Goal: Task Accomplishment & Management: Use online tool/utility

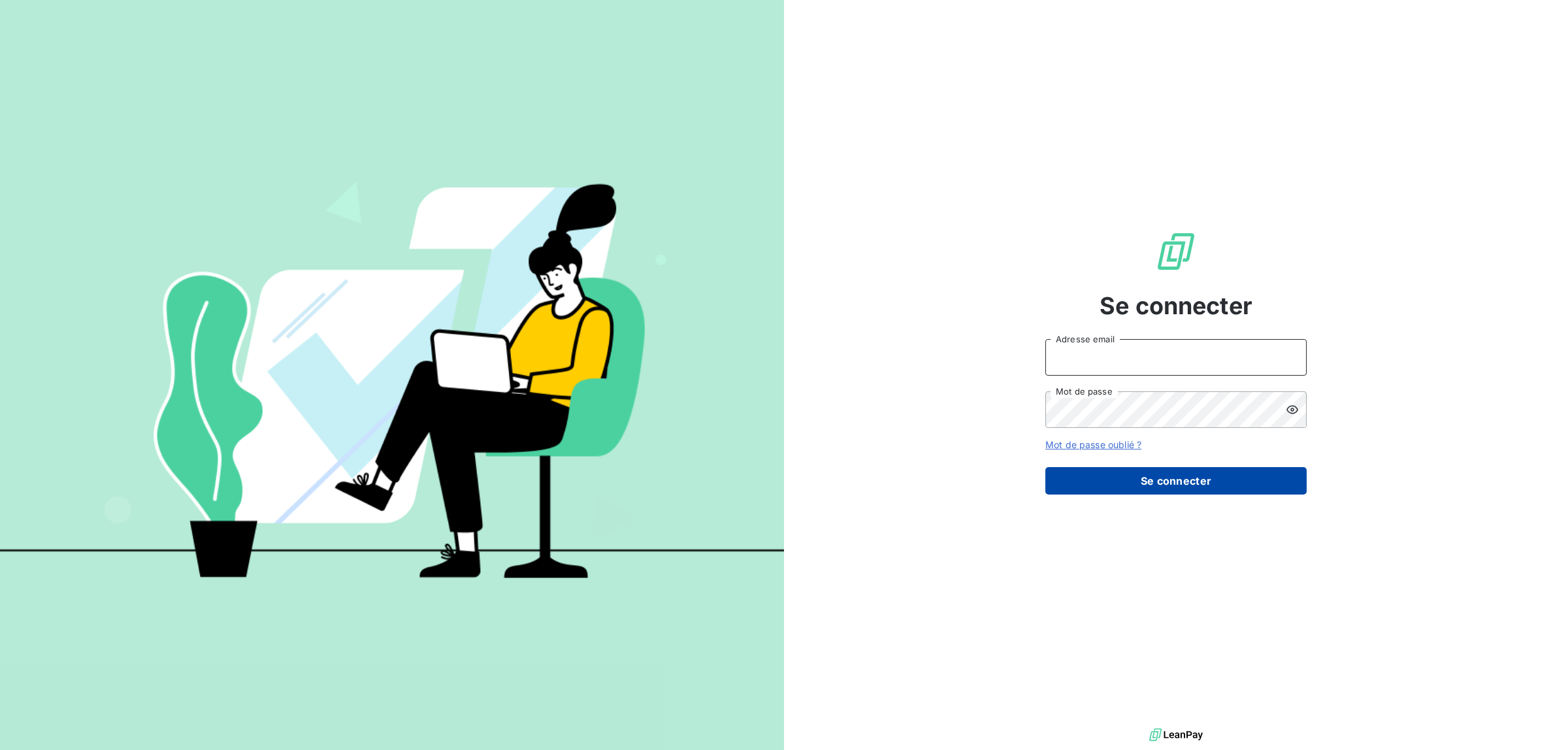
type input "[EMAIL_ADDRESS][DOMAIN_NAME]"
click at [1098, 472] on button "Se connecter" at bounding box center [1176, 481] width 261 height 27
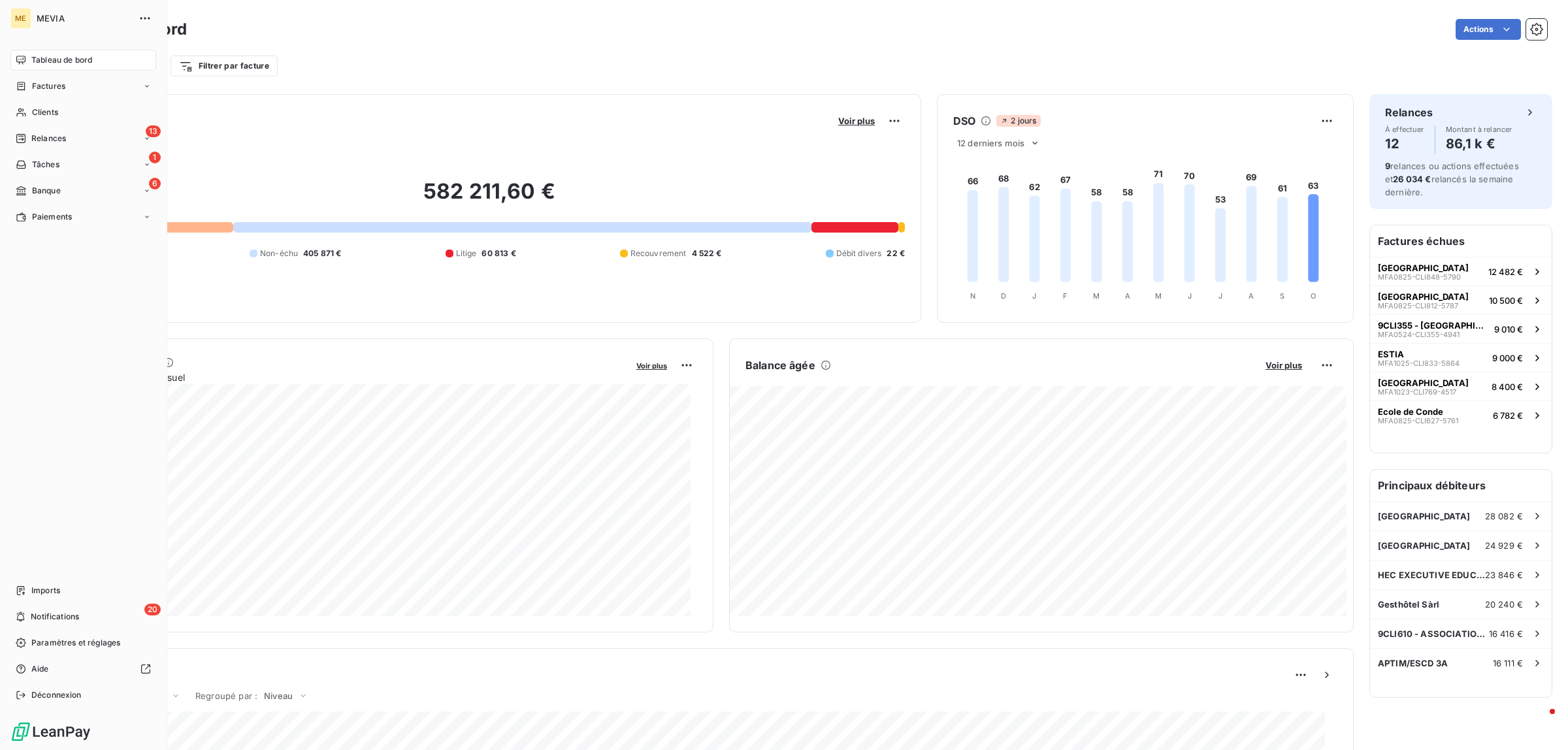
click at [56, 74] on nav "Tableau de bord Factures Clients 13 Relances 1 Tâches 6 Banque Paiements" at bounding box center [83, 139] width 146 height 178
click at [56, 77] on div "Factures" at bounding box center [83, 86] width 146 height 21
click at [56, 106] on span "Factures" at bounding box center [48, 112] width 33 height 12
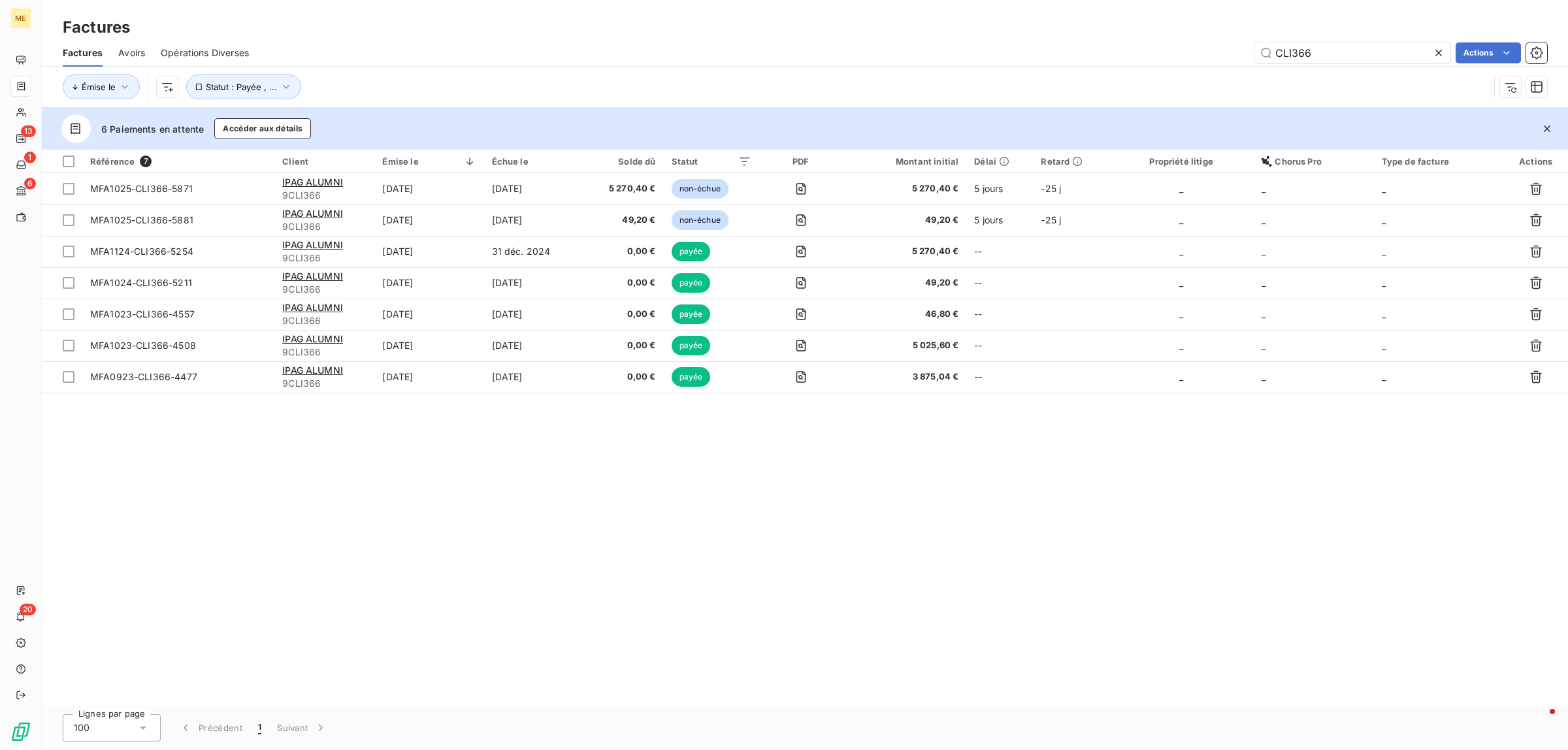
drag, startPoint x: 1346, startPoint y: 54, endPoint x: 1220, endPoint y: 59, distance: 126.1
click at [1220, 59] on div "CLI366 Actions" at bounding box center [906, 53] width 1283 height 21
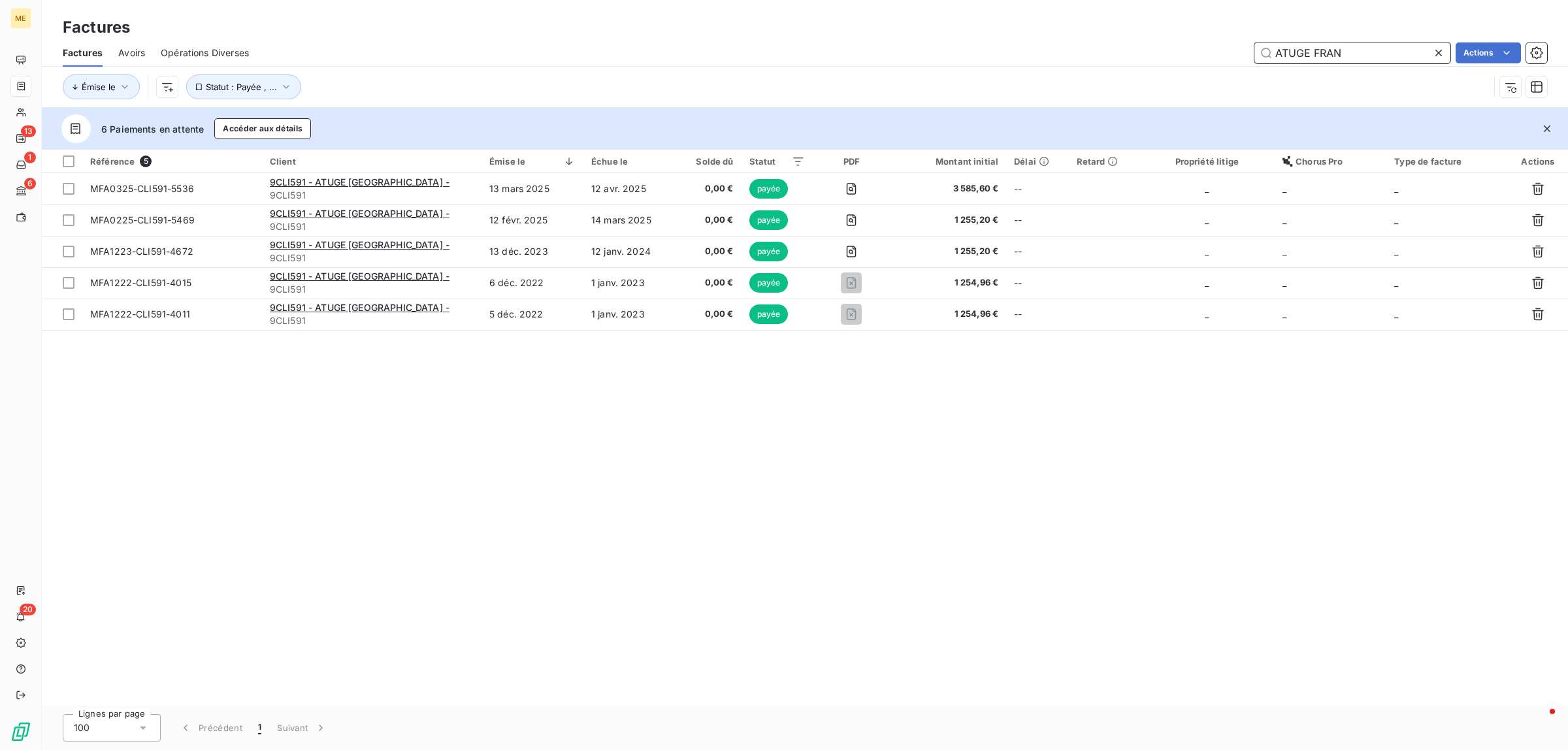
drag, startPoint x: 1334, startPoint y: 43, endPoint x: 1118, endPoint y: 12, distance: 218.2
click at [1118, 12] on div "Factures Factures Avoirs Opérations Diverses ATUGE FRAN Actions Émise le Statut…" at bounding box center [805, 54] width 1526 height 108
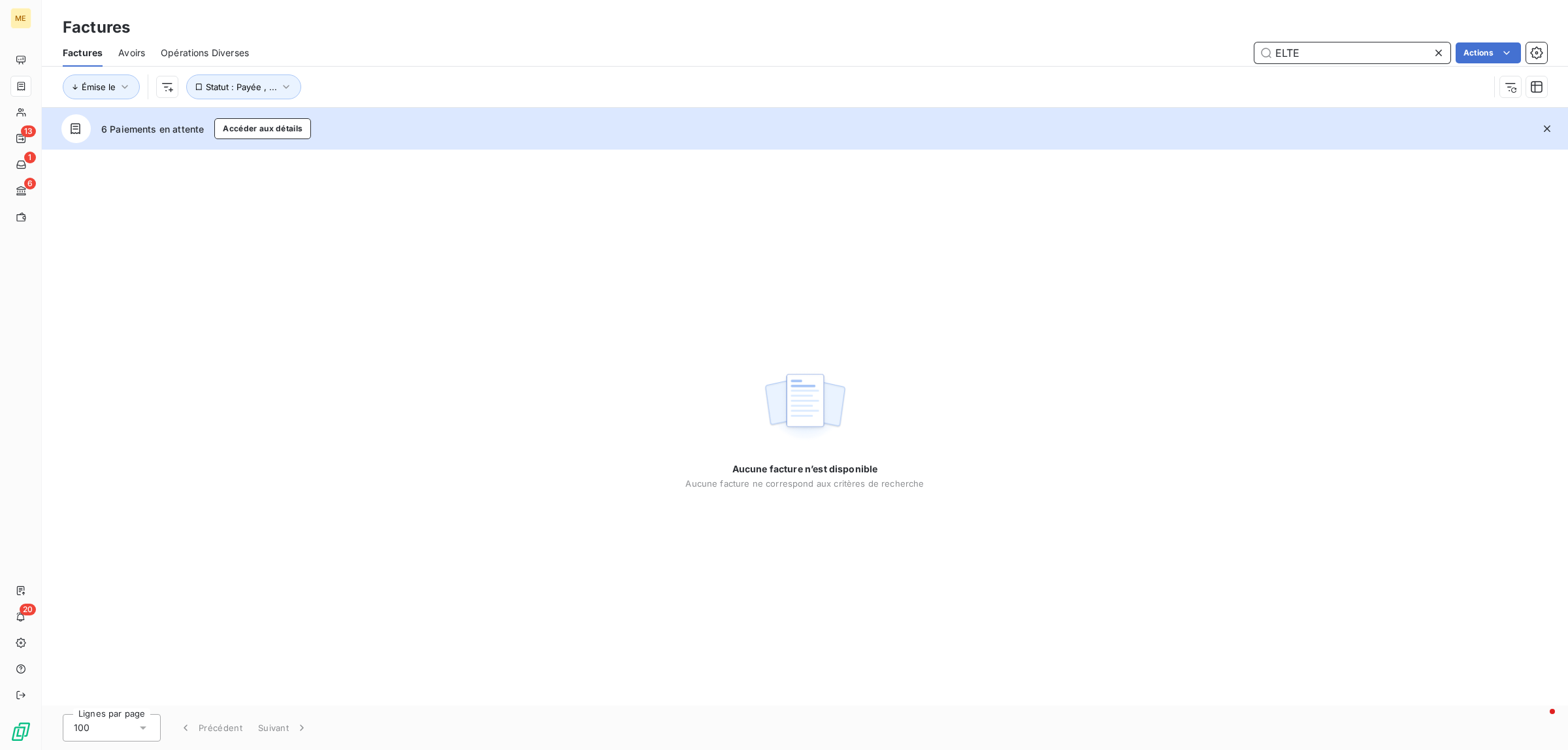
type input "ELTE"
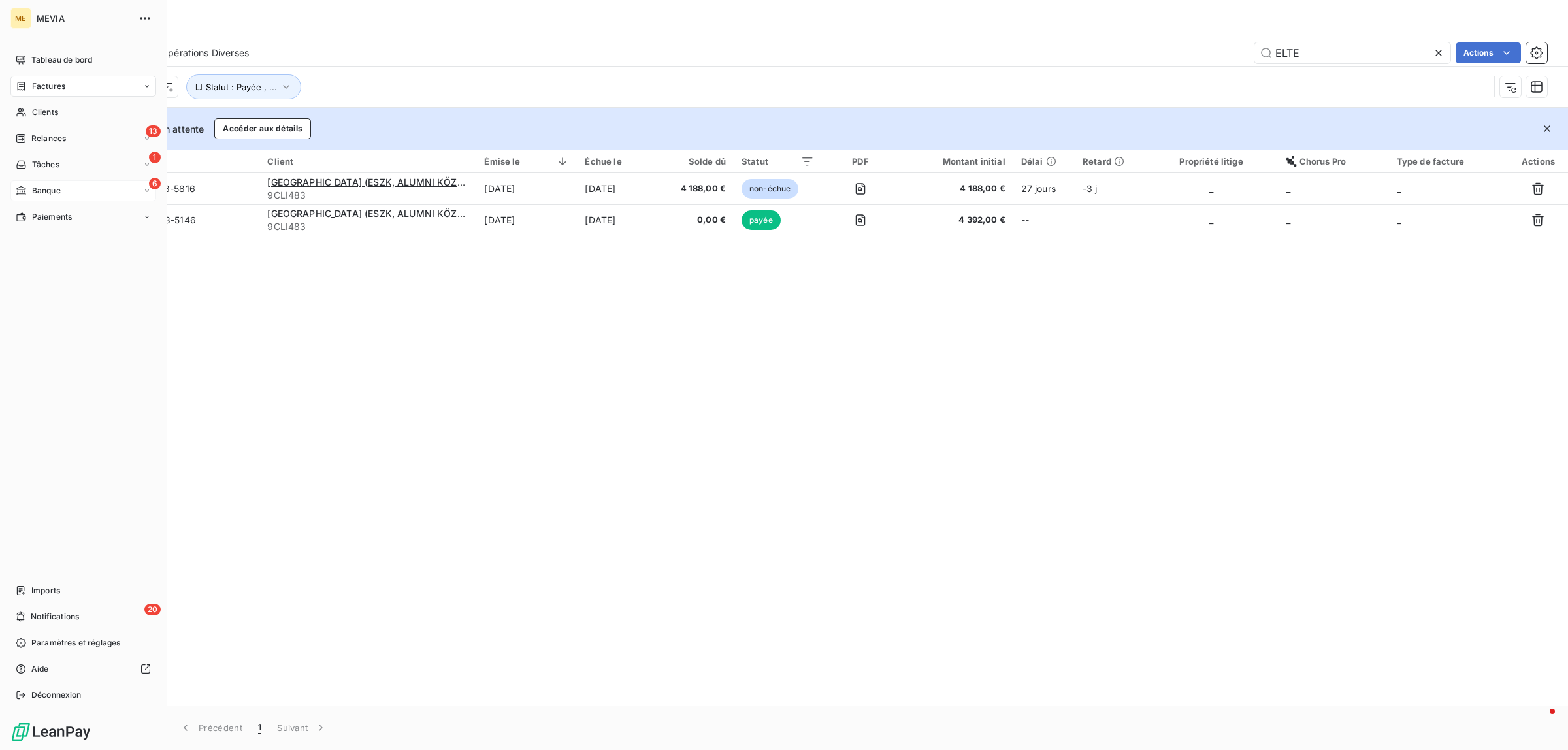
click at [43, 197] on div "6 Banque" at bounding box center [83, 191] width 146 height 21
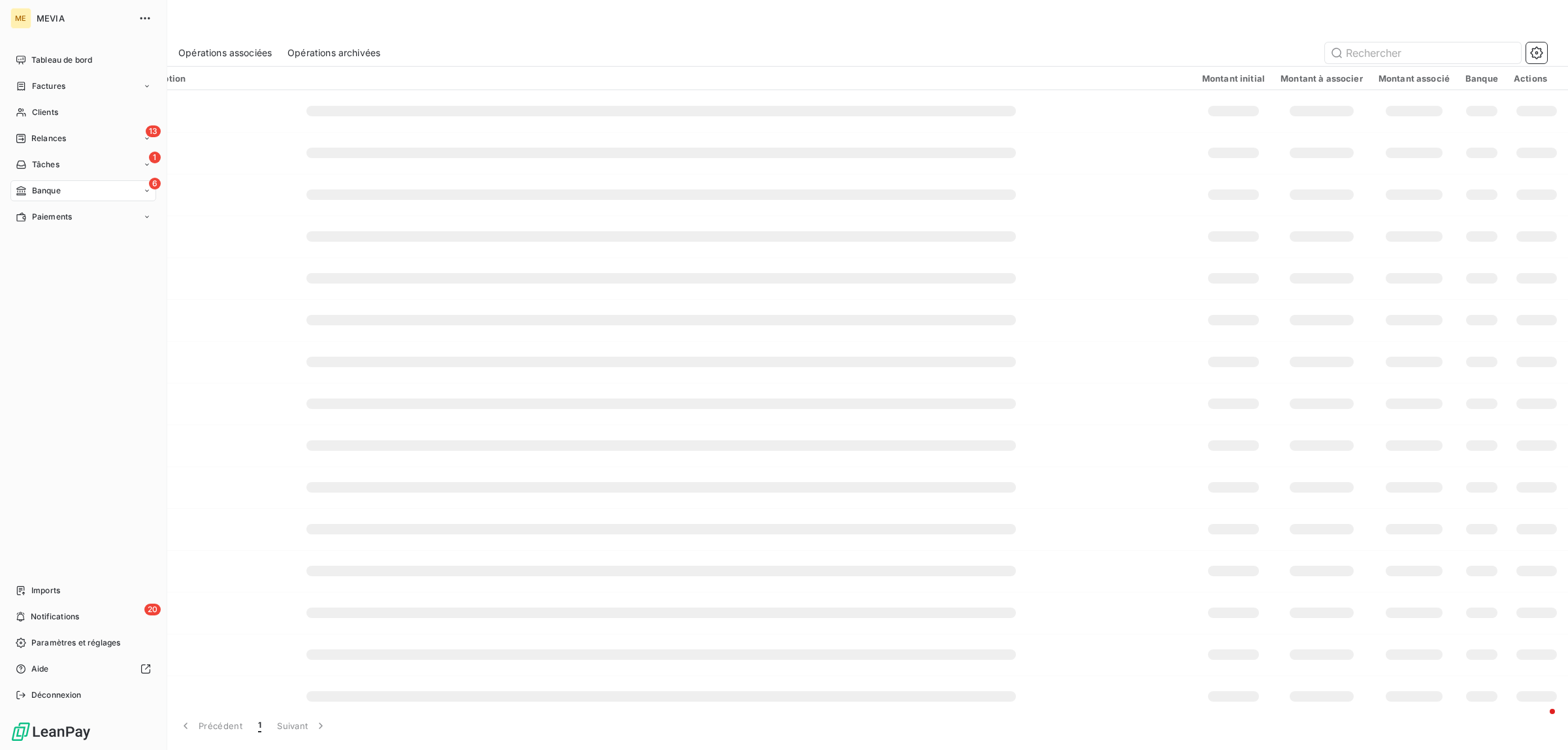
click at [52, 183] on div "6 Banque" at bounding box center [83, 191] width 146 height 21
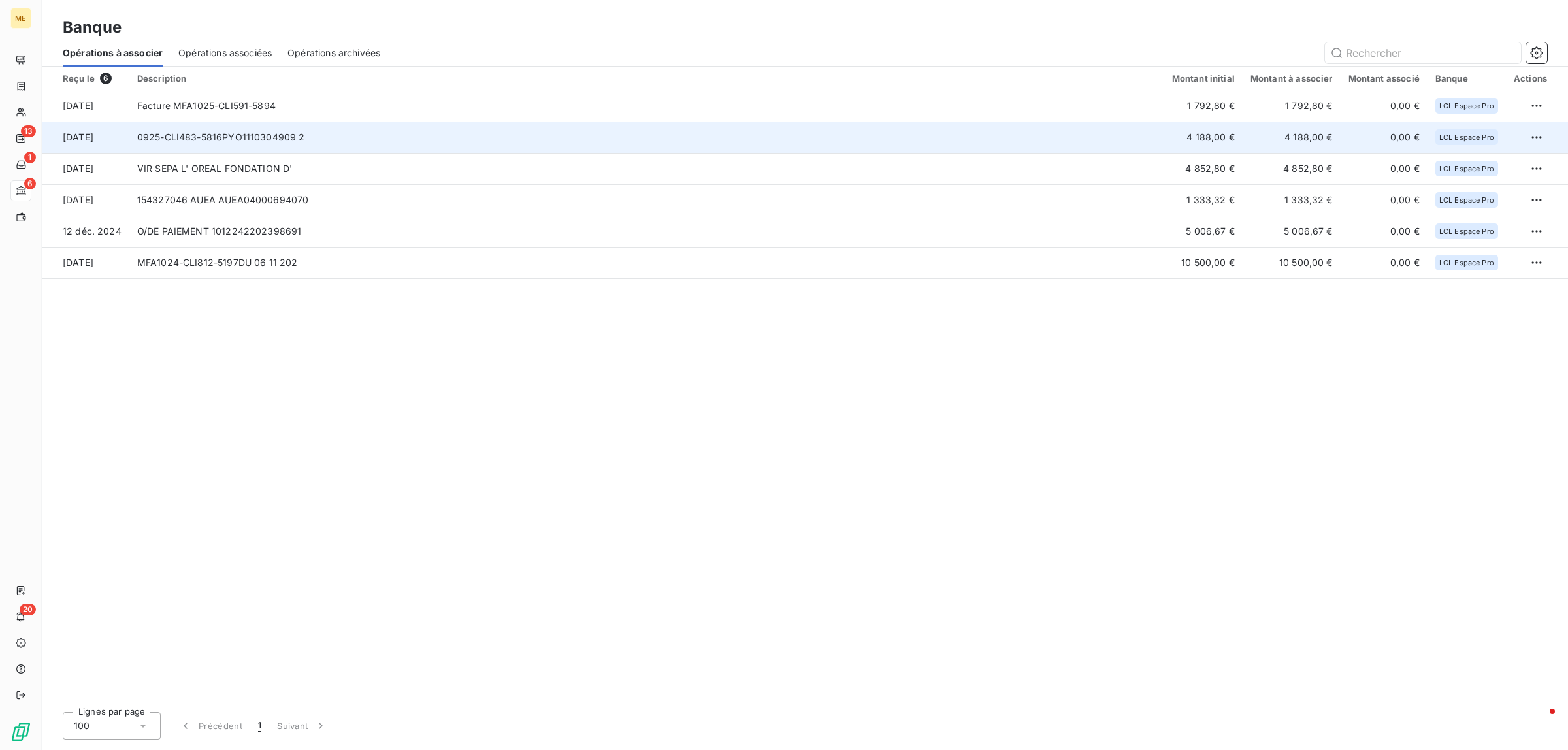
click at [285, 139] on td "0925-CLI483-5816PYO1110304909 2" at bounding box center [646, 137] width 1035 height 32
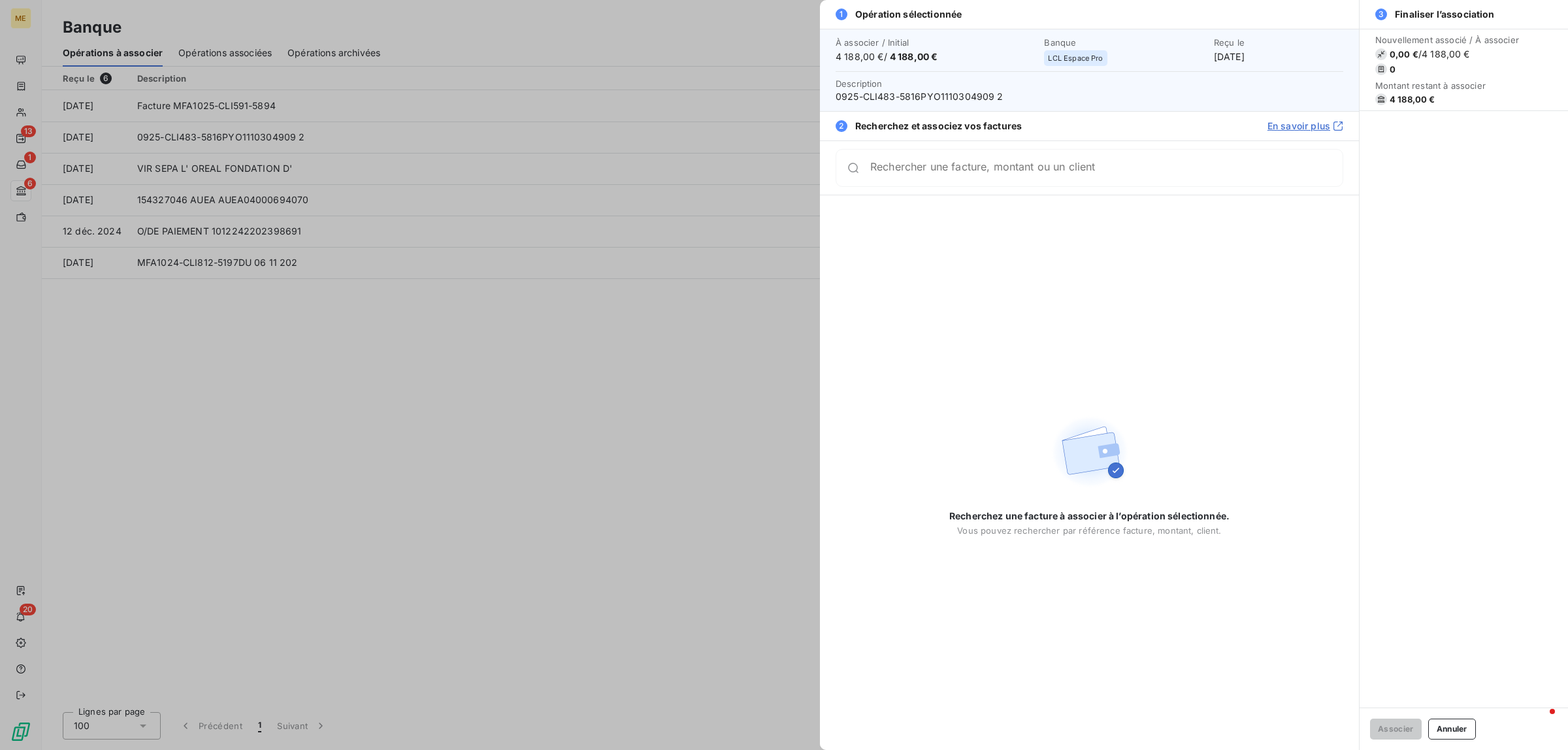
click at [1046, 187] on div "Rechercher une facture, montant ou un client" at bounding box center [1090, 168] width 508 height 38
click at [1043, 165] on div "Rechercher une facture, montant ou un client" at bounding box center [1106, 168] width 473 height 13
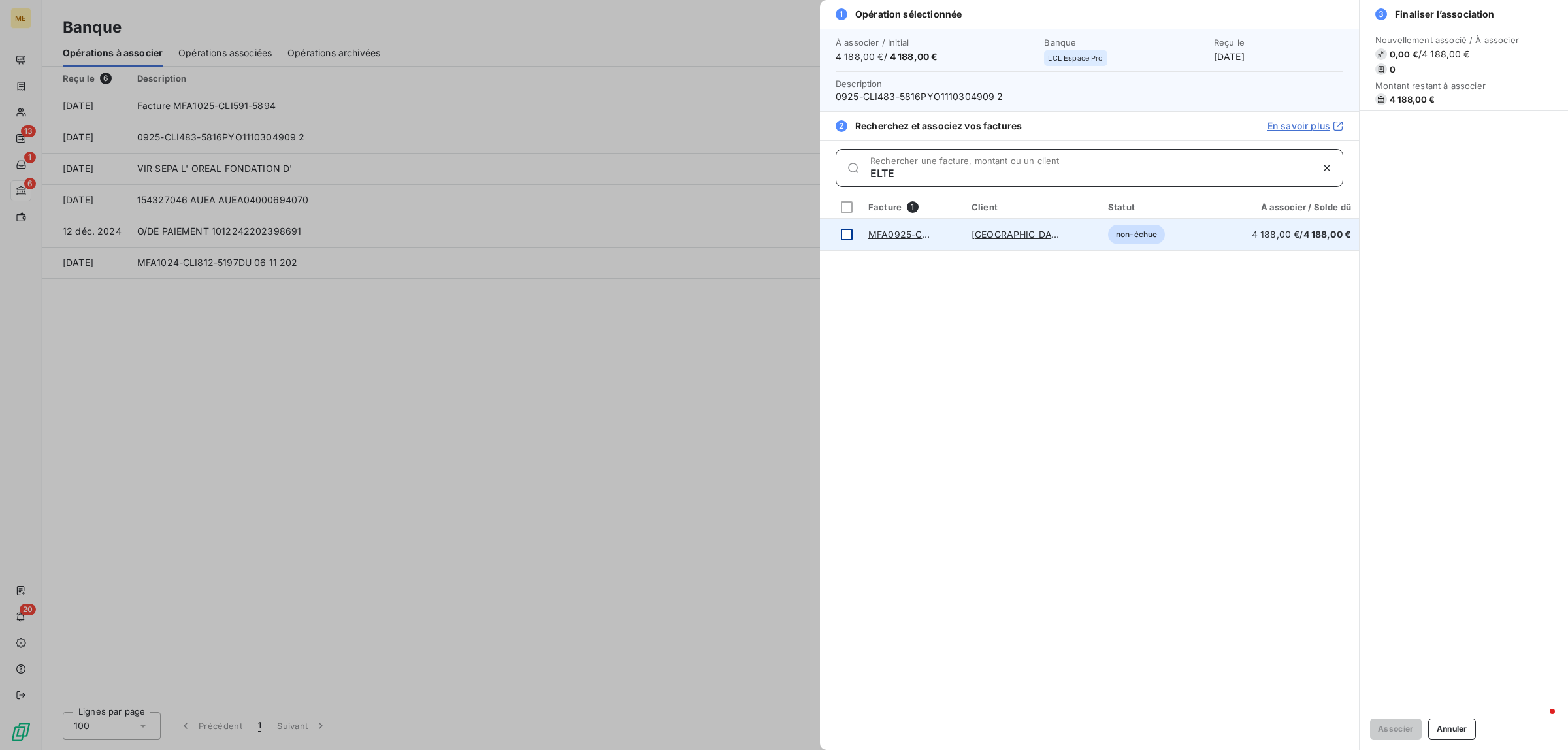
type input "ELTE"
click at [845, 233] on div at bounding box center [847, 235] width 12 height 12
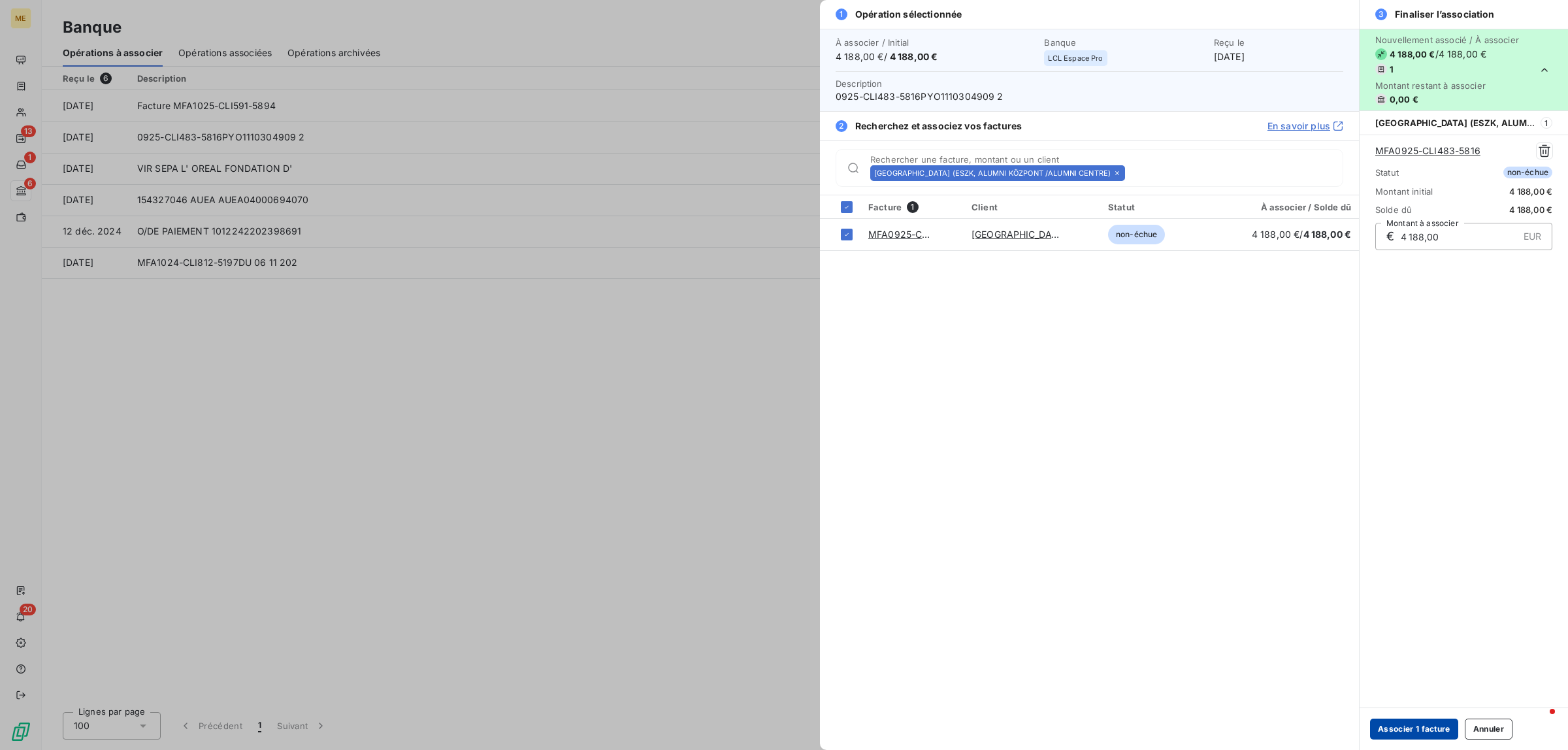
click at [1388, 724] on button "Associer 1 facture" at bounding box center [1414, 729] width 88 height 21
click at [1387, 727] on div "Lignes par page 100 Précédent 1 Suivant" at bounding box center [804, 726] width 1484 height 27
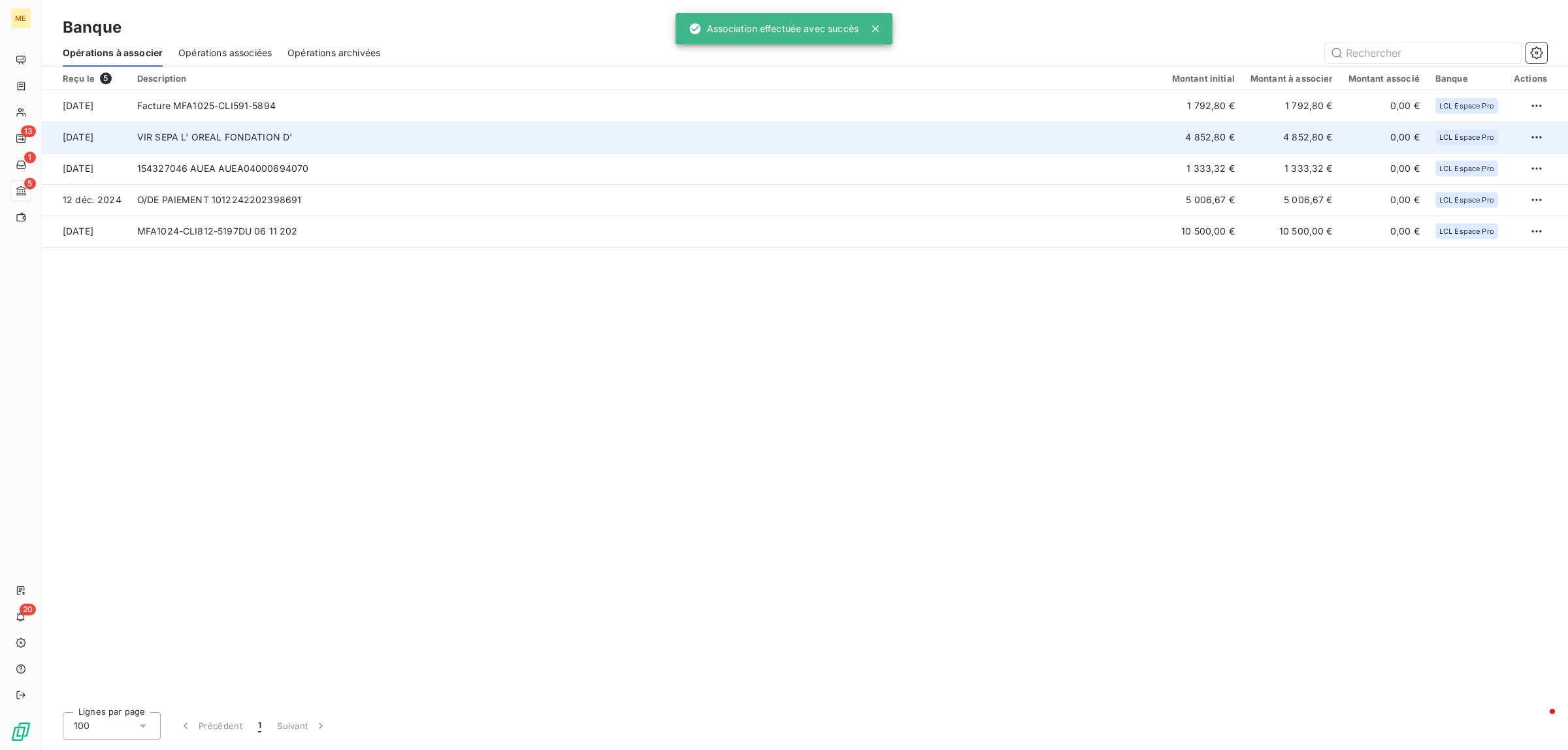
click at [320, 137] on td "VIR SEPA L' OREAL FONDATION D'" at bounding box center [646, 137] width 1035 height 32
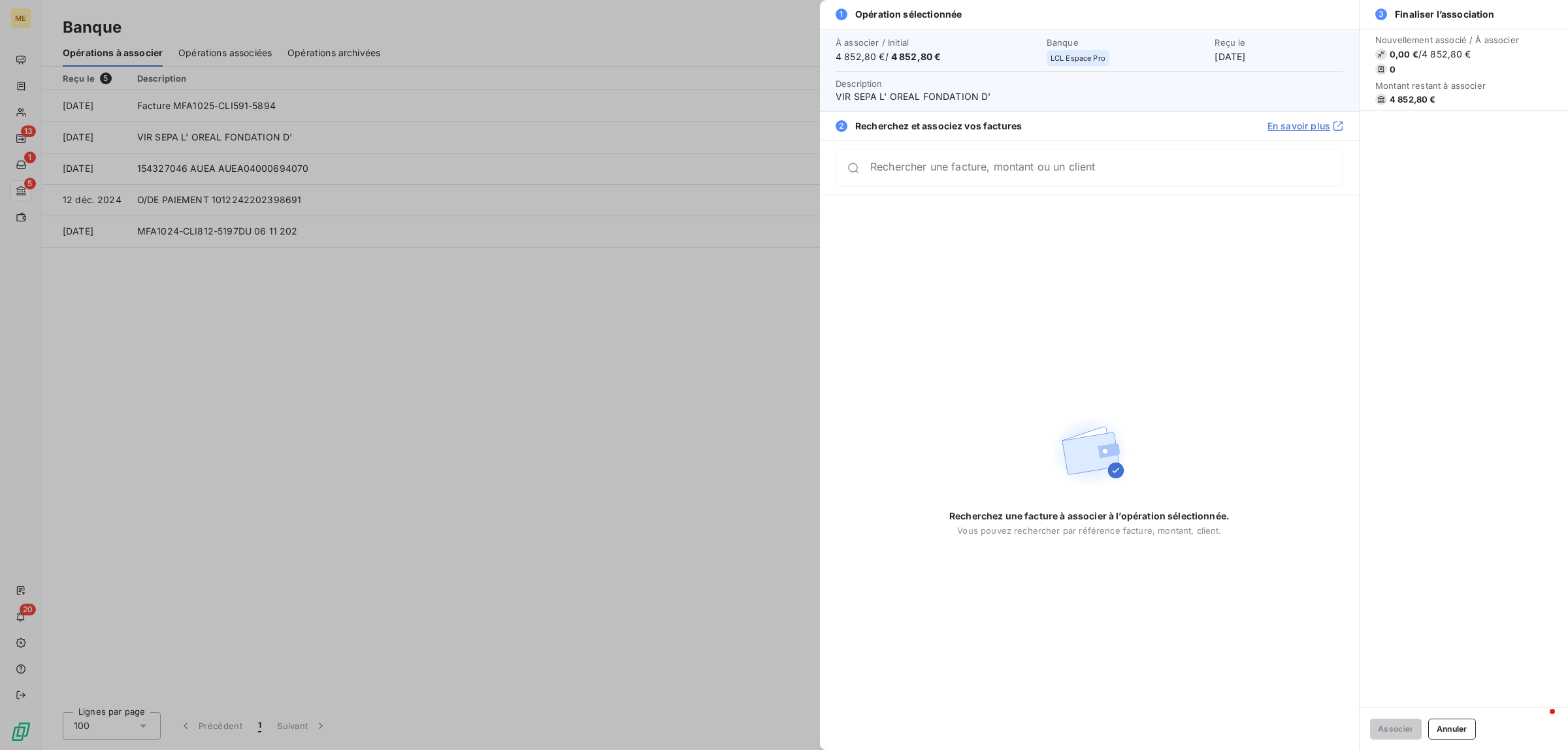
click at [1132, 173] on input "Rechercher une facture, montant ou un client" at bounding box center [1106, 168] width 473 height 13
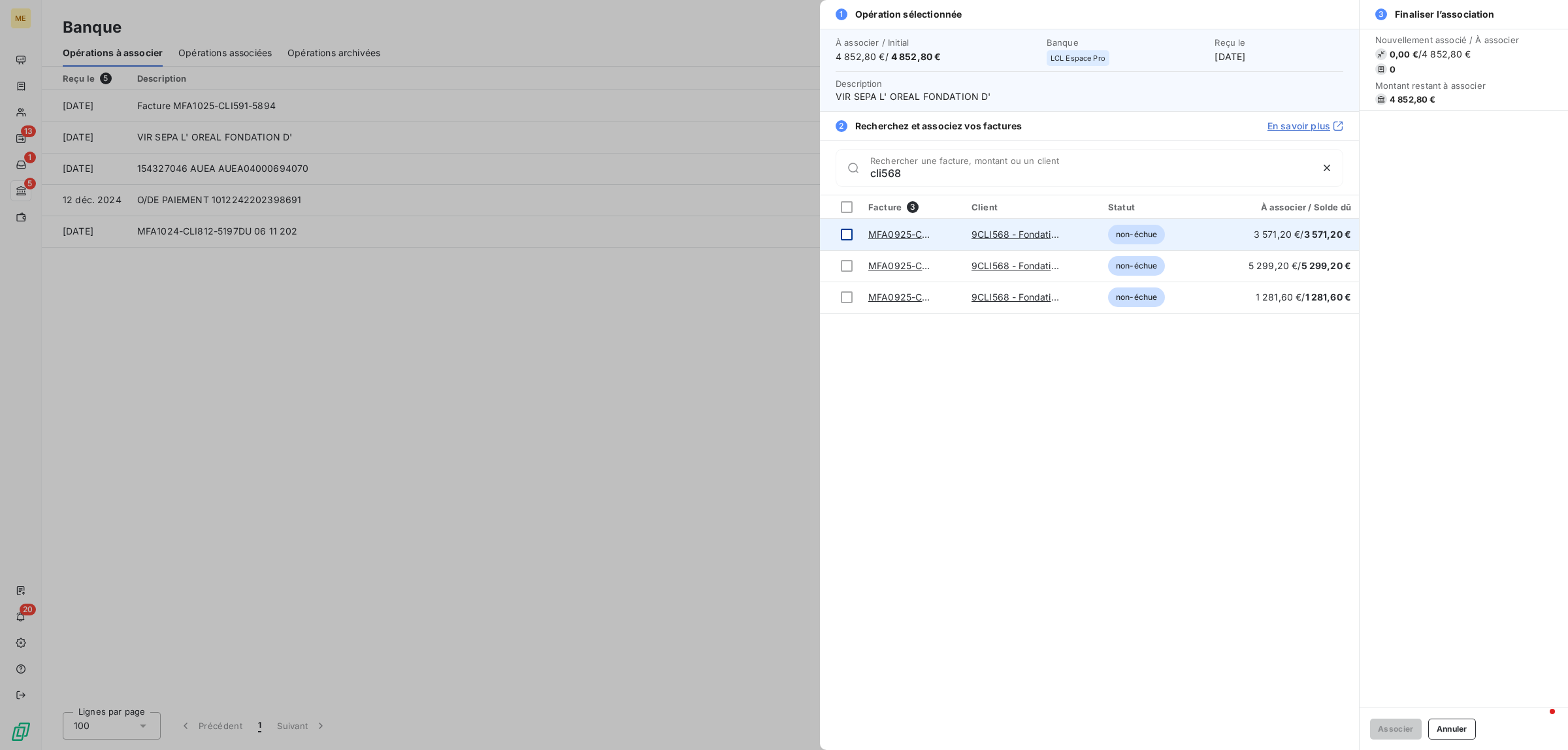
type input "cli568"
click at [837, 236] on td at bounding box center [840, 234] width 40 height 32
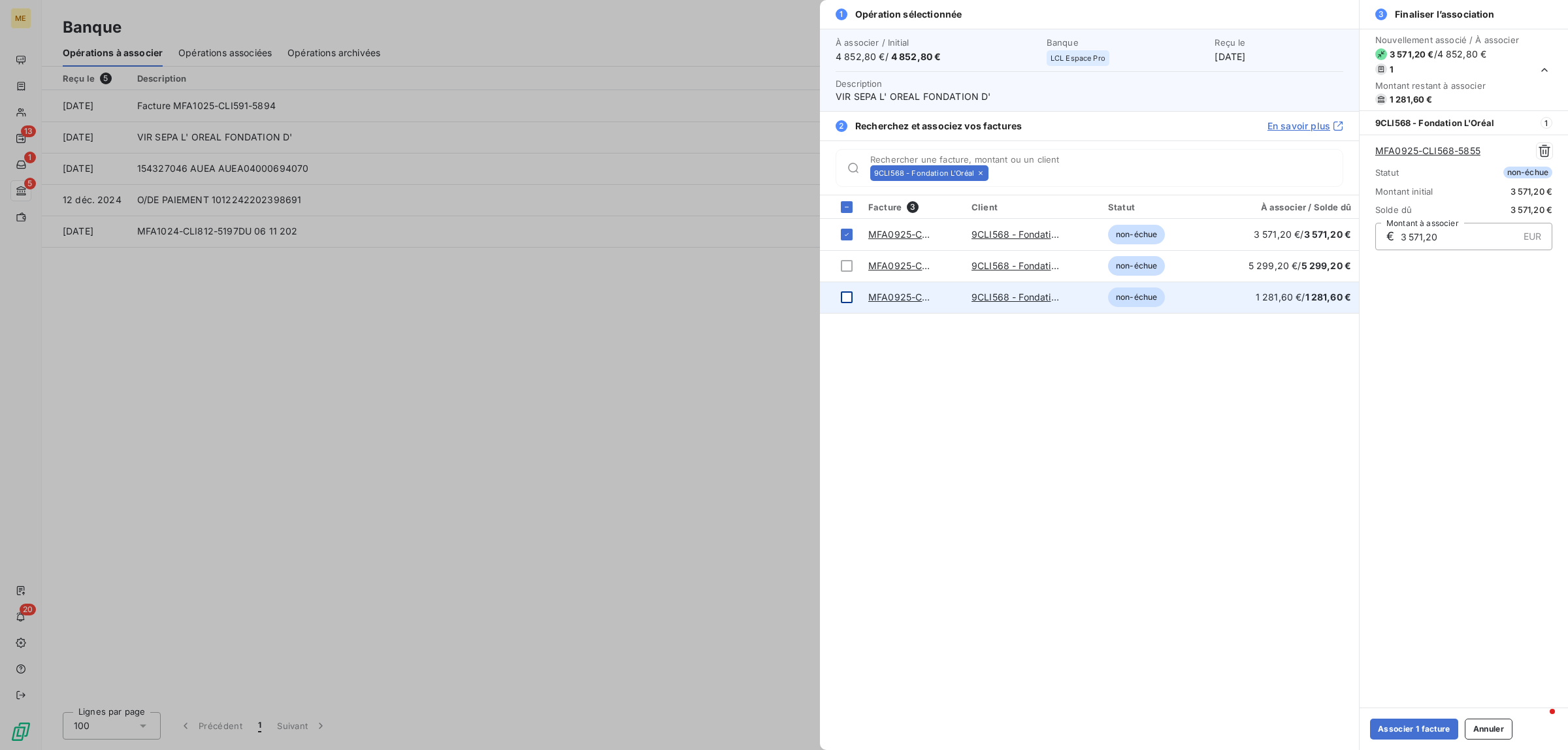
click at [843, 299] on div at bounding box center [847, 297] width 12 height 12
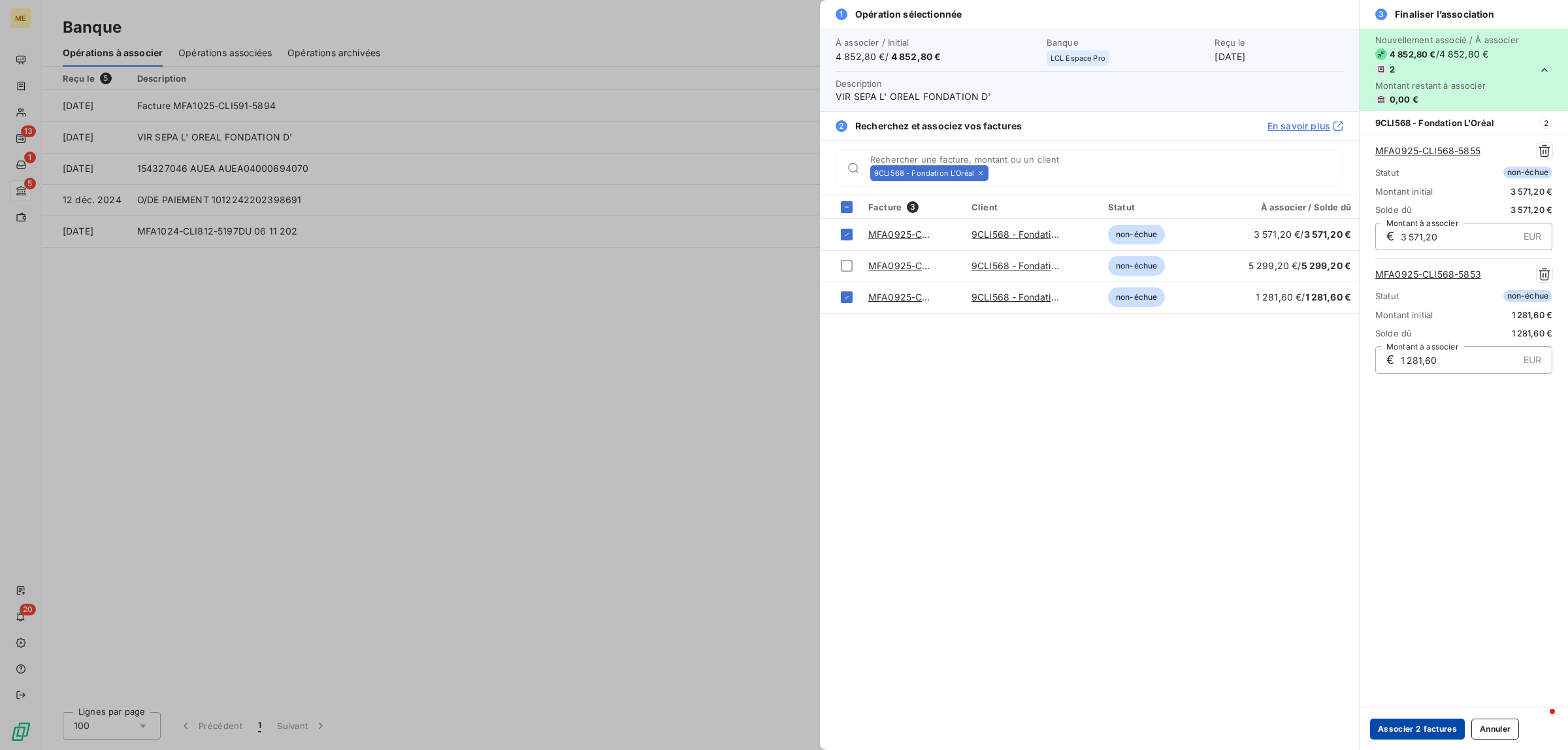
click at [1429, 724] on button "Associer 2 factures" at bounding box center [1417, 729] width 95 height 21
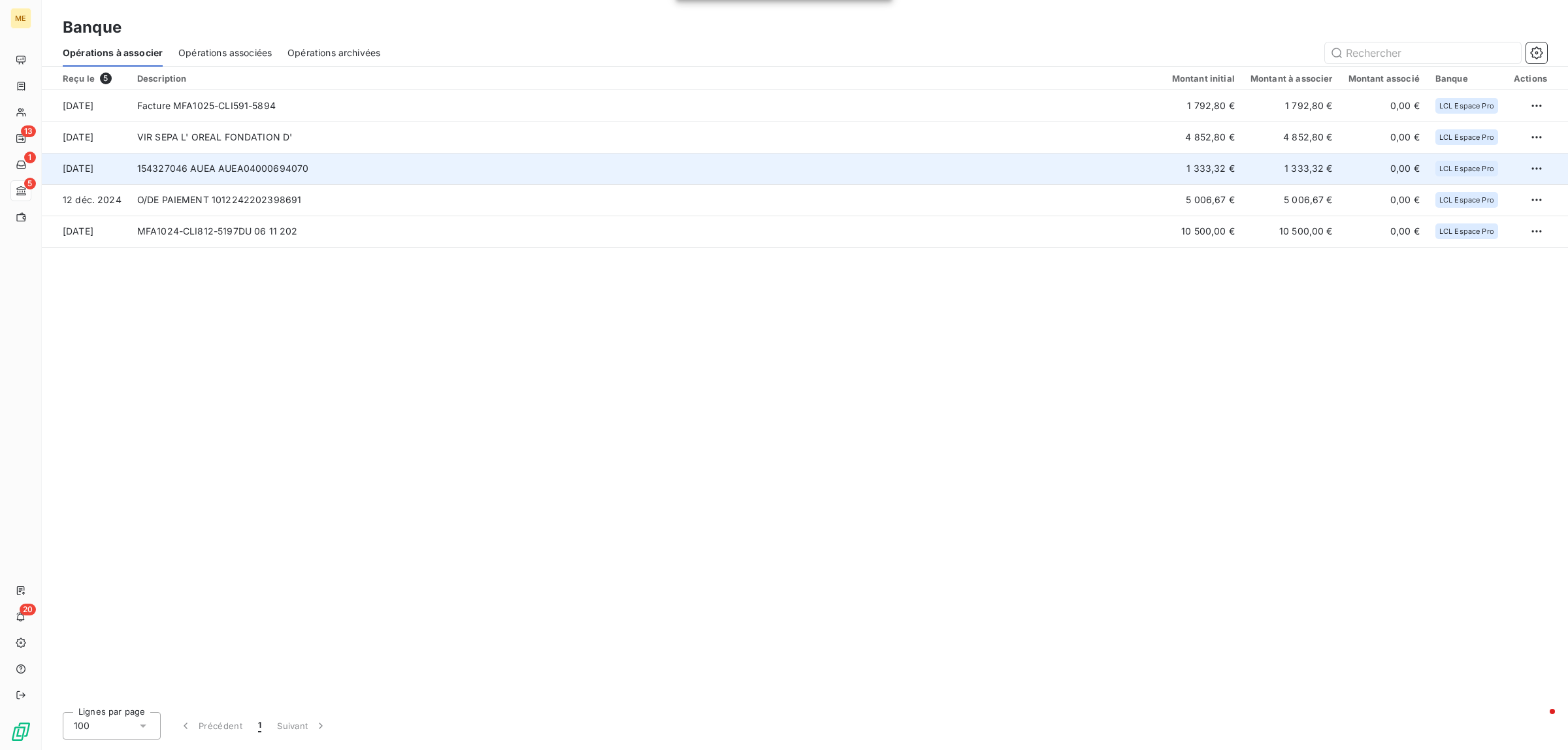
click at [224, 170] on td "154327046 AUEA AUEA04000694070" at bounding box center [646, 168] width 1035 height 32
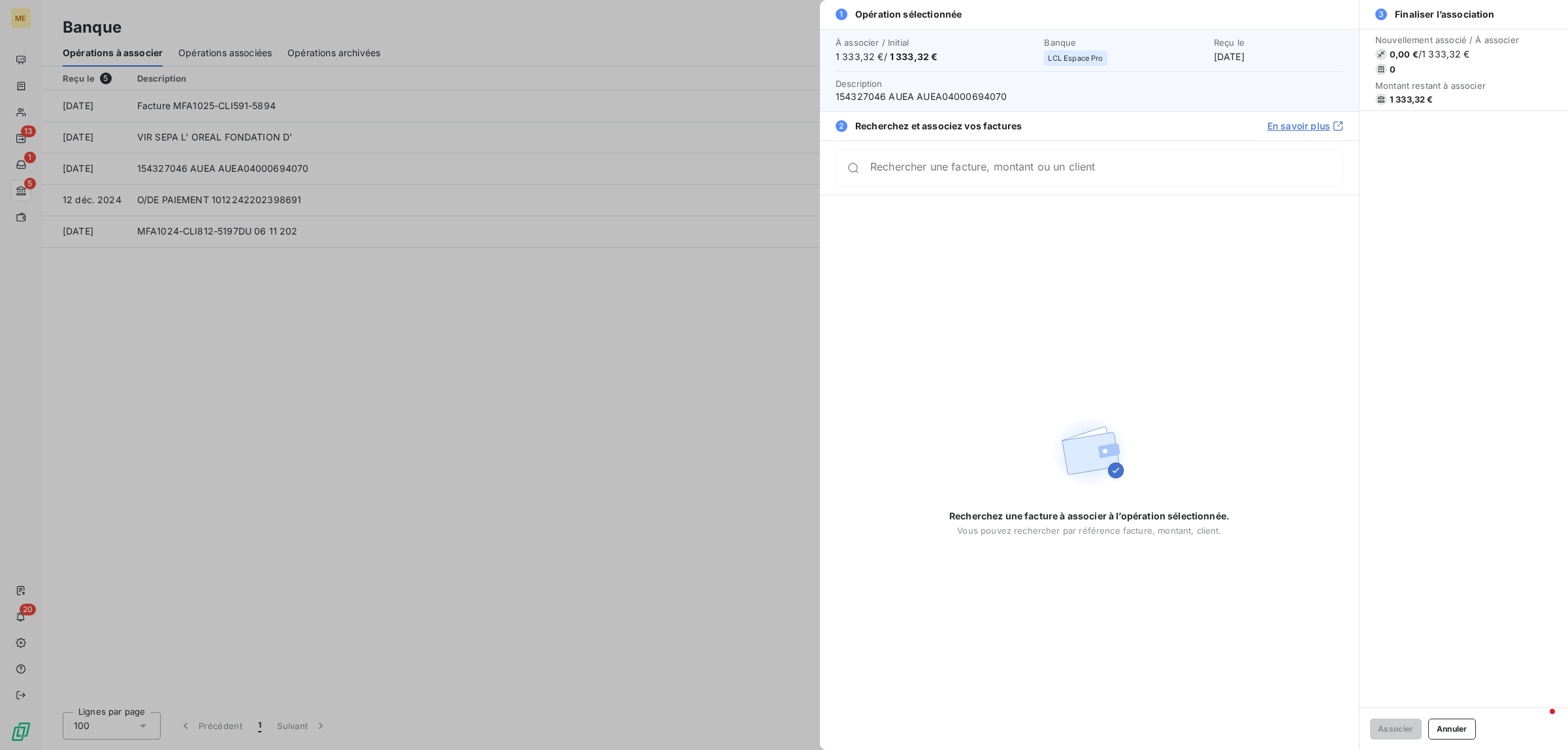
click at [637, 314] on div at bounding box center [784, 375] width 1568 height 750
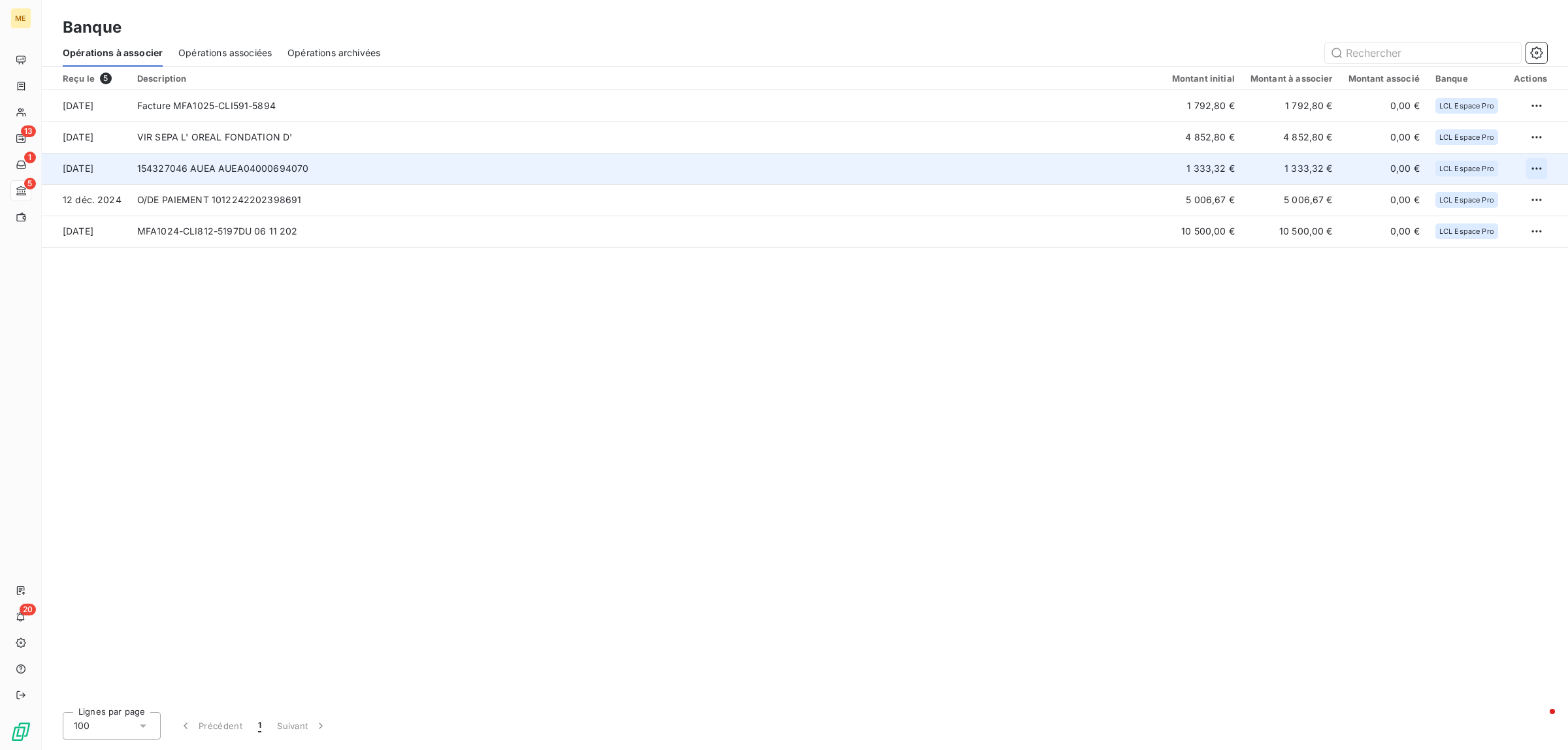
click at [1533, 171] on html "ME 13 1 5 20 Banque Opérations à associer Opérations associées Opérations archi…" at bounding box center [784, 375] width 1568 height 750
click at [1469, 187] on div "Archiver l’opération" at bounding box center [1490, 197] width 101 height 21
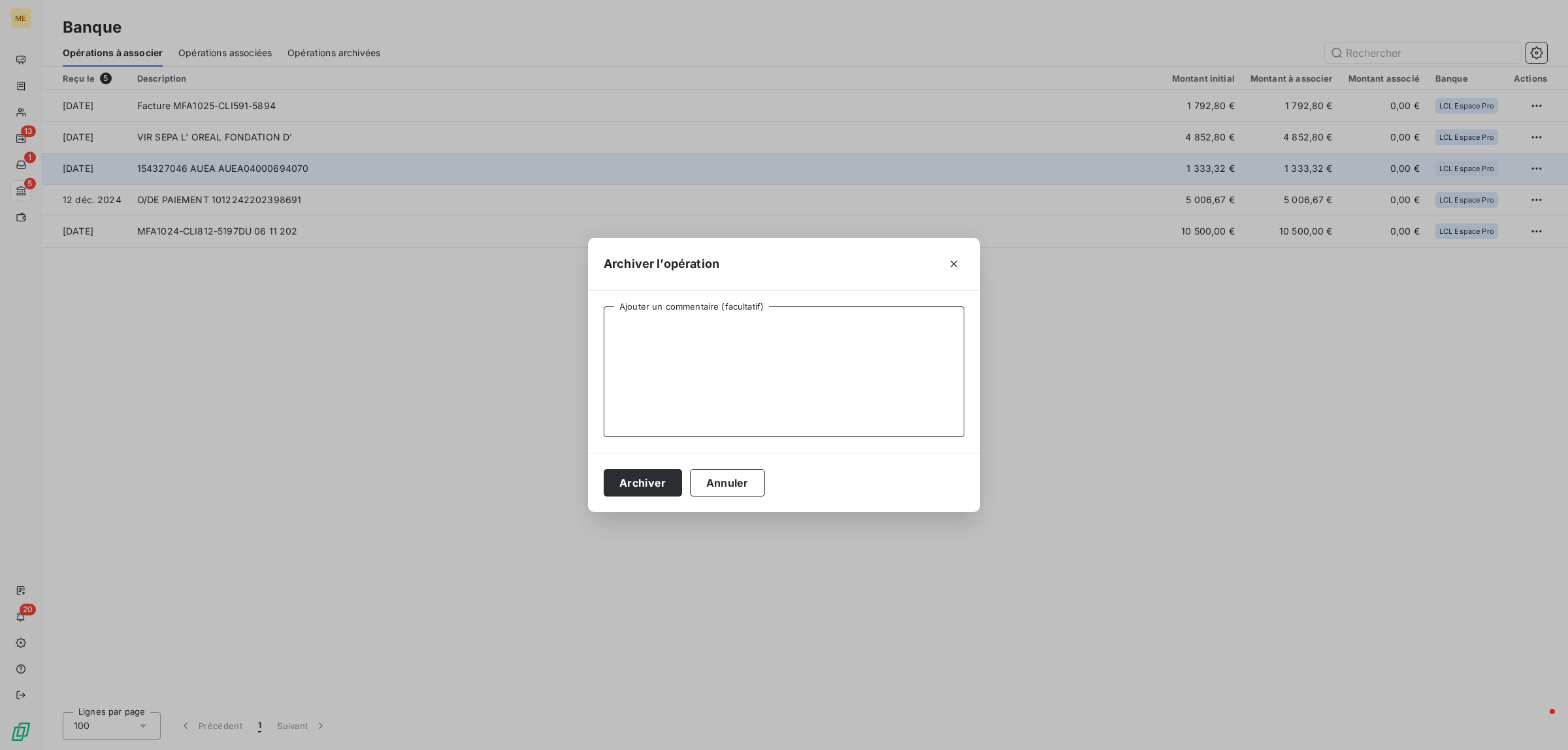
click at [767, 356] on textarea "Ajouter un commentaire (facultatif)" at bounding box center [784, 372] width 361 height 131
type textarea "Subvention"
click at [654, 488] on button "Archiver" at bounding box center [643, 482] width 79 height 27
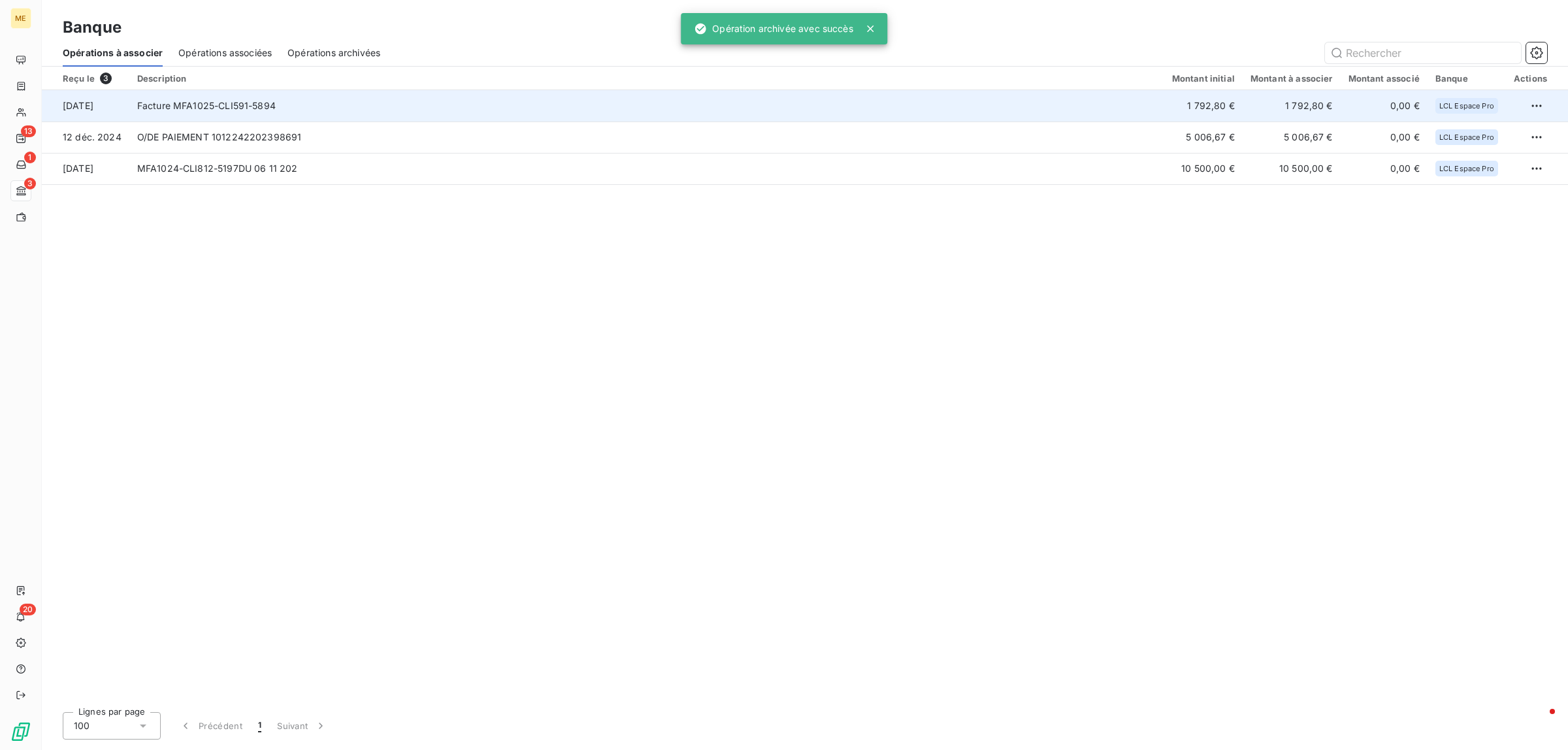
click at [209, 108] on td "Facture MFA1025-CLI591-5894" at bounding box center [646, 106] width 1035 height 32
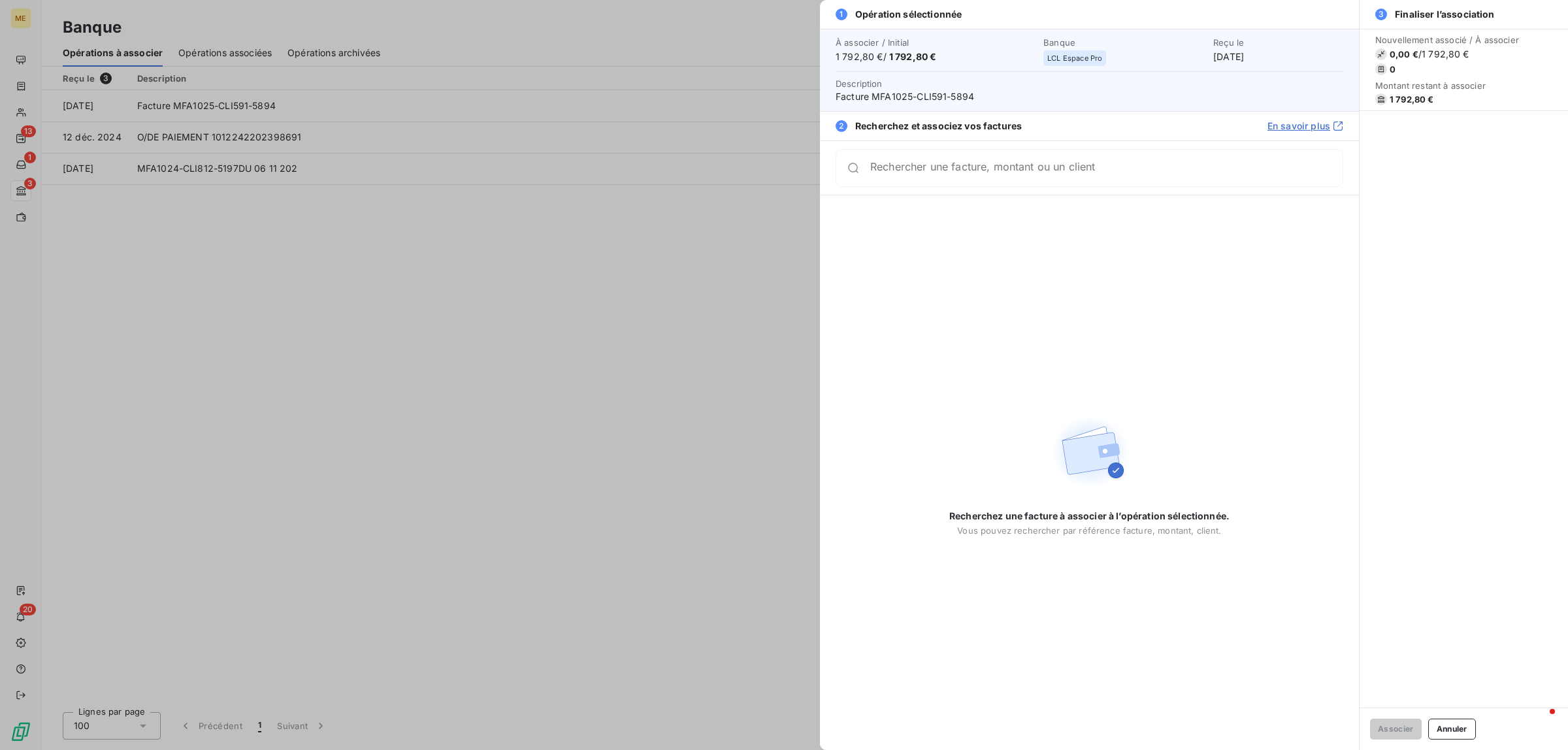
click at [430, 293] on div at bounding box center [784, 375] width 1568 height 750
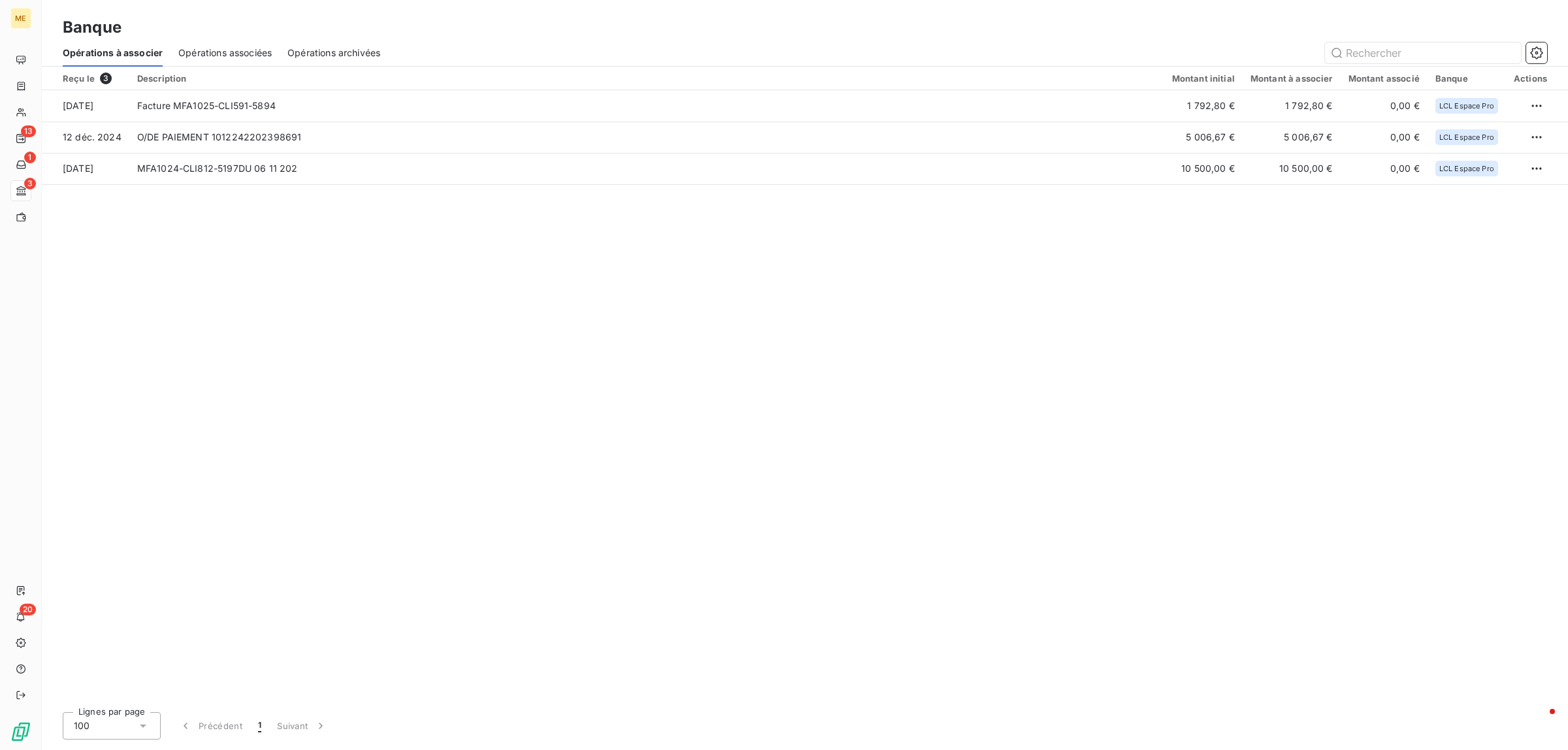
click at [247, 62] on div "Opérations associées" at bounding box center [225, 52] width 93 height 27
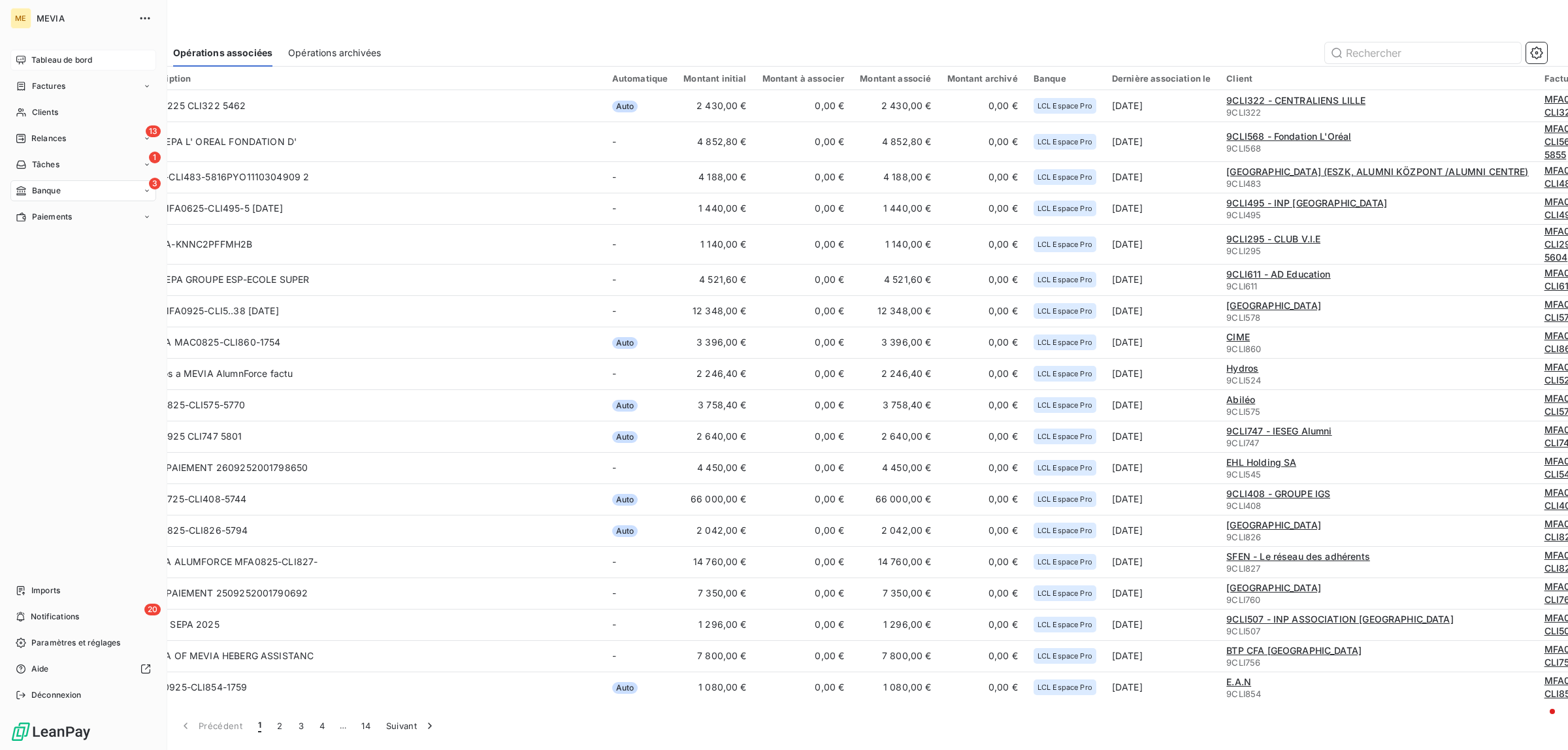
click at [34, 53] on div "Tableau de bord" at bounding box center [83, 60] width 146 height 21
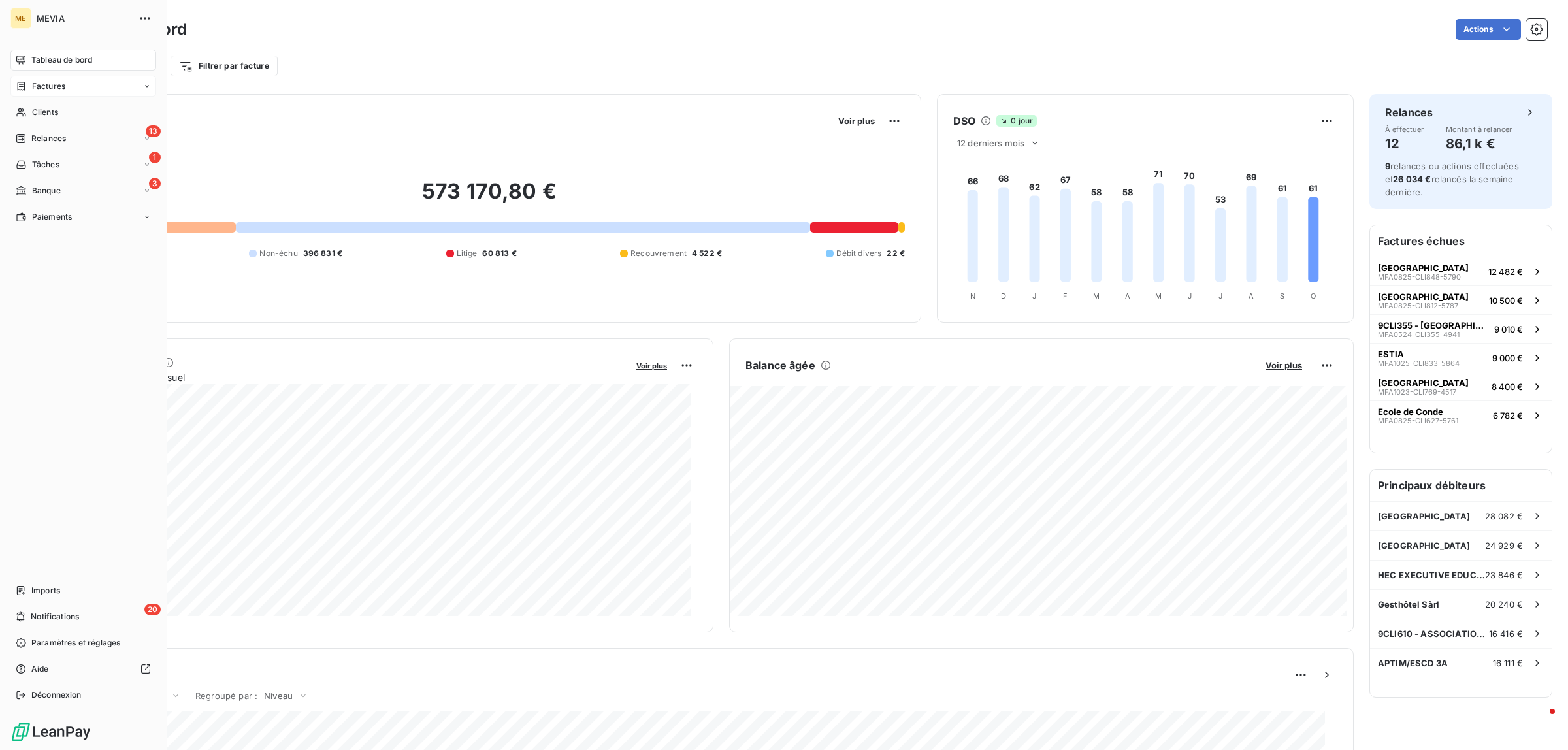
click at [43, 77] on div "Factures" at bounding box center [83, 86] width 146 height 21
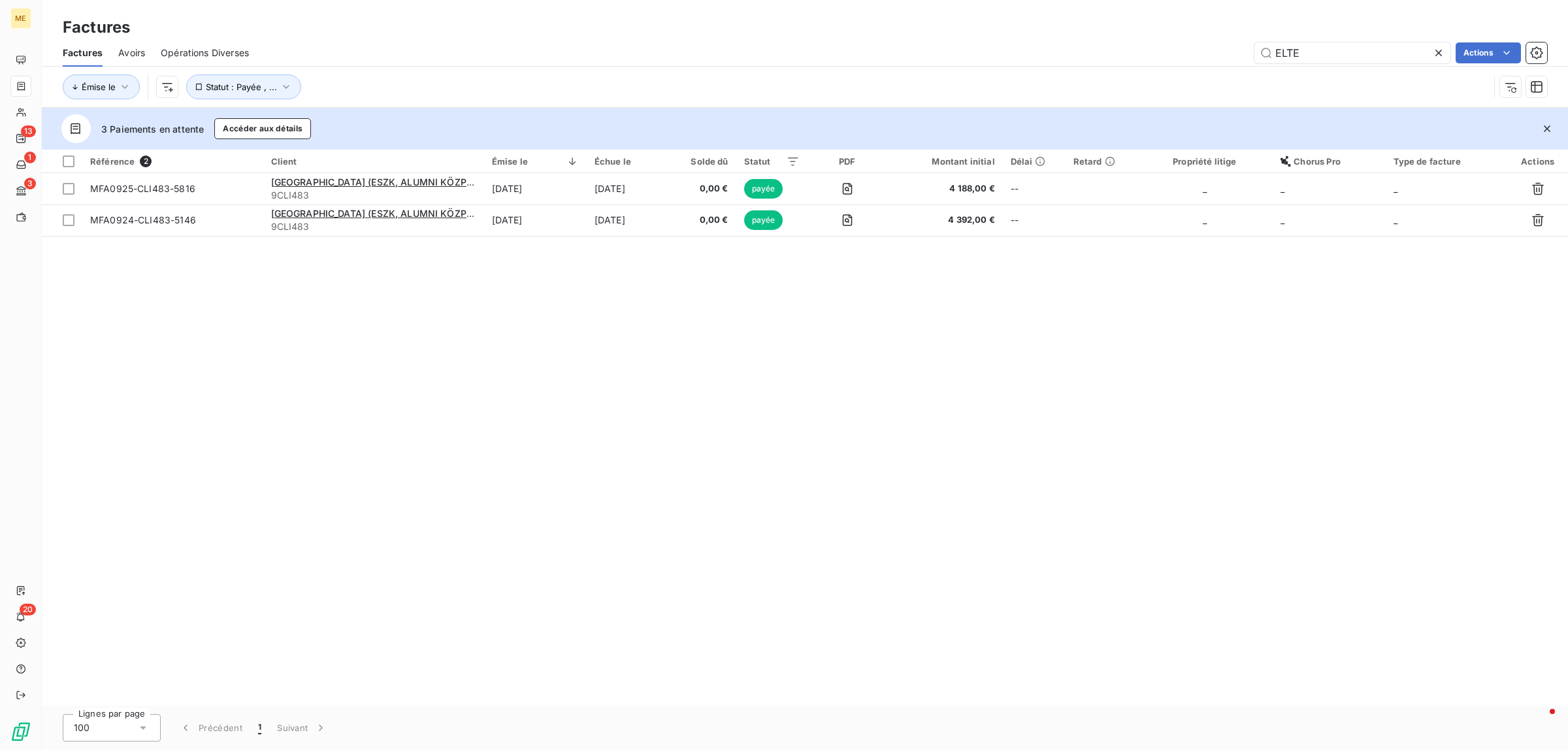
click at [121, 54] on span "Avoirs" at bounding box center [131, 53] width 27 height 13
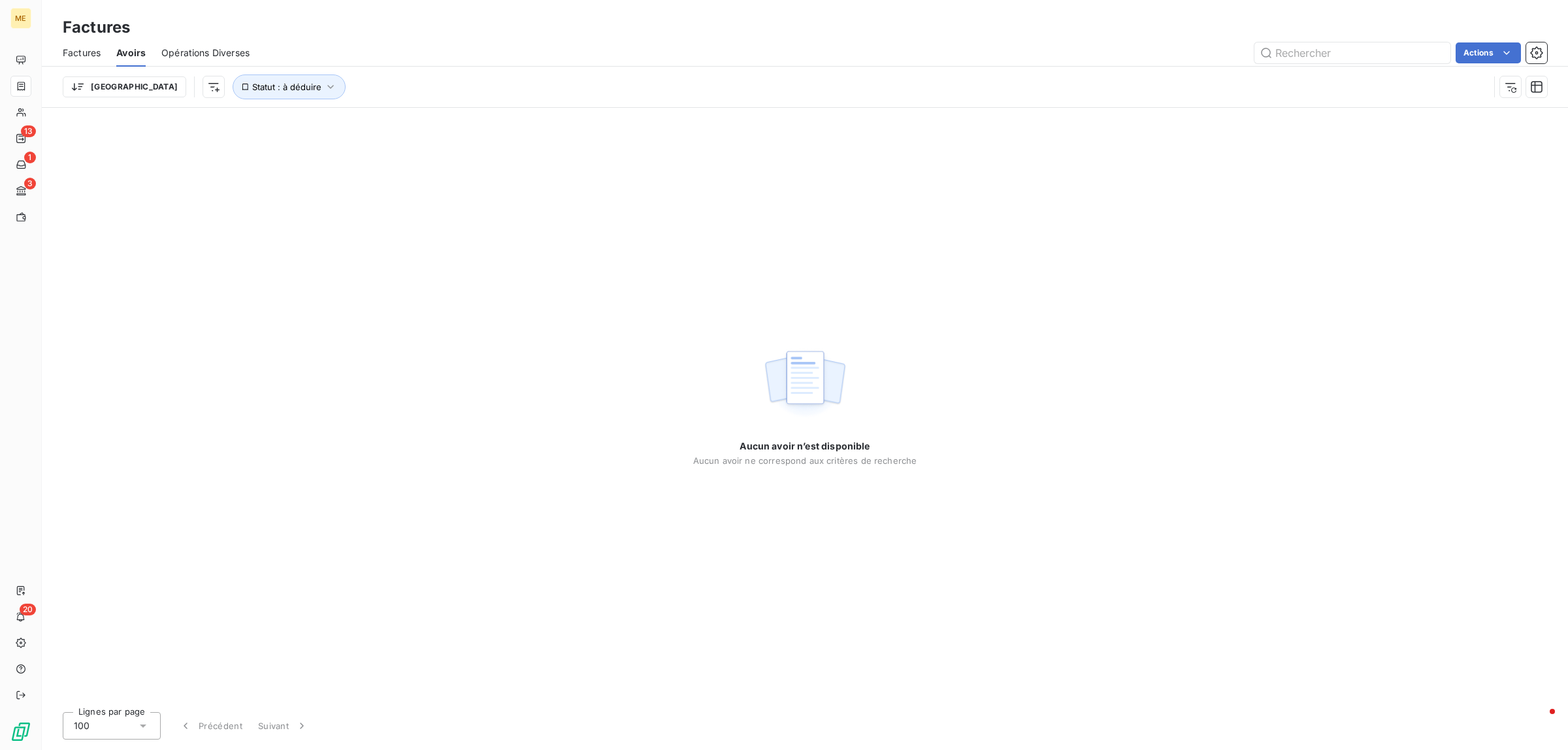
click at [95, 48] on span "Factures" at bounding box center [81, 53] width 38 height 13
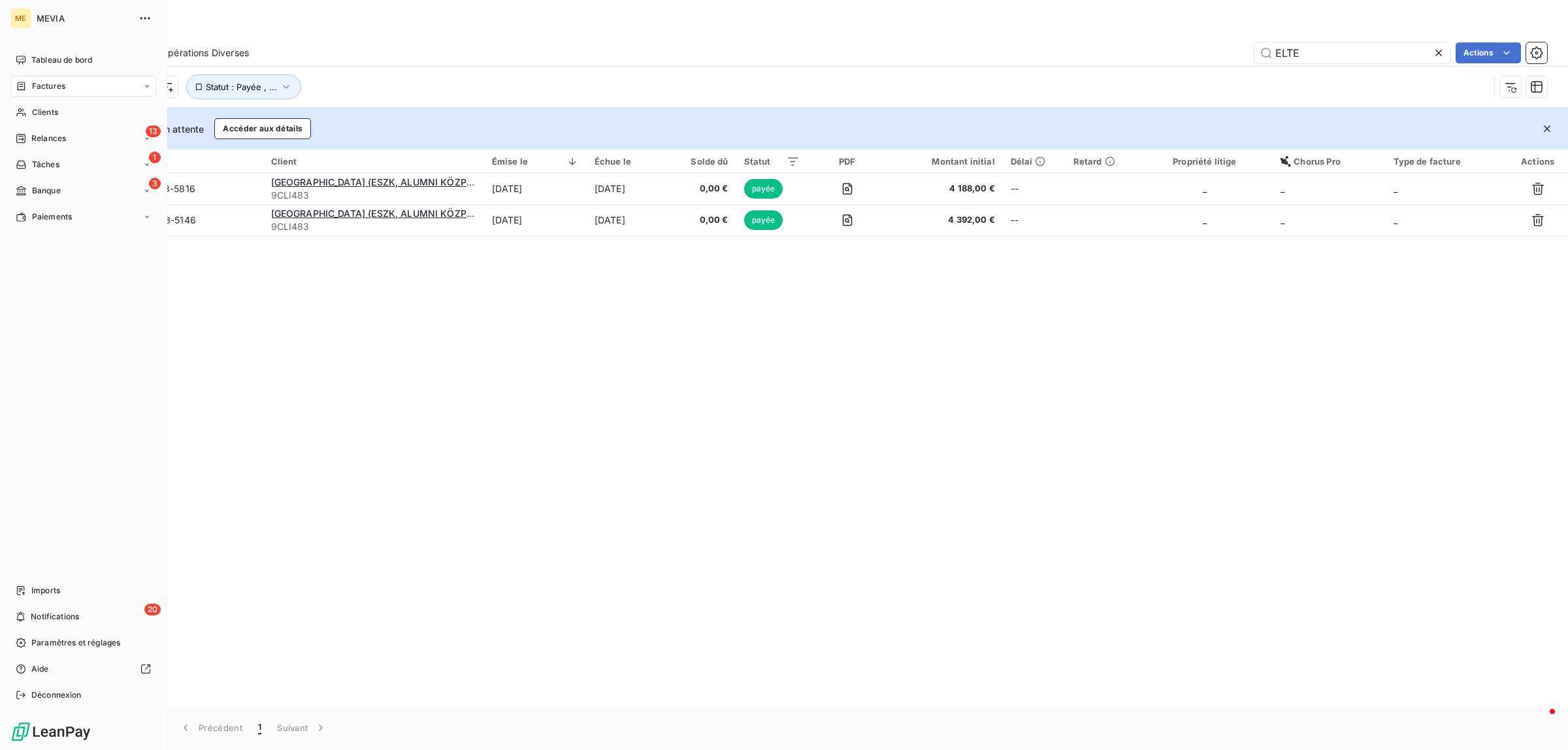
click at [23, 81] on icon at bounding box center [21, 86] width 11 height 10
click at [41, 111] on span "Factures" at bounding box center [48, 112] width 33 height 12
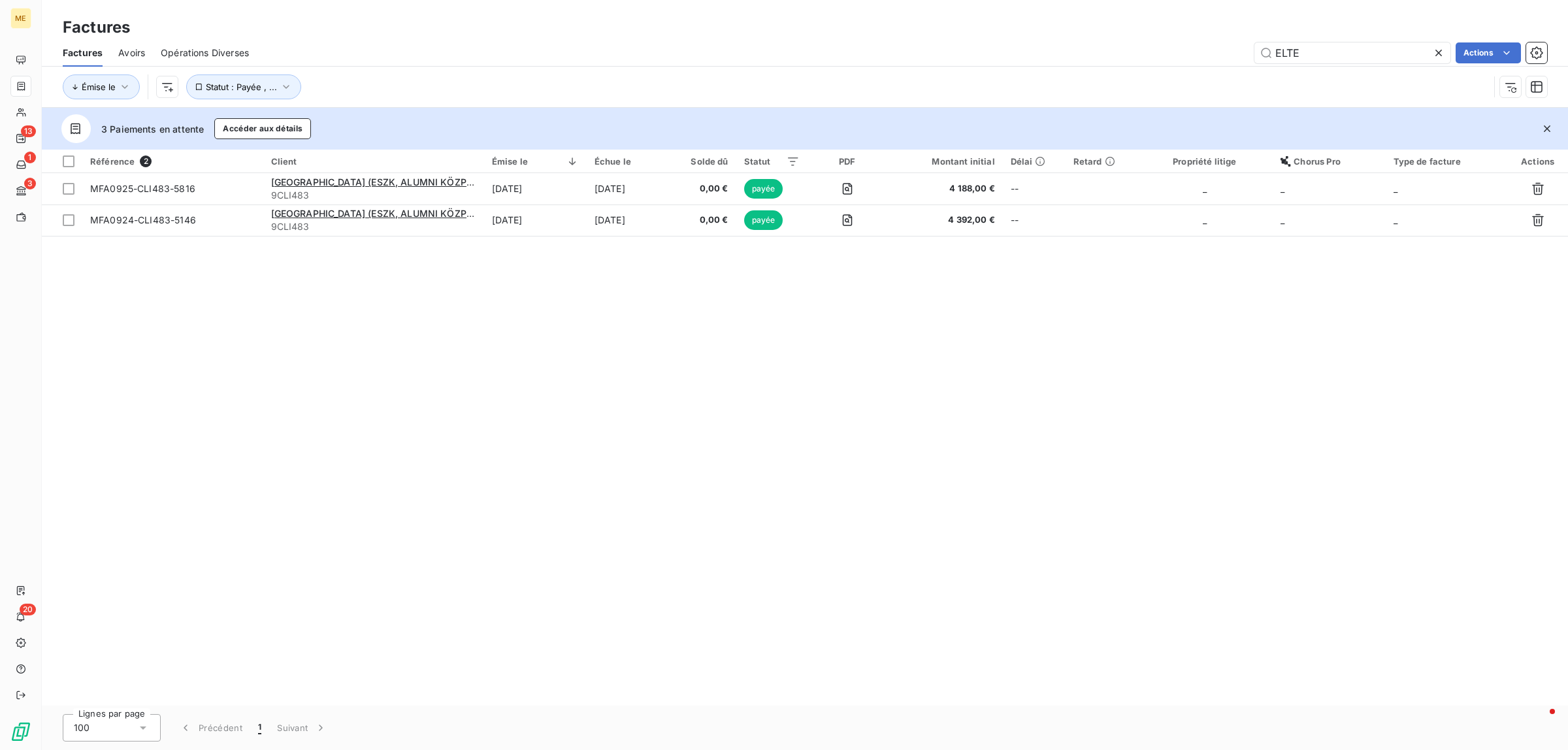
click at [1439, 51] on icon at bounding box center [1439, 53] width 13 height 13
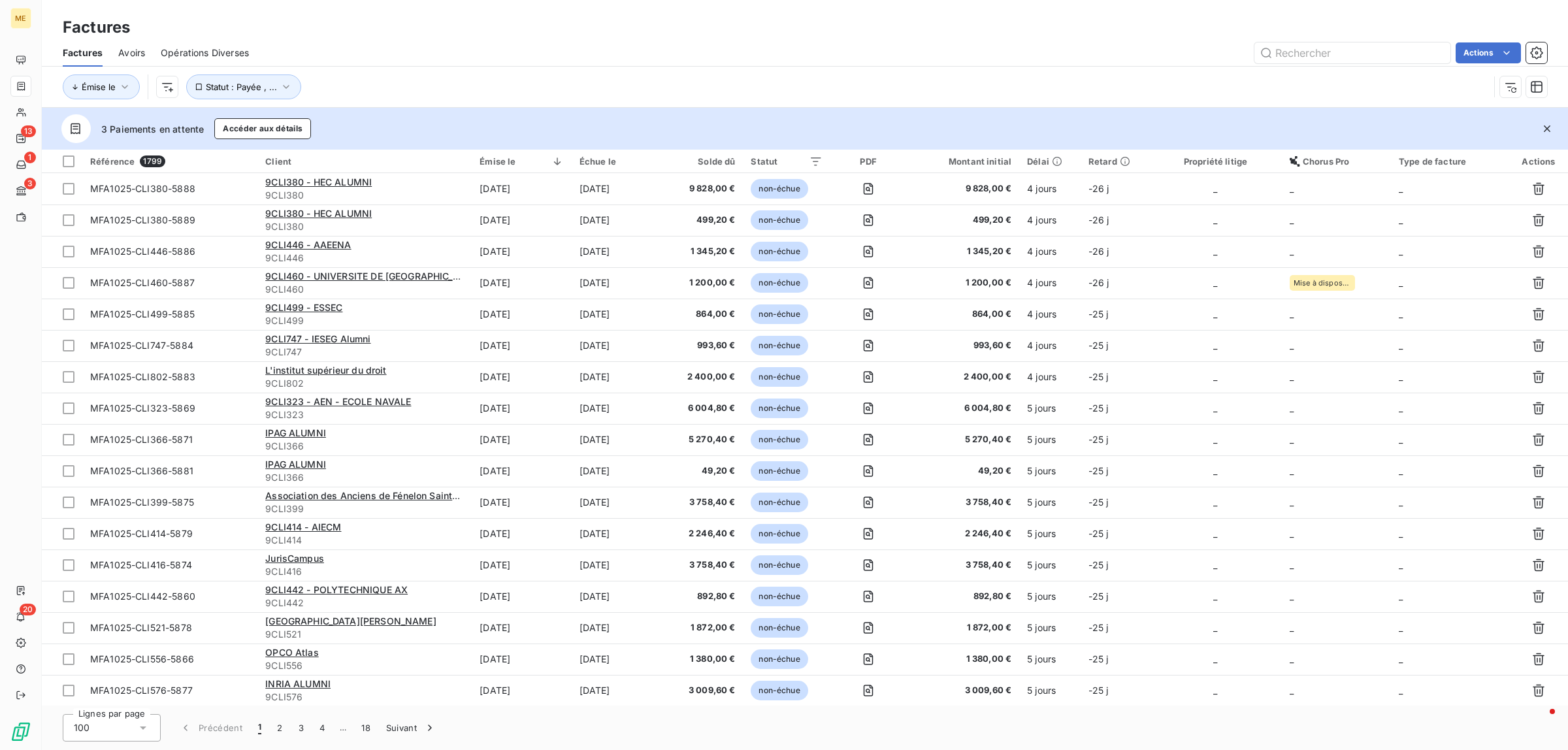
click at [120, 49] on span "Avoirs" at bounding box center [131, 53] width 27 height 13
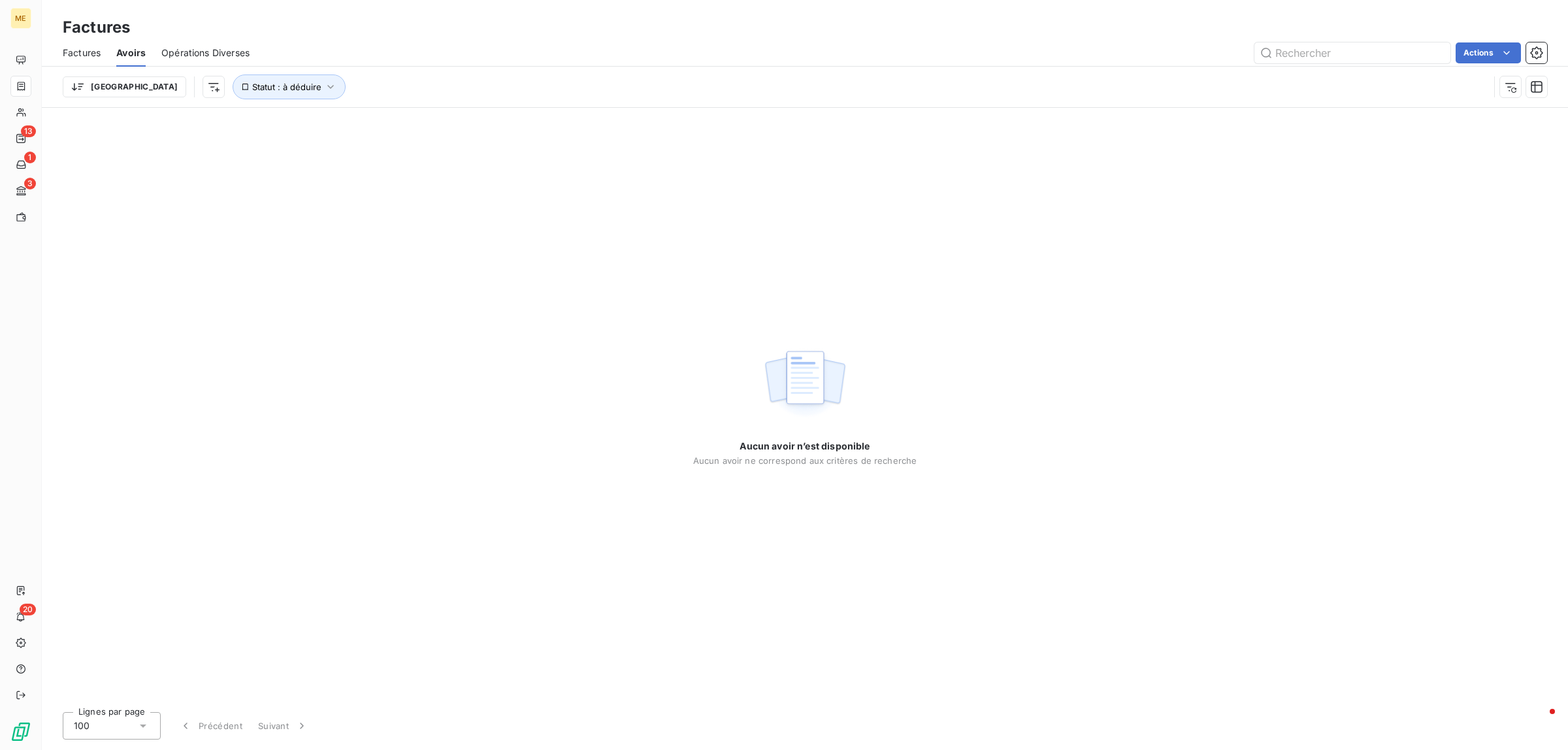
click at [87, 54] on span "Factures" at bounding box center [81, 53] width 38 height 13
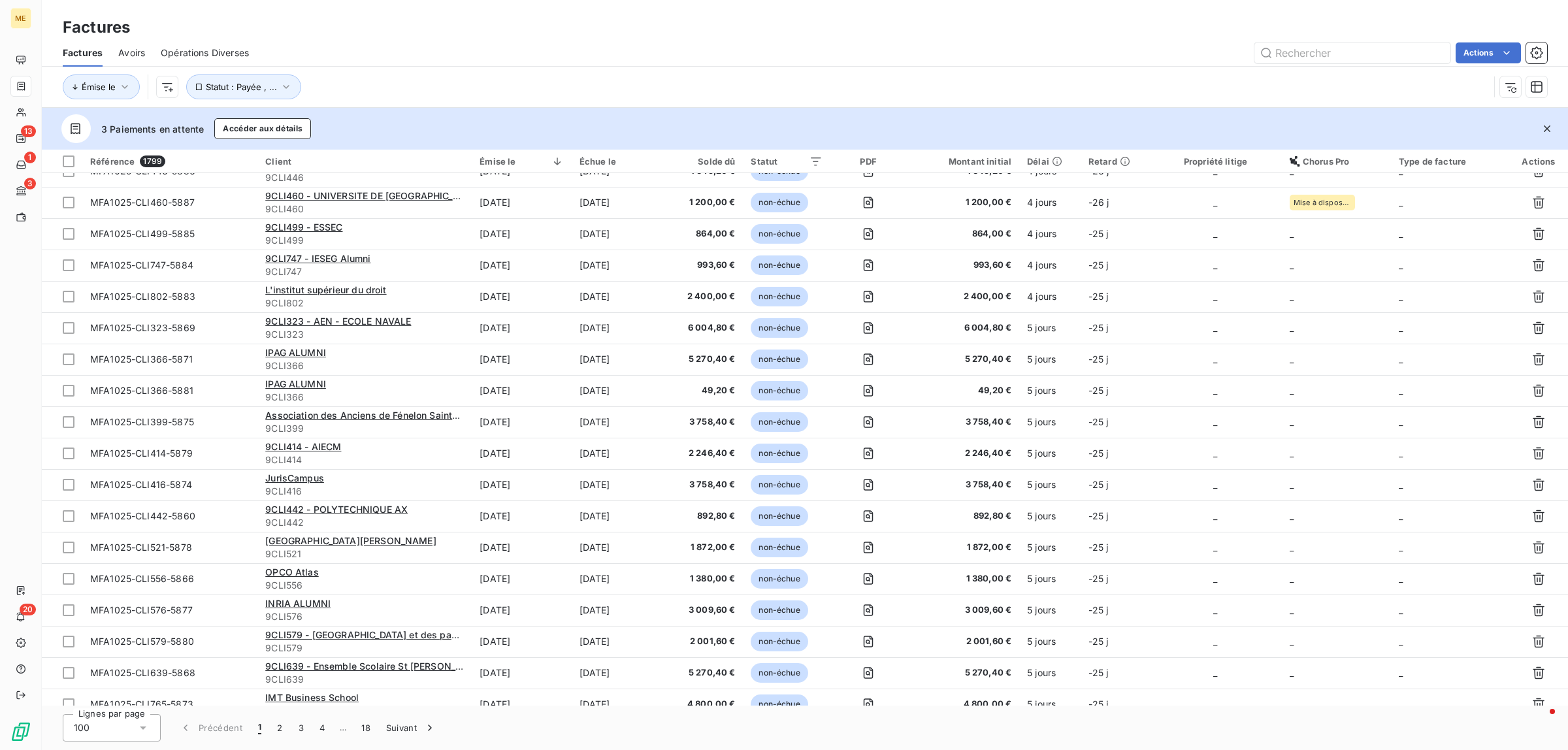
scroll to position [81, 0]
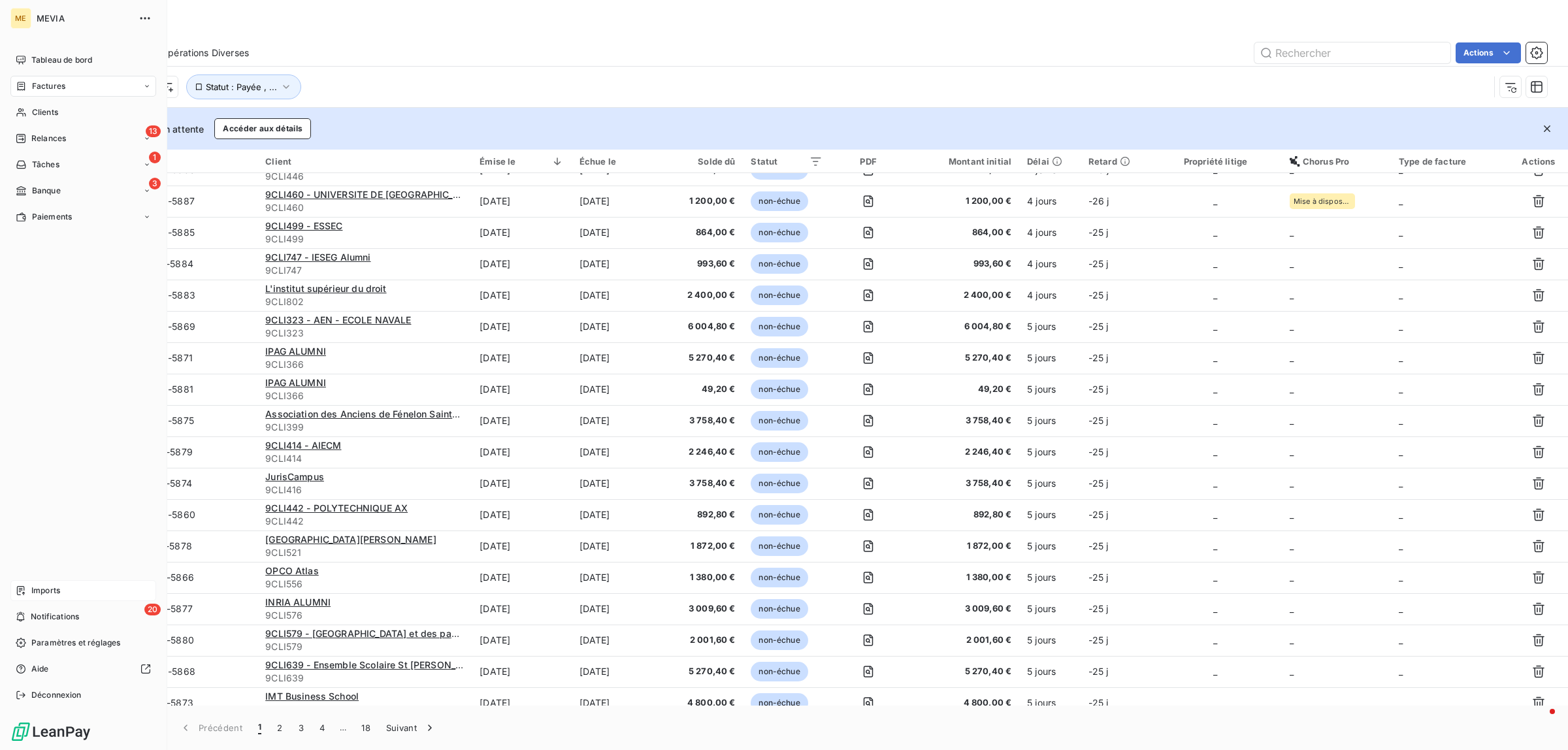
click at [18, 593] on icon at bounding box center [21, 591] width 10 height 10
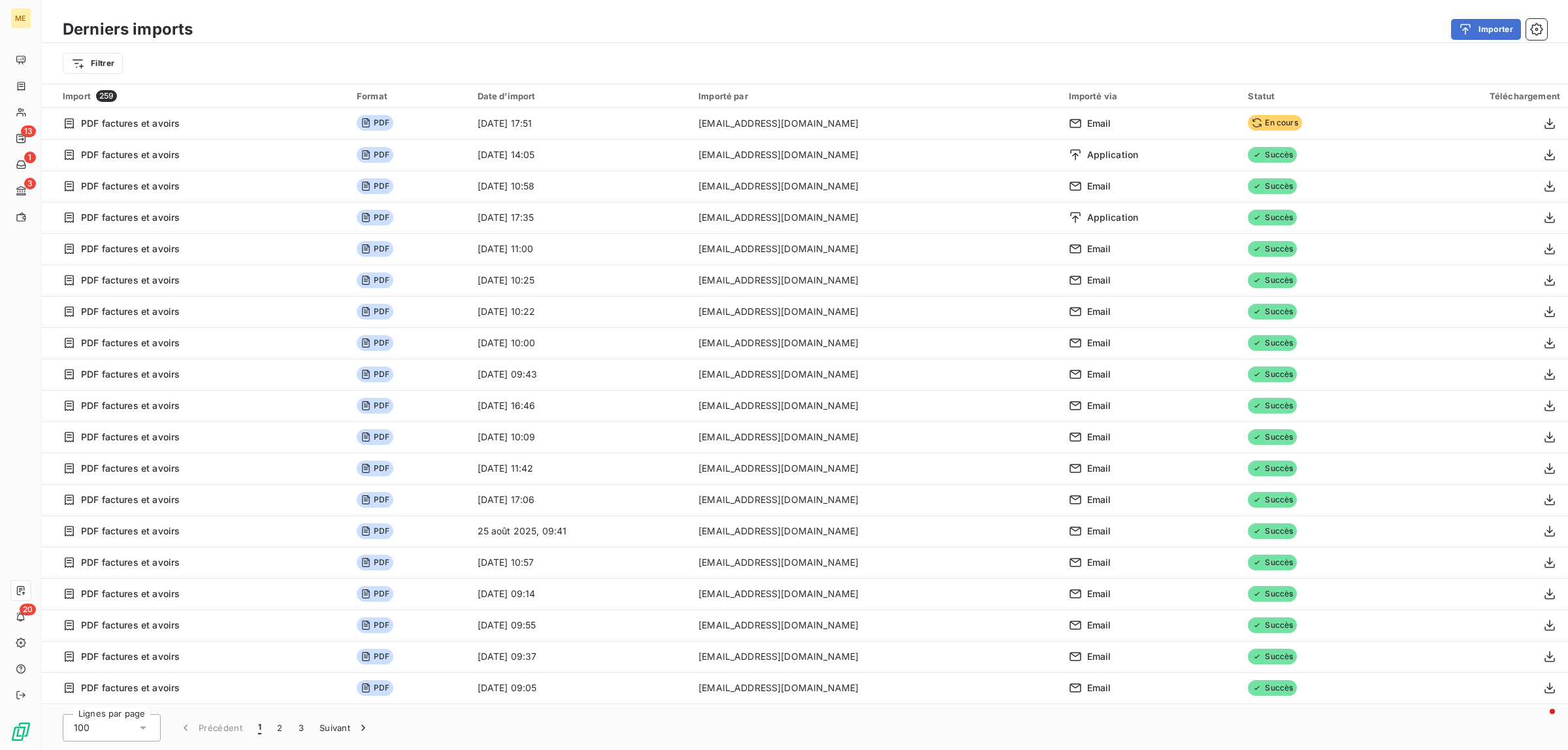
drag, startPoint x: 1472, startPoint y: 28, endPoint x: 1197, endPoint y: 69, distance: 278.0
click at [1197, 69] on div "Derniers imports Importer Filtrer" at bounding box center [805, 49] width 1526 height 68
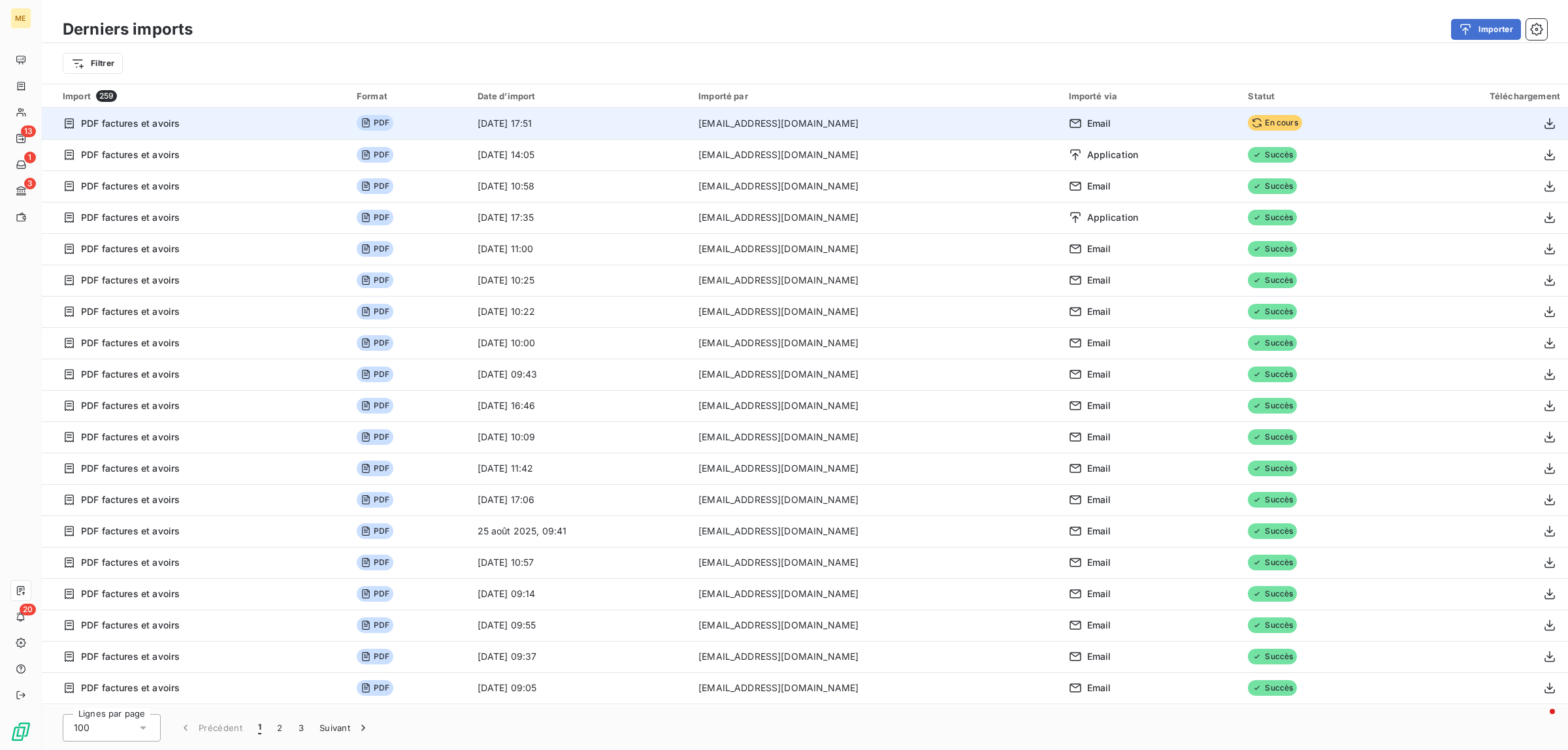
click at [1200, 115] on td "Email" at bounding box center [1151, 123] width 180 height 32
click at [1248, 131] on span "En cours" at bounding box center [1275, 123] width 54 height 15
drag, startPoint x: 1213, startPoint y: 128, endPoint x: 1286, endPoint y: 128, distance: 73.0
click at [1286, 128] on td "En cours" at bounding box center [1313, 123] width 146 height 32
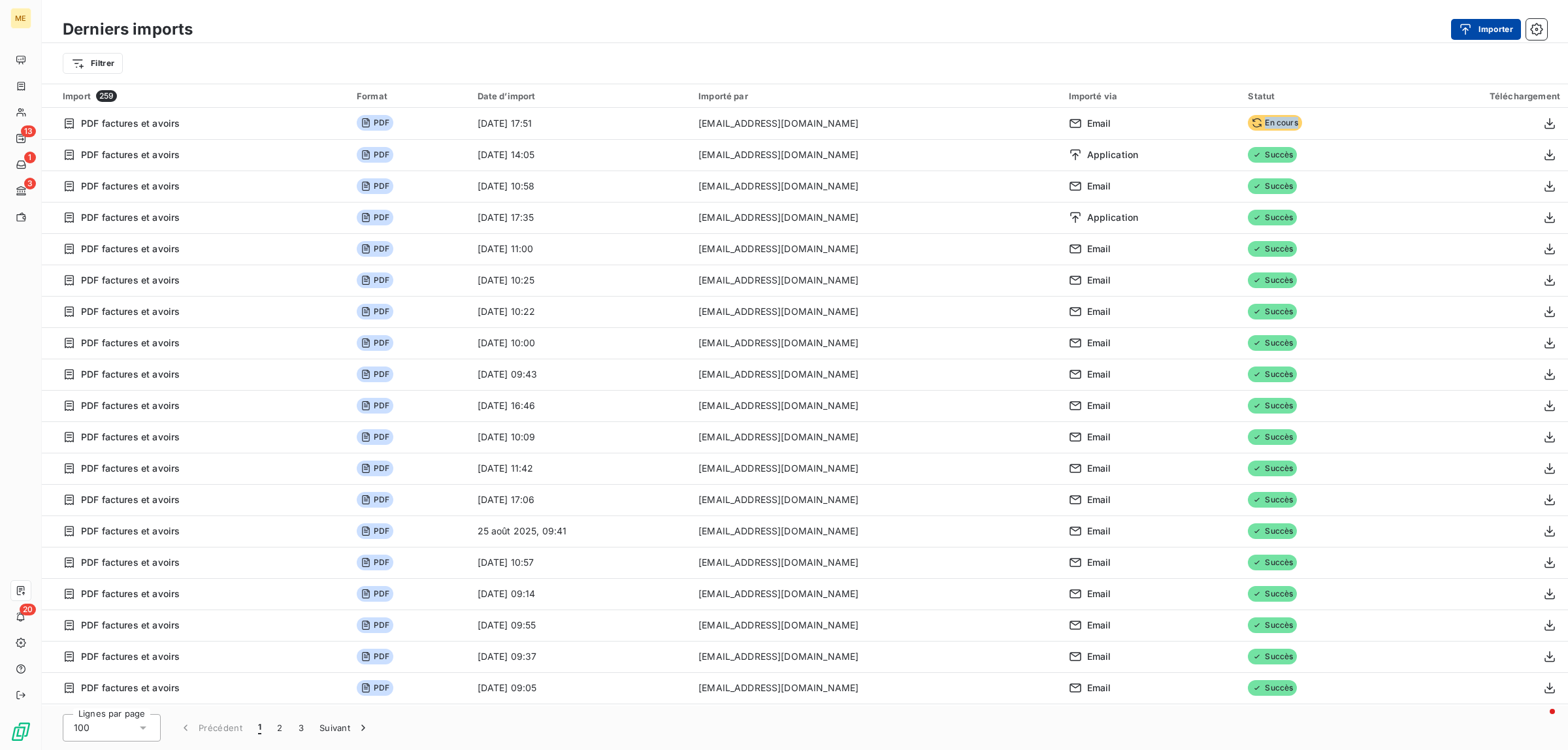
click at [1471, 26] on icon "button" at bounding box center [1466, 29] width 13 height 13
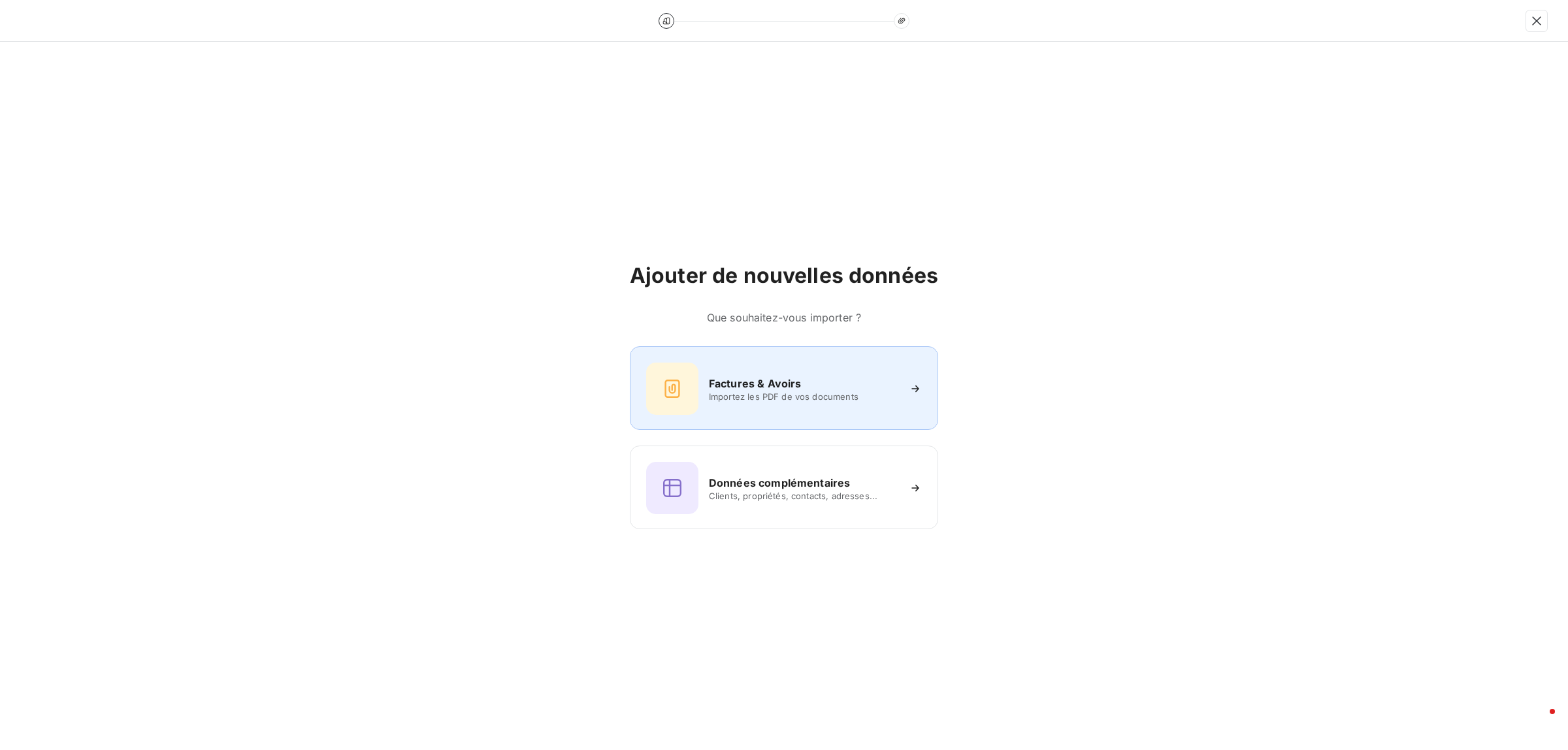
click at [749, 402] on span "Importez les PDF de vos documents" at bounding box center [803, 396] width 189 height 10
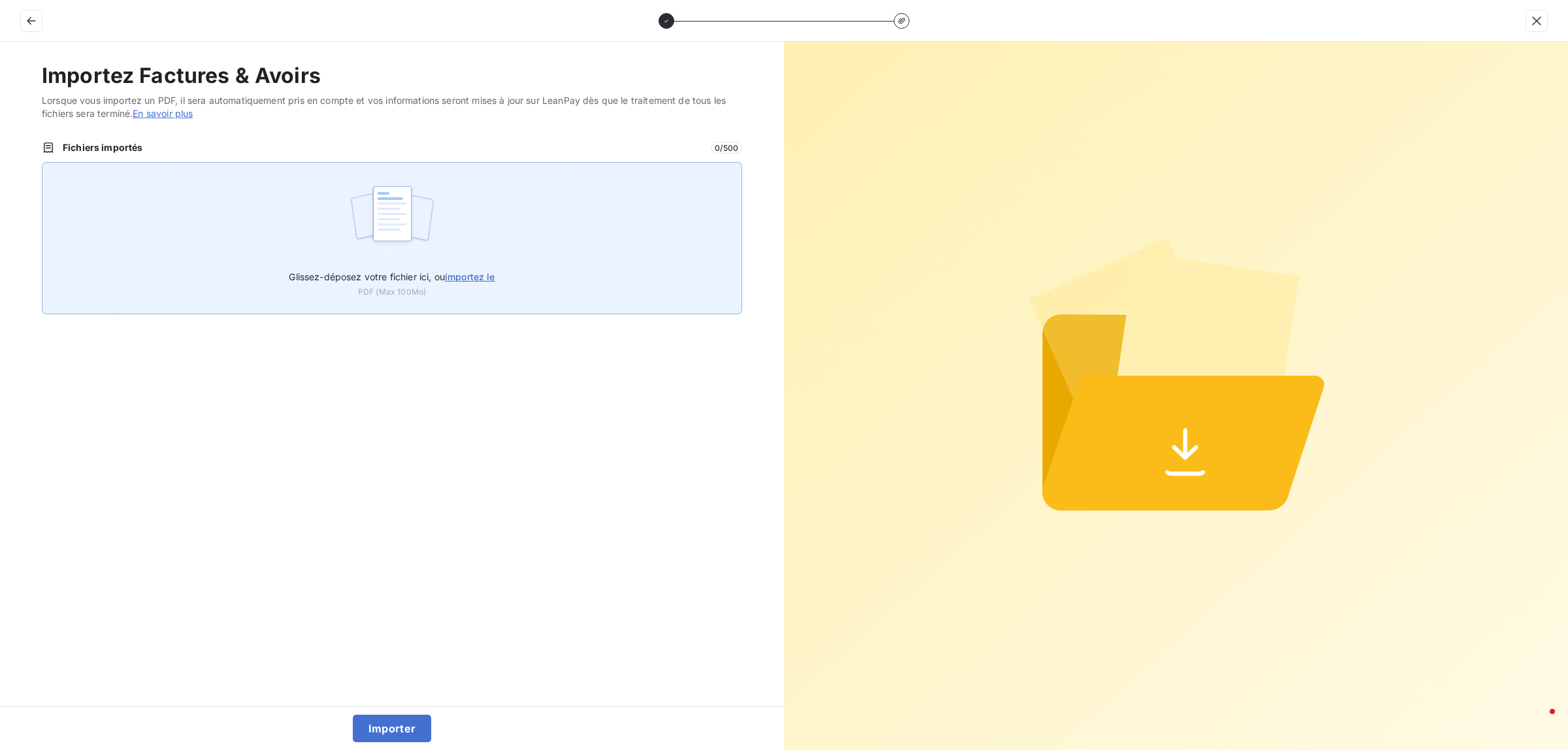
click at [486, 291] on div "Glissez-déposez votre fichier ici, ou importez le PDF (Max 100Mo)" at bounding box center [392, 280] width 206 height 36
type input "C:\fakepath\factures_20251007095732.pdf"
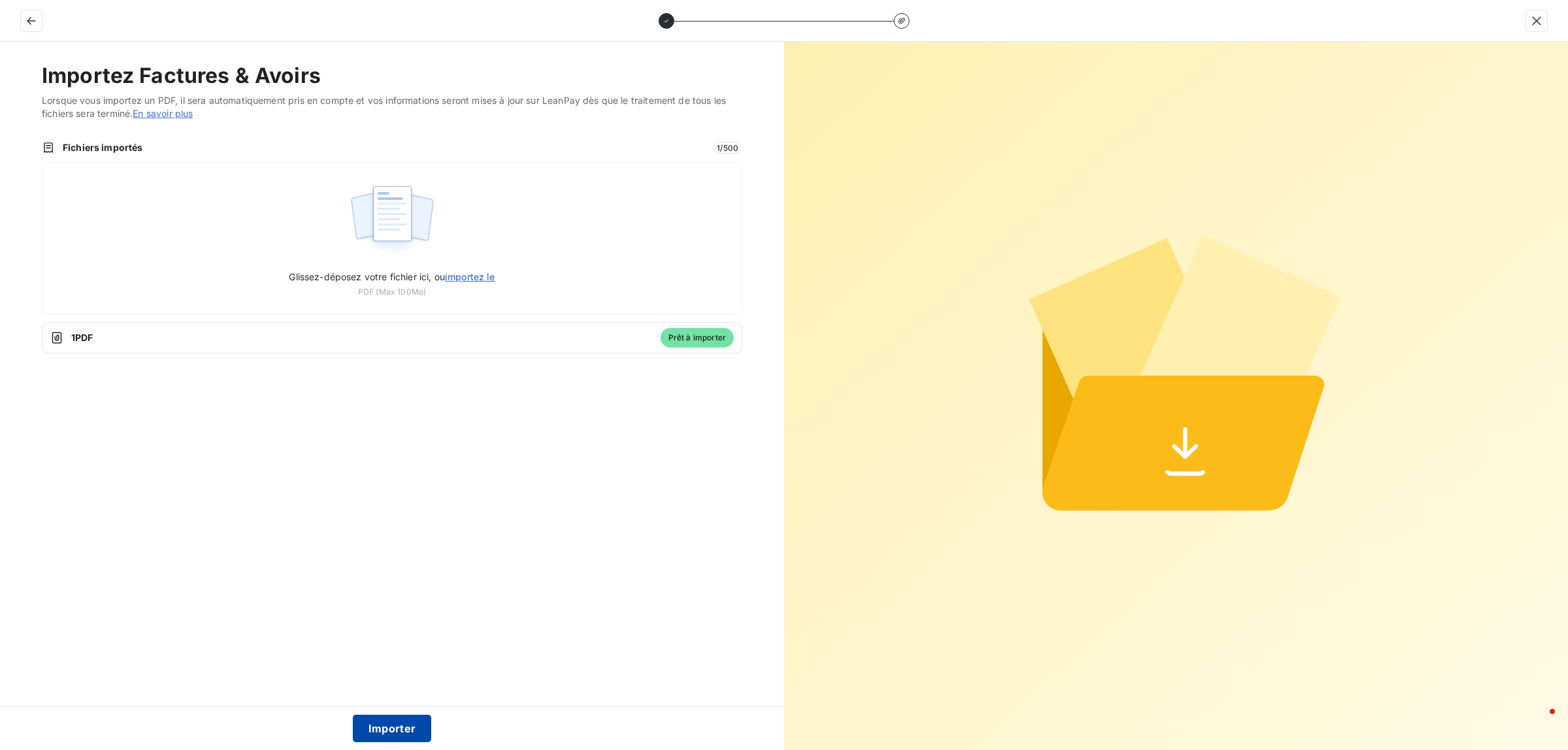
click at [389, 734] on button "Importer" at bounding box center [393, 728] width 79 height 27
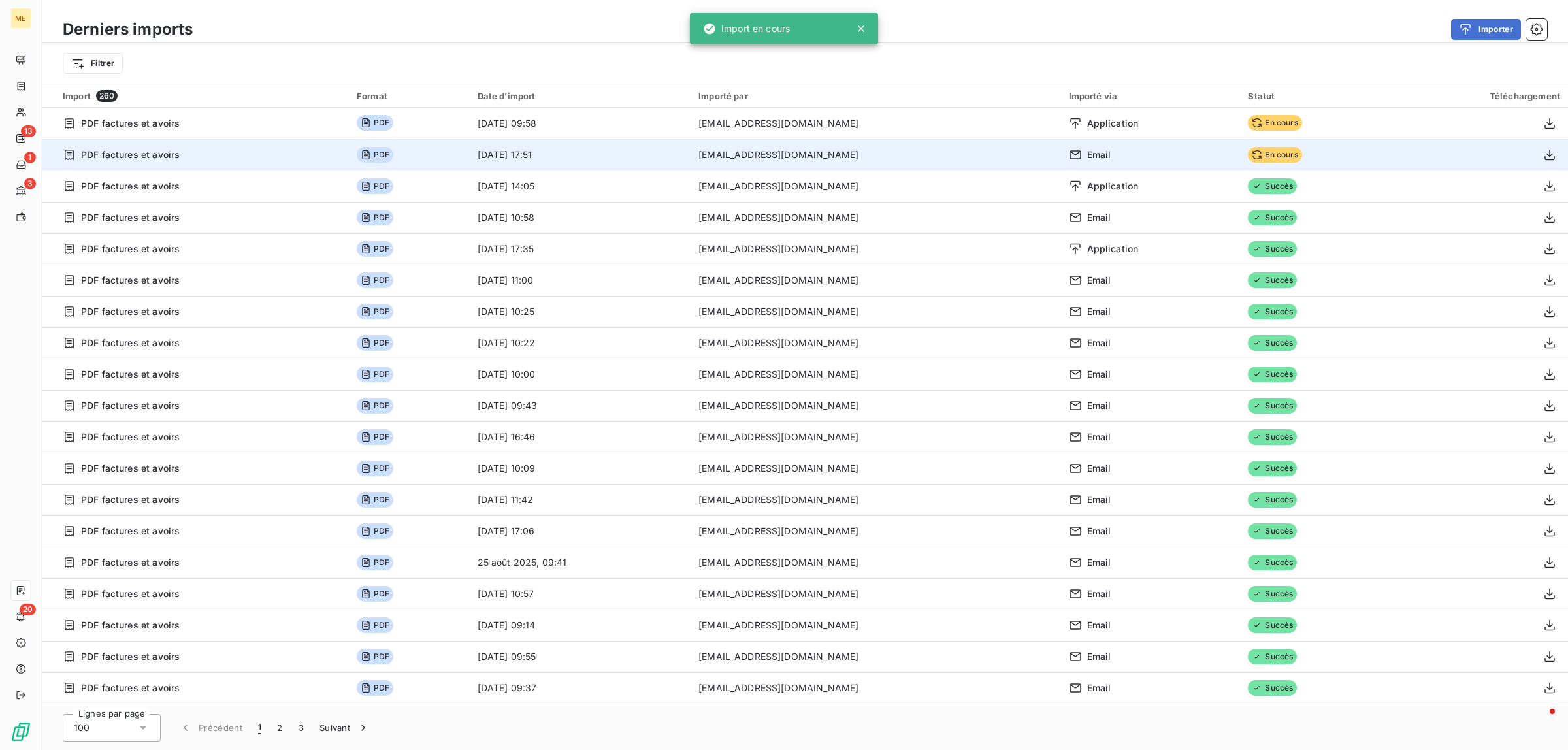
click at [1248, 156] on span "En cours" at bounding box center [1275, 154] width 54 height 15
drag, startPoint x: 1211, startPoint y: 155, endPoint x: 1301, endPoint y: 151, distance: 90.1
click at [1301, 151] on td "En cours" at bounding box center [1313, 155] width 146 height 32
click at [652, 155] on td "[DATE] 17:51" at bounding box center [580, 155] width 222 height 32
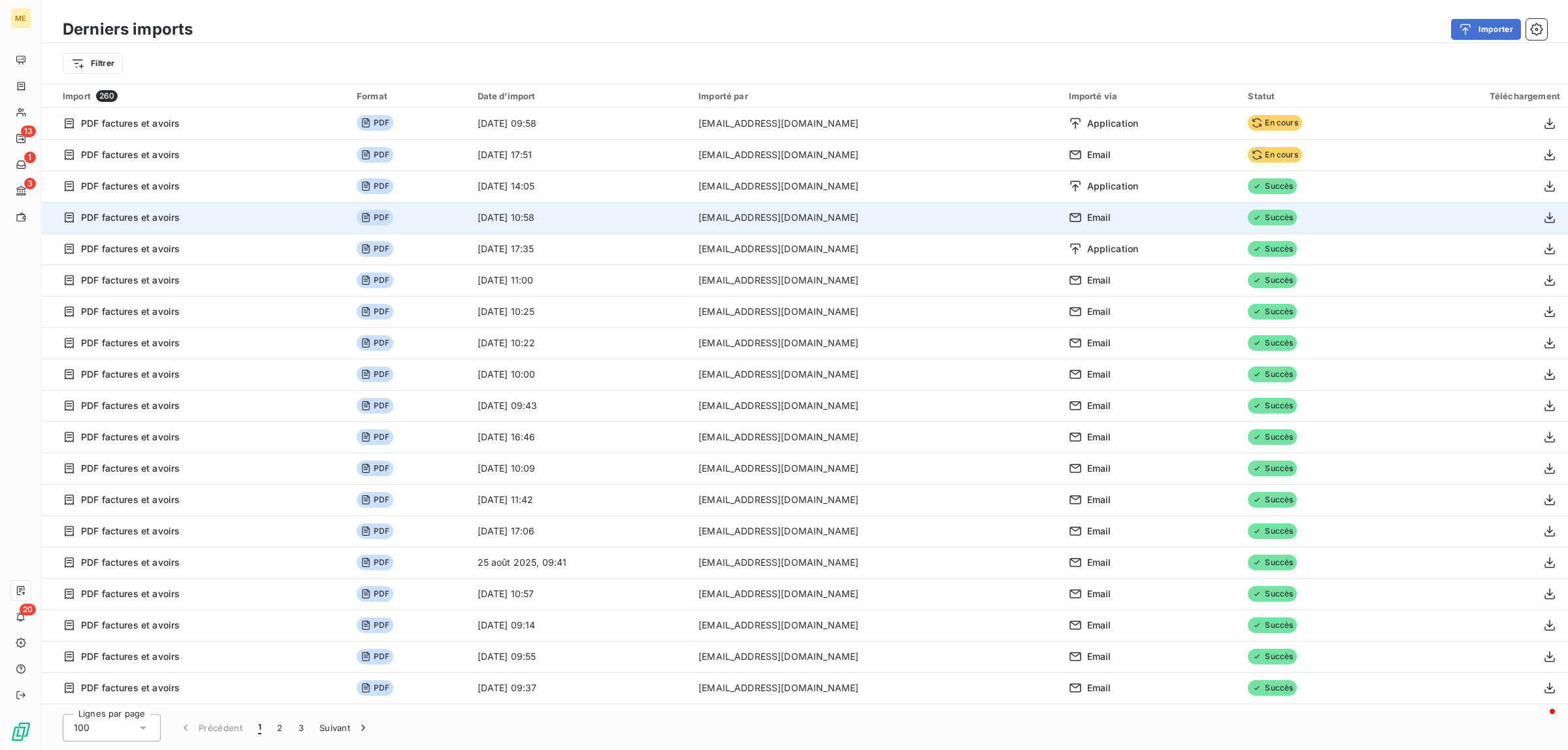
click at [606, 220] on td "[DATE] 10:58" at bounding box center [580, 217] width 222 height 32
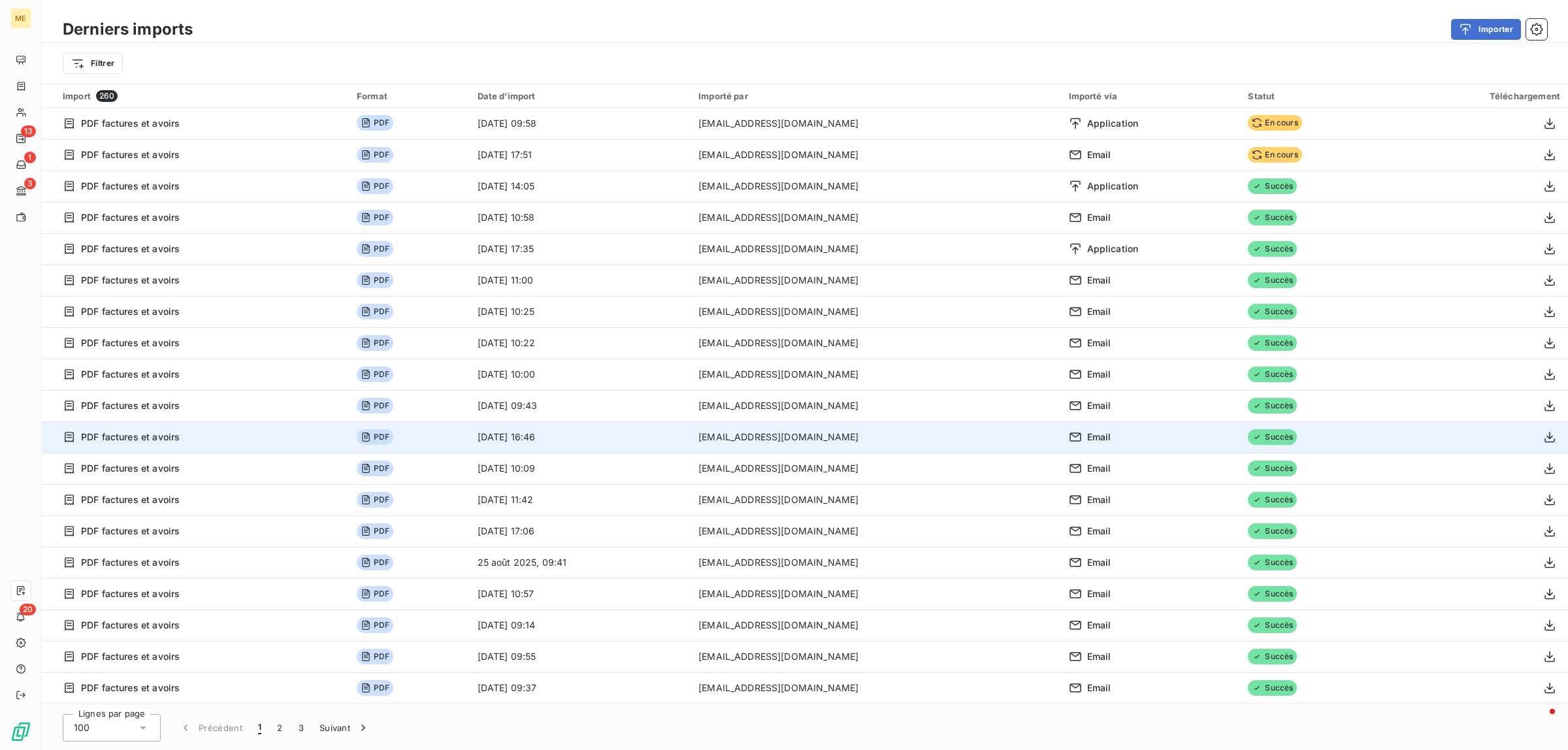
drag, startPoint x: 654, startPoint y: 426, endPoint x: 610, endPoint y: 426, distance: 44.0
click at [654, 426] on td "[DATE] 16:46" at bounding box center [580, 437] width 222 height 32
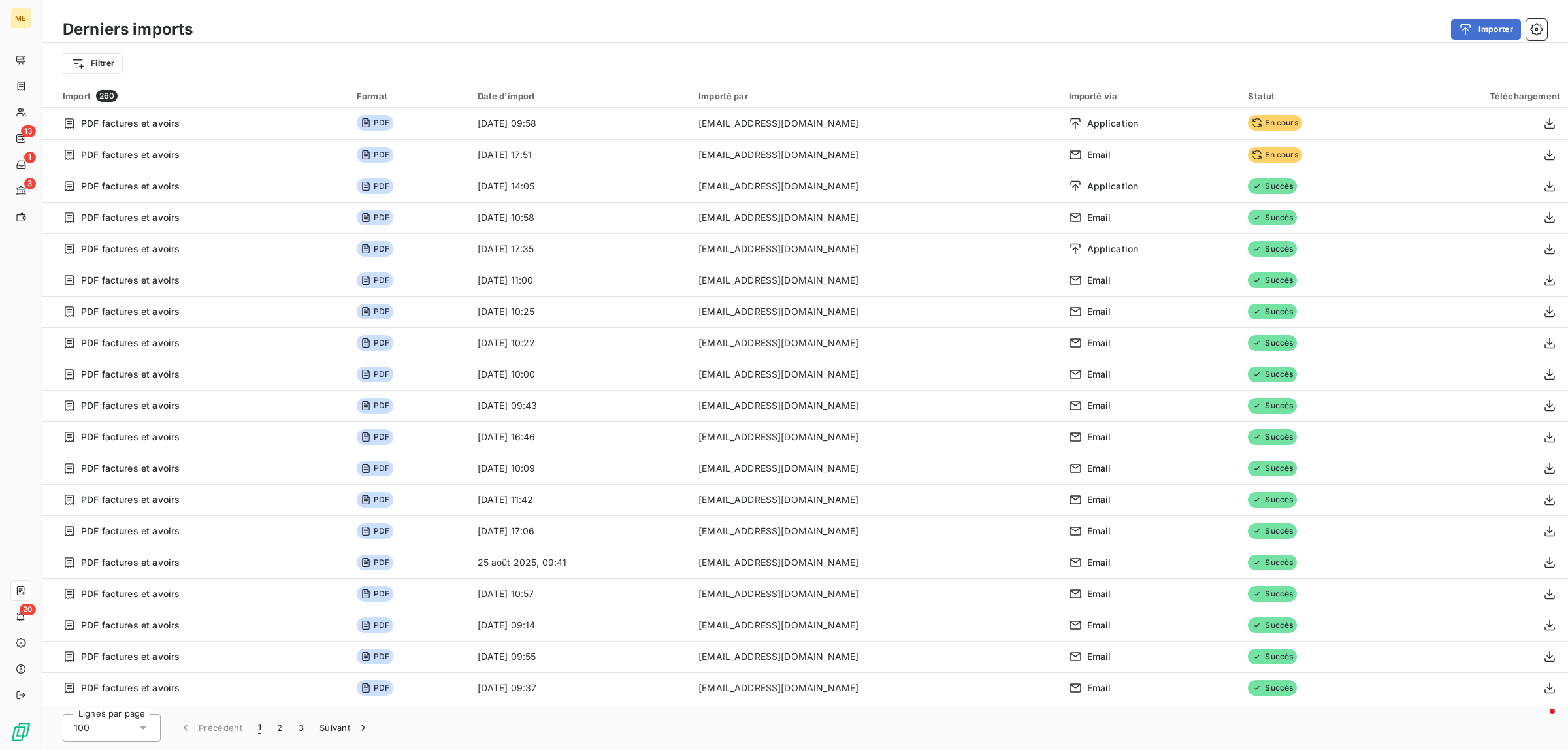
click at [44, 57] on div "Filtrer" at bounding box center [805, 63] width 1526 height 40
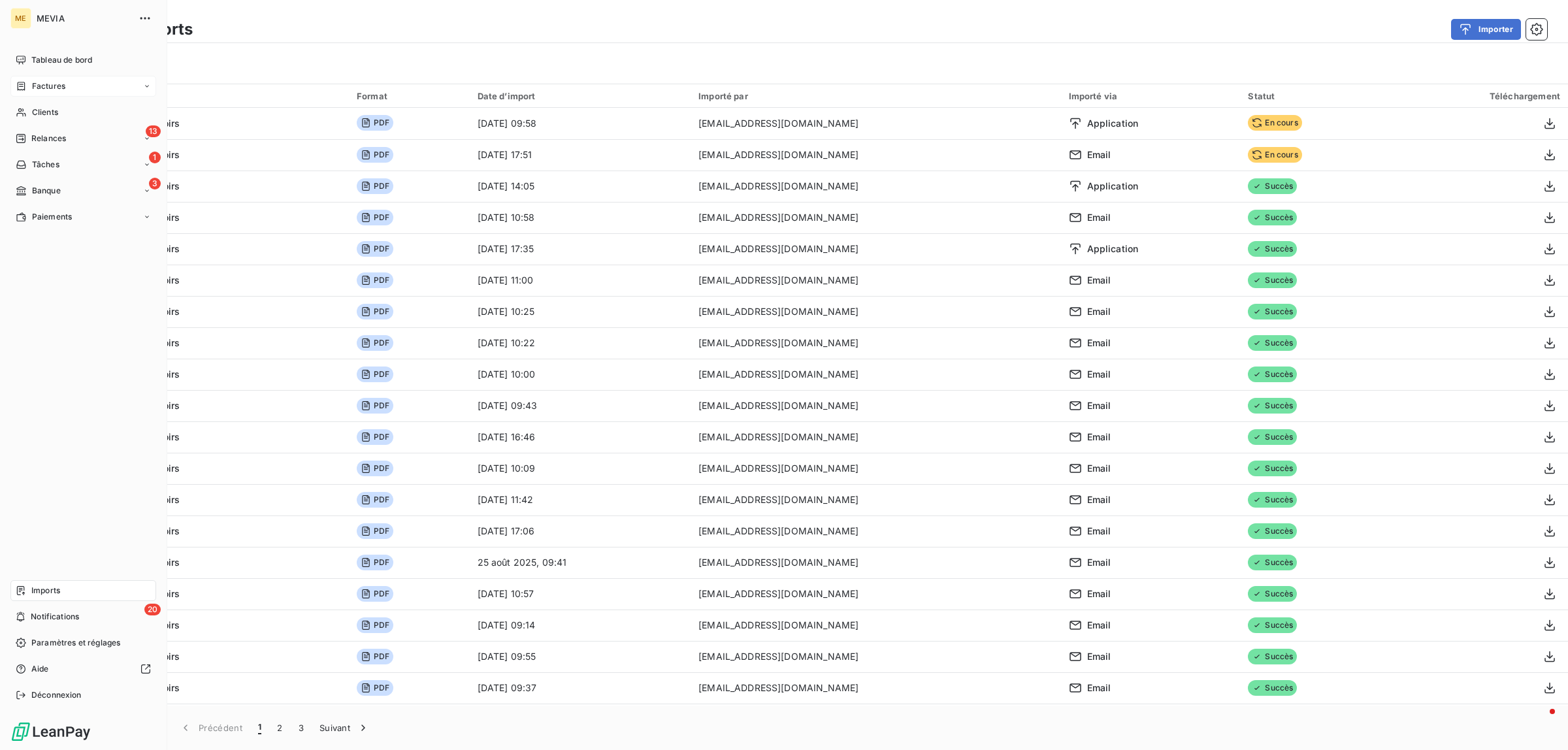
click at [23, 76] on div "Factures" at bounding box center [83, 86] width 146 height 21
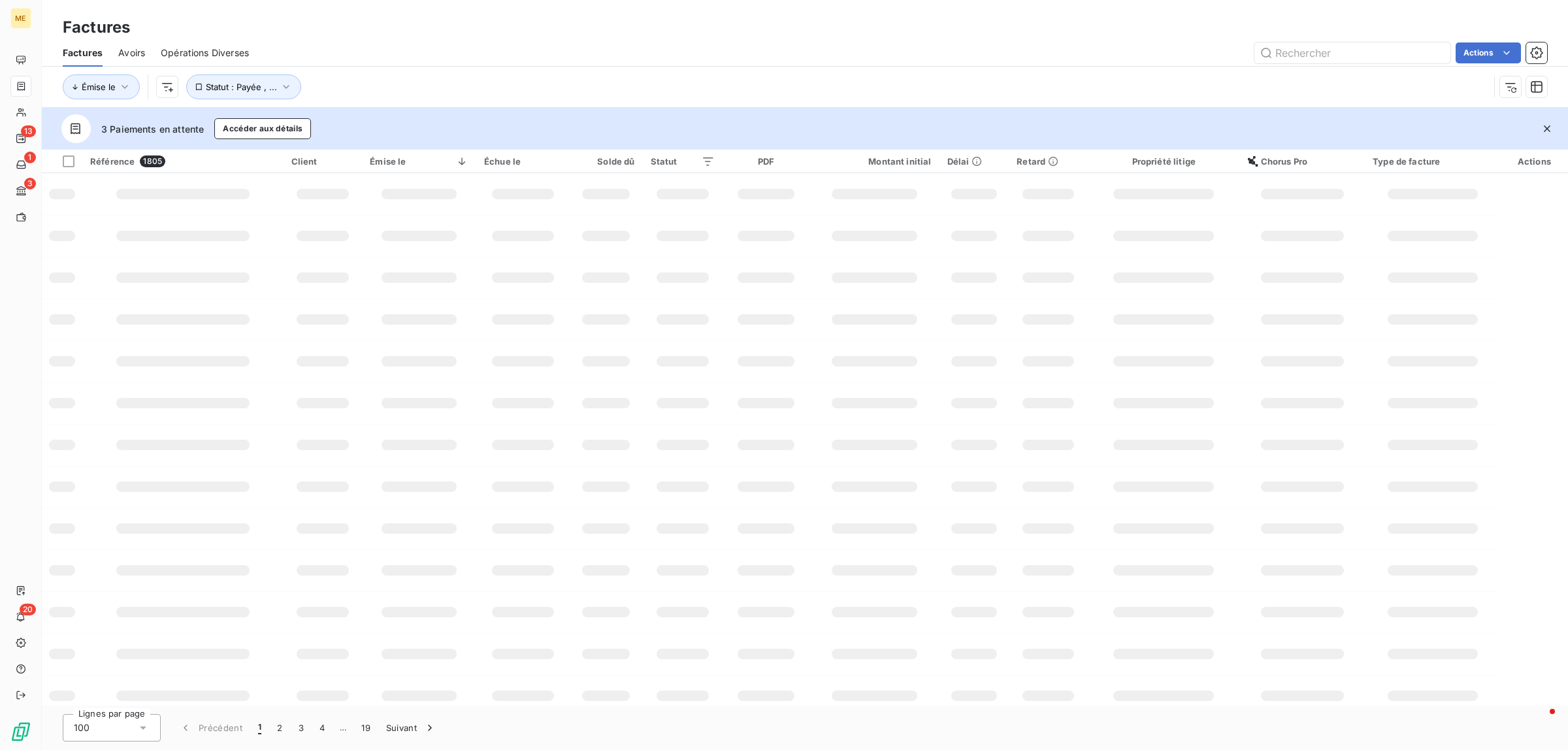
click at [16, 76] on div at bounding box center [21, 86] width 21 height 21
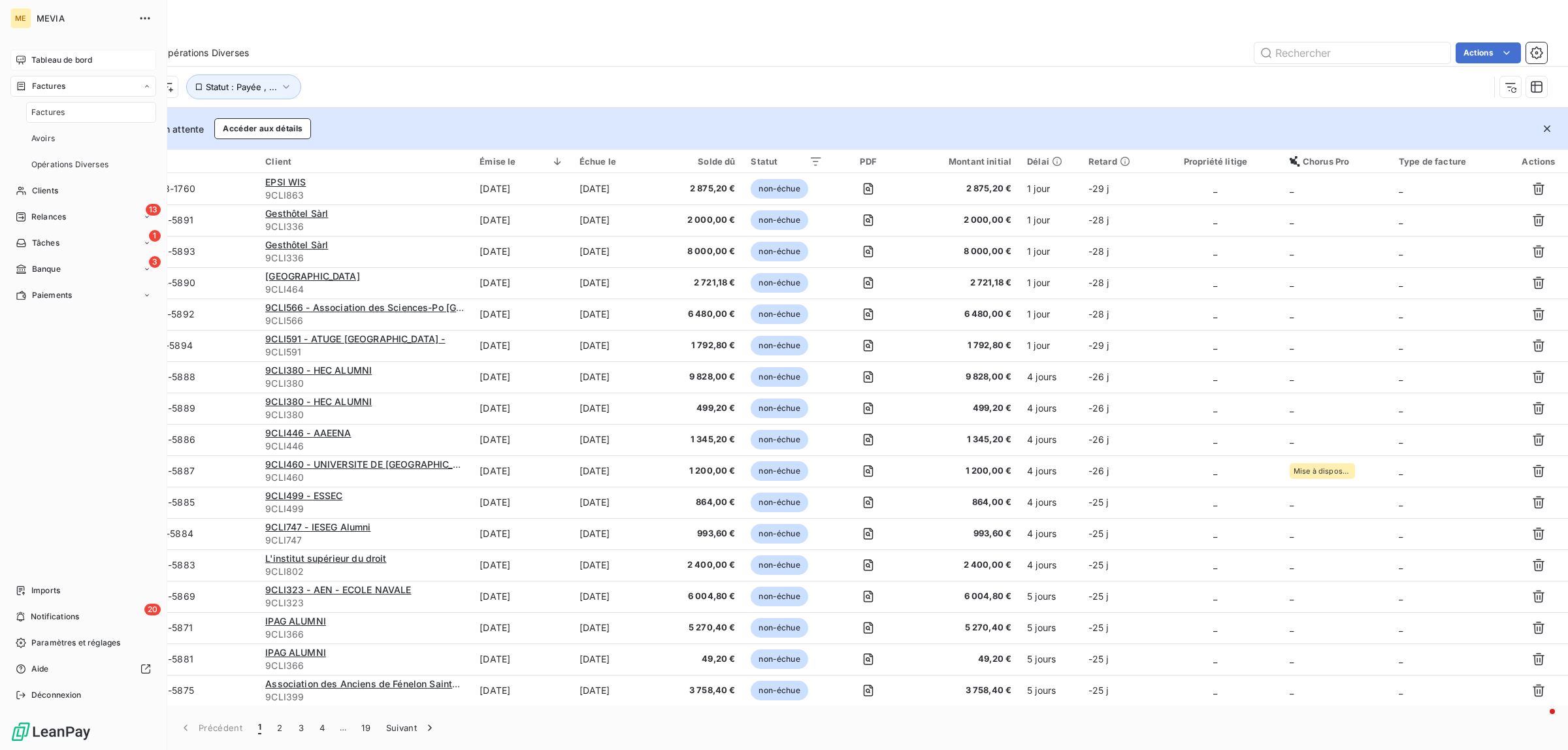
click at [16, 61] on icon at bounding box center [21, 60] width 10 height 10
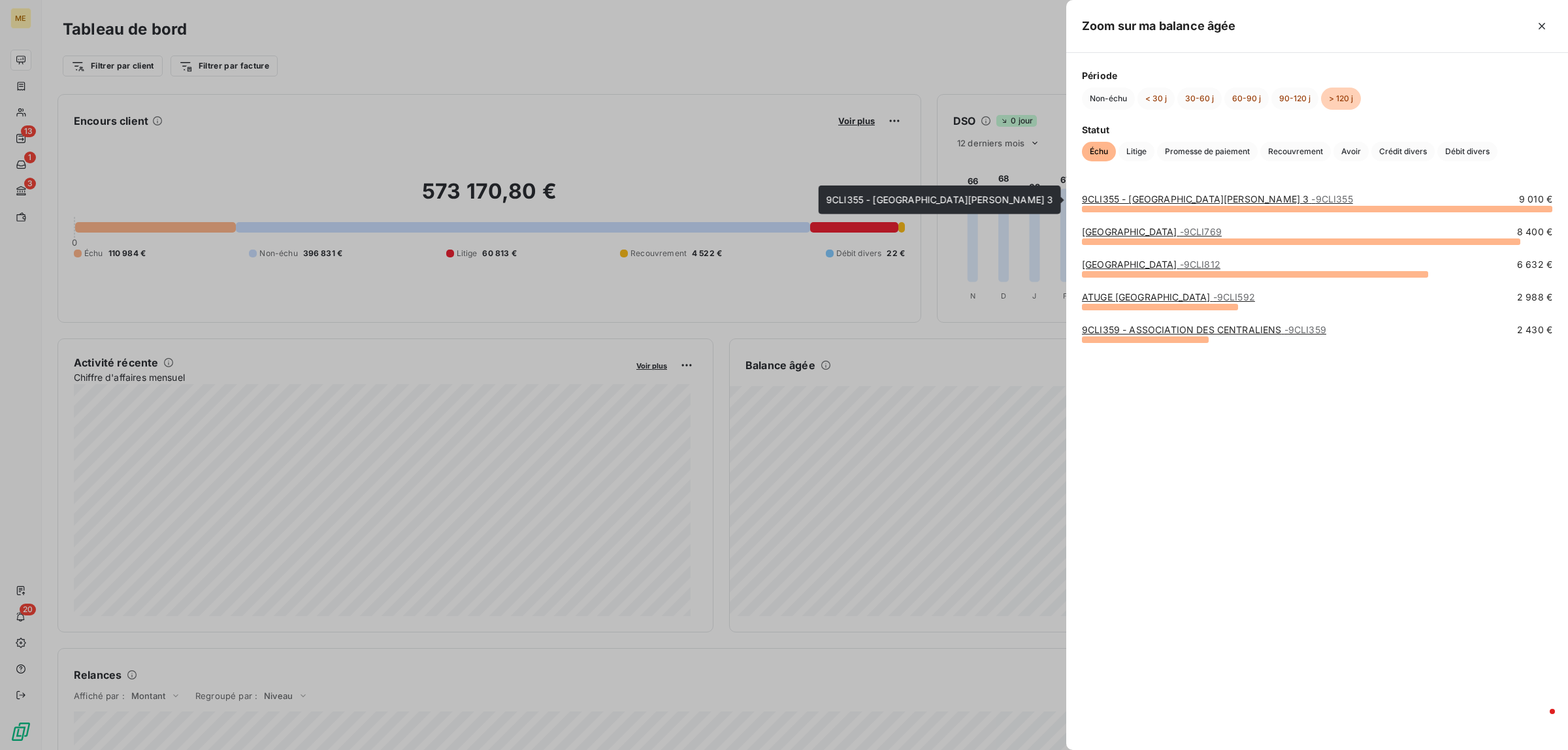
click at [1175, 203] on link "9CLI355 - [GEOGRAPHIC_DATA][PERSON_NAME] 3 - 9CLI355" at bounding box center [1218, 199] width 271 height 11
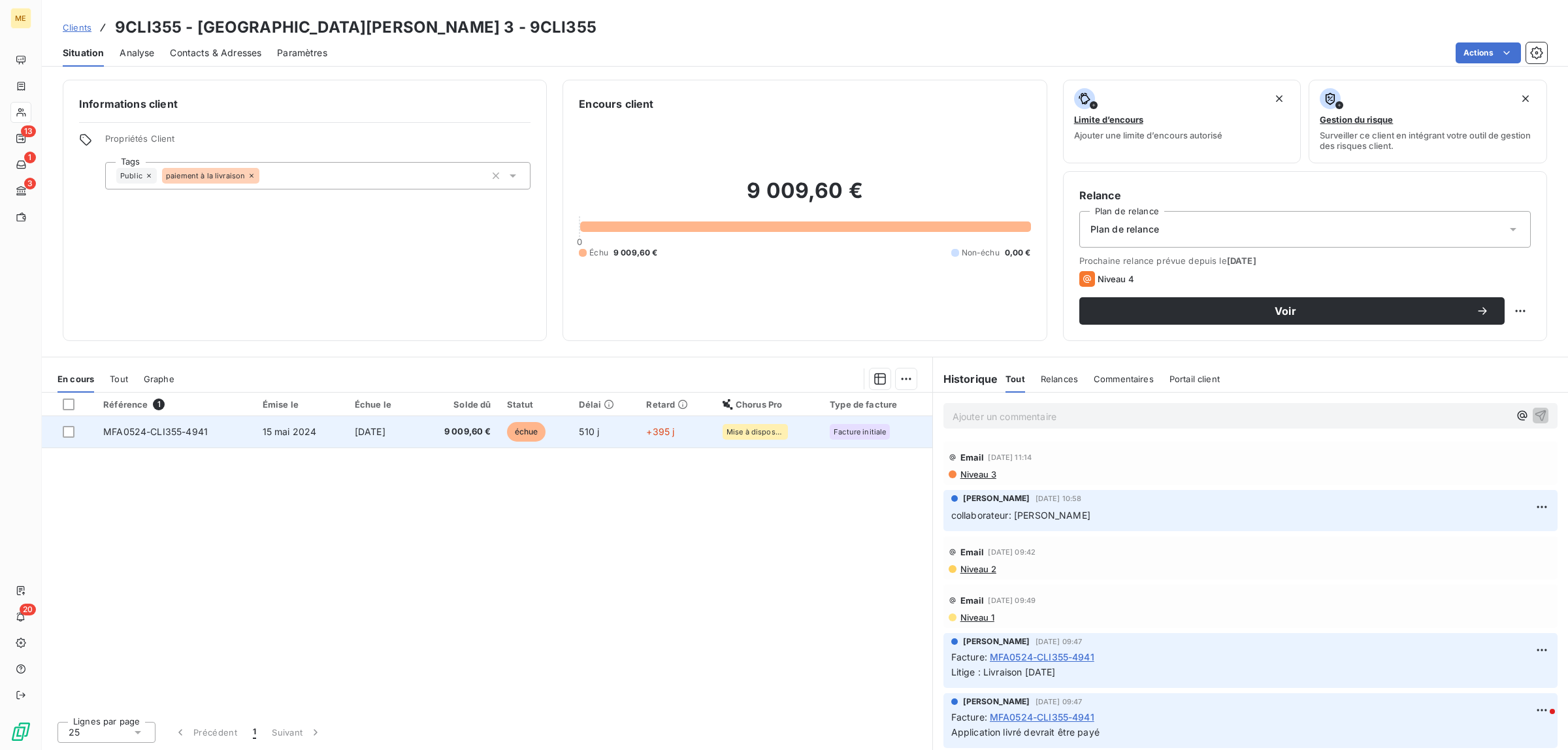
click at [371, 441] on td "[DATE]" at bounding box center [382, 432] width 69 height 32
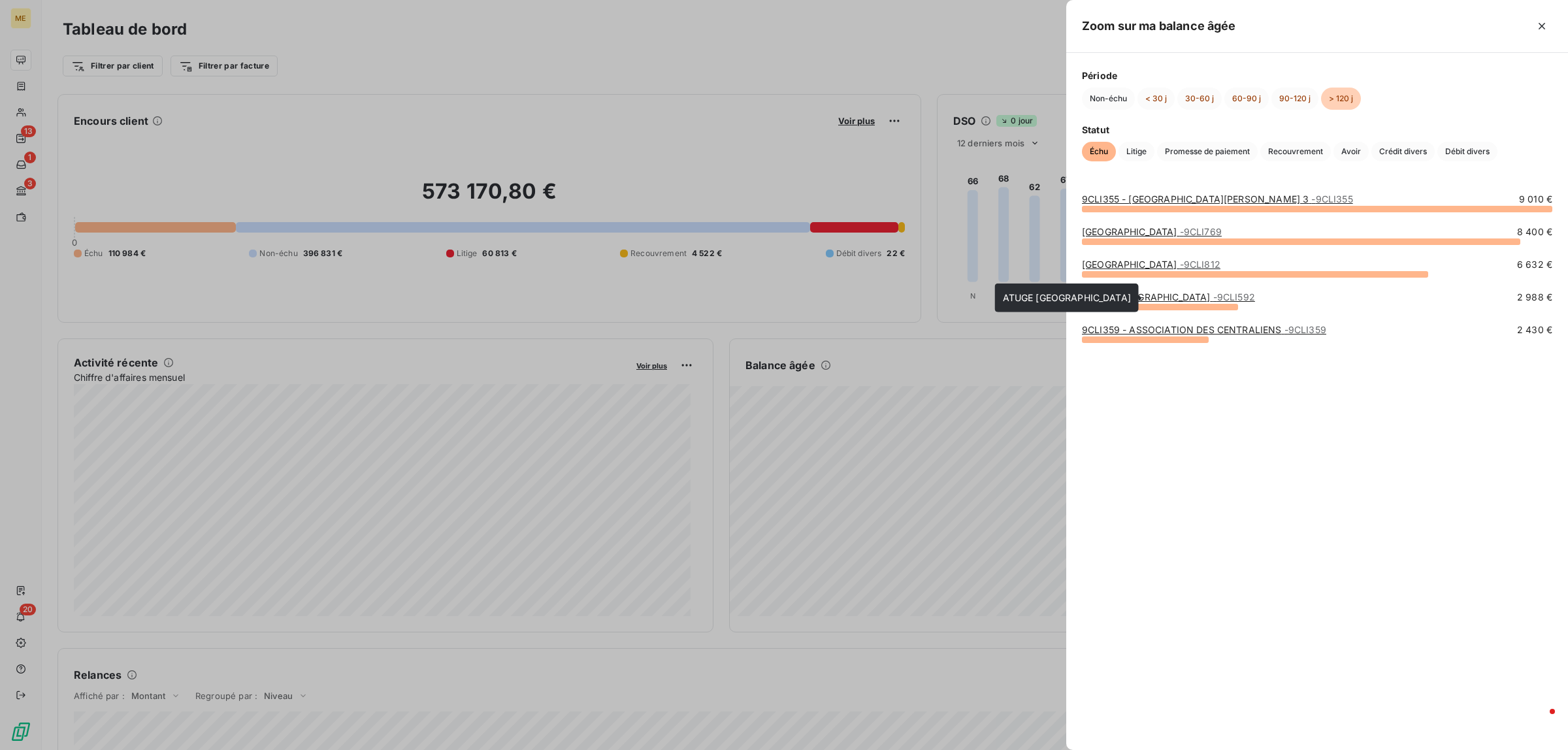
click at [1115, 295] on link "ATUGE [GEOGRAPHIC_DATA] - 9CLI592" at bounding box center [1169, 296] width 173 height 11
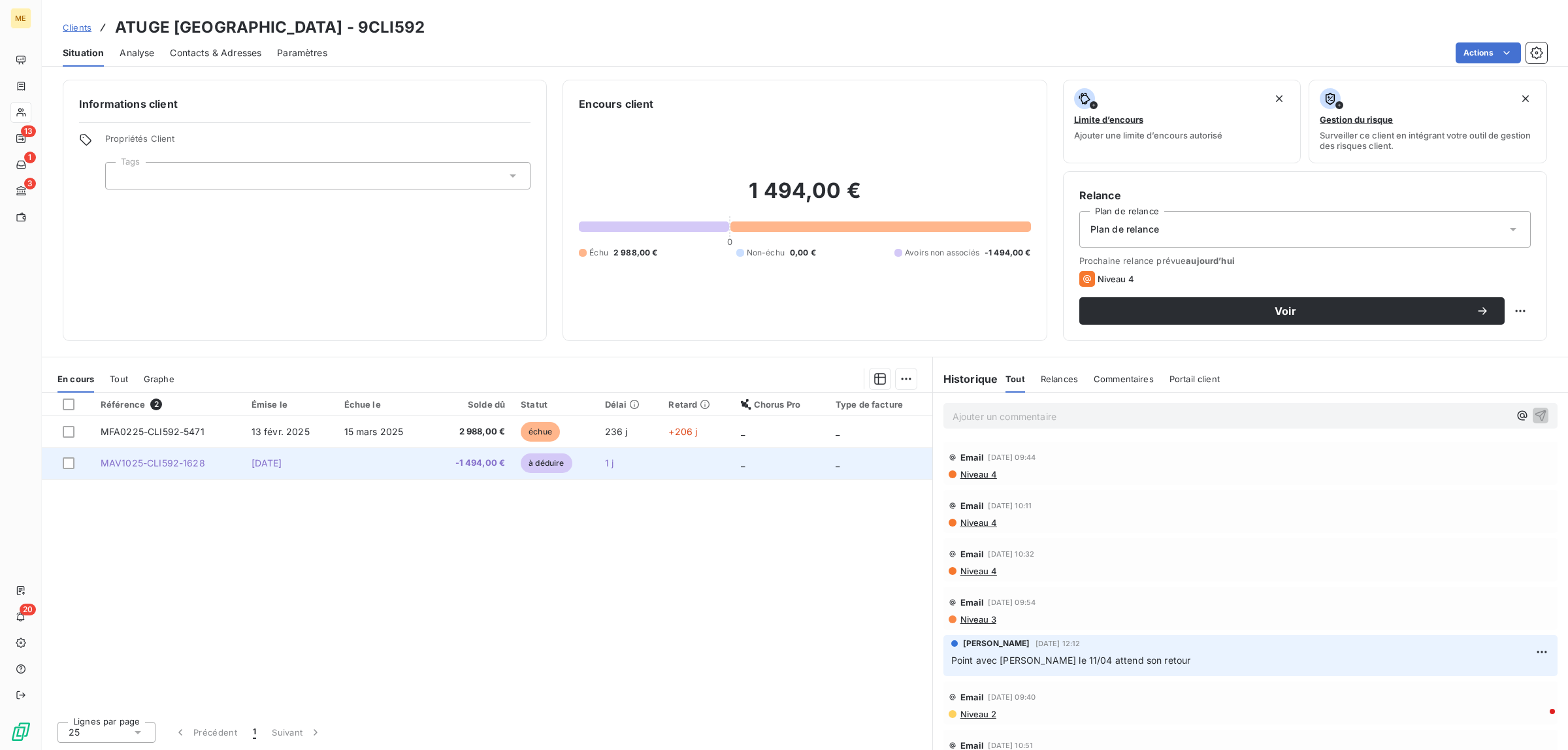
click at [348, 469] on td at bounding box center [384, 463] width 94 height 32
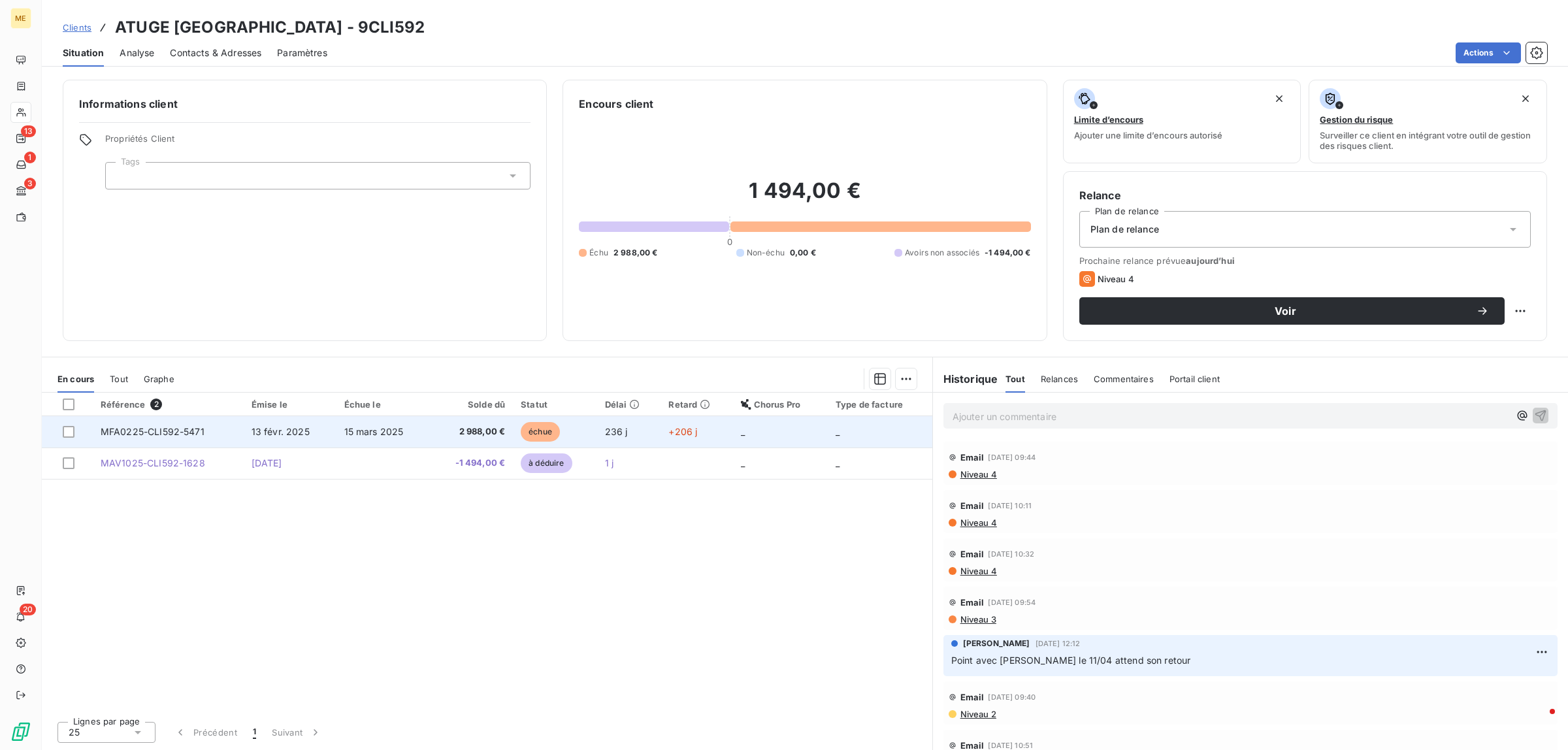
click at [431, 422] on td "2 988,00 €" at bounding box center [472, 432] width 82 height 32
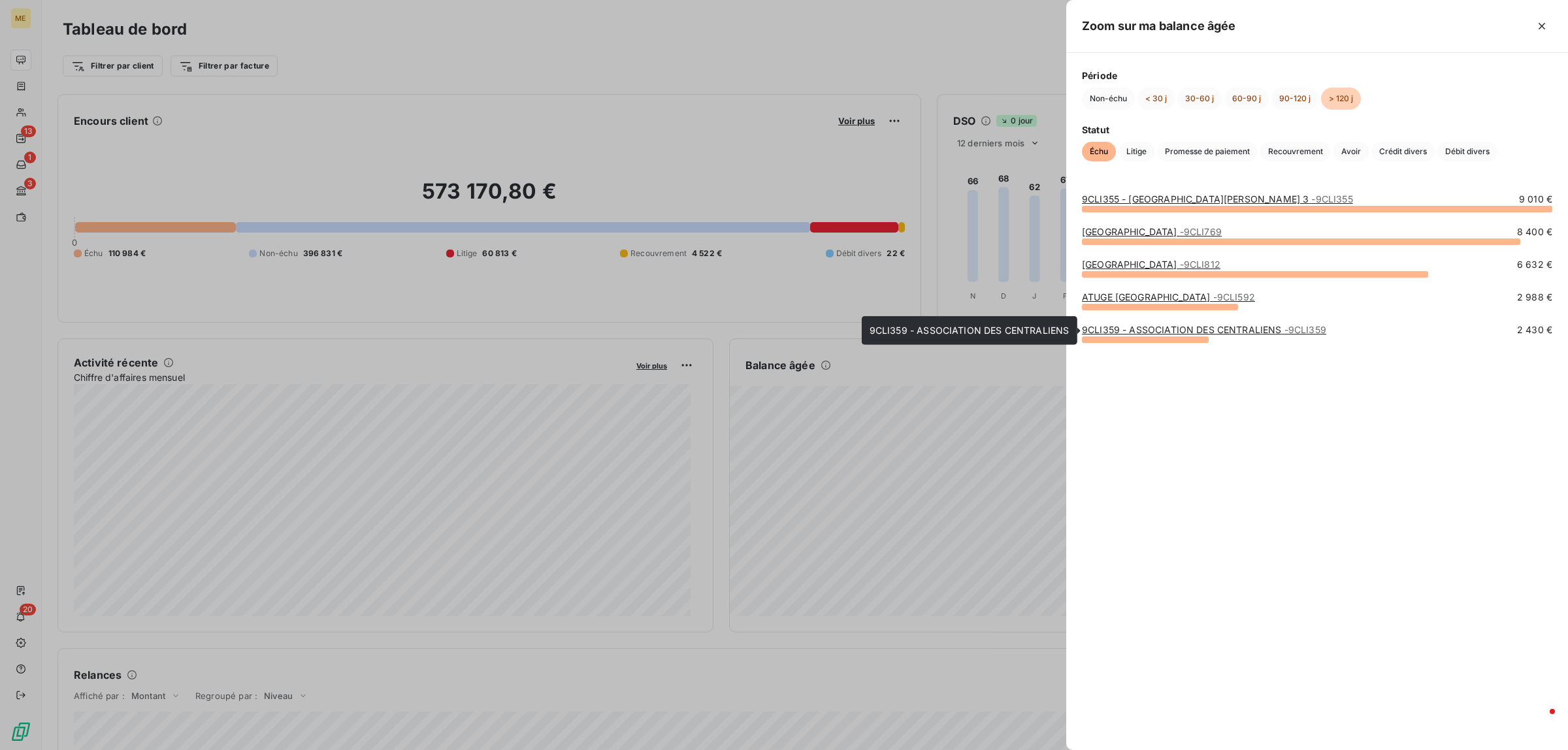
click at [1206, 335] on link "9CLI359 - ASSOCIATION DES CENTRALIENS - 9CLI359" at bounding box center [1204, 330] width 244 height 11
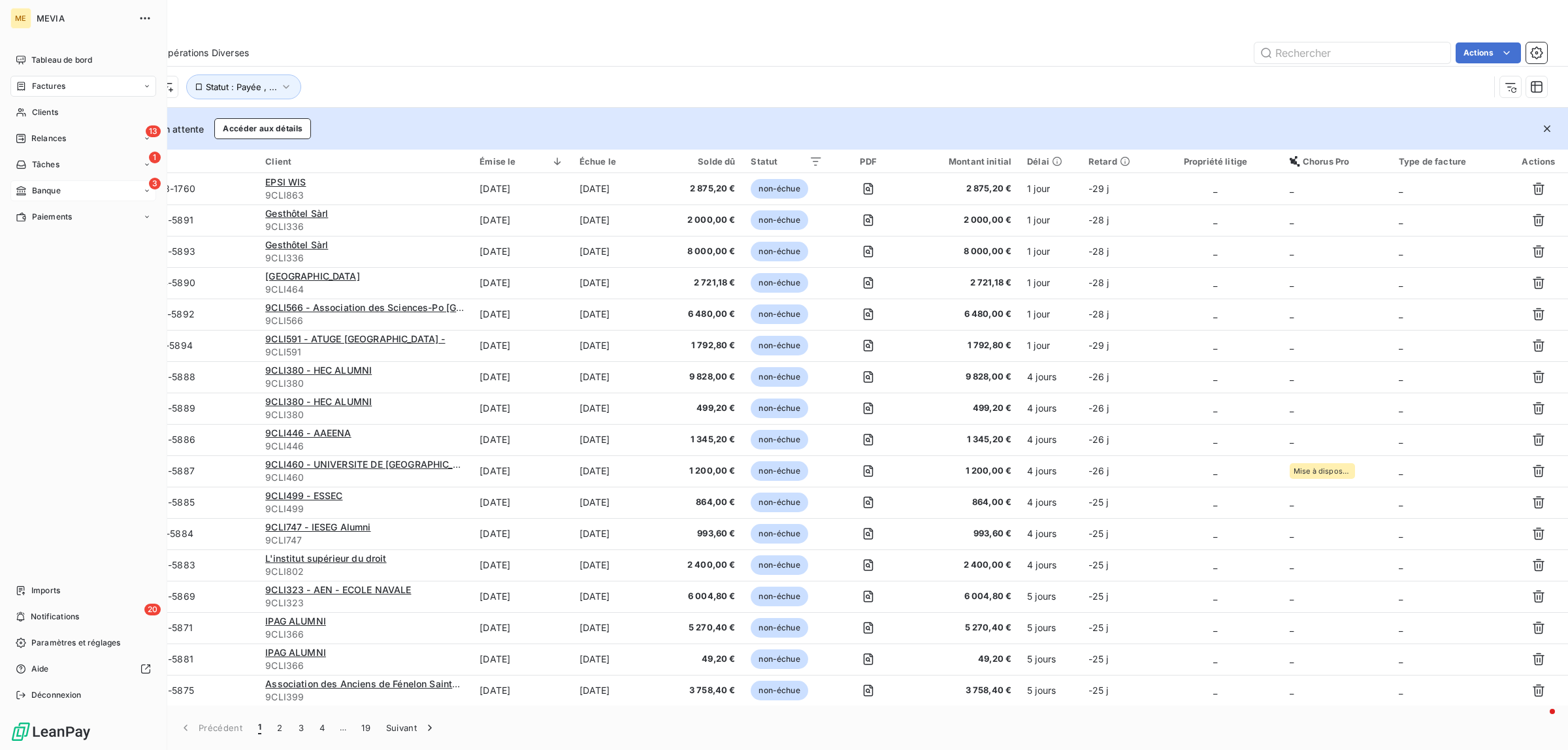
click at [32, 188] on span "Banque" at bounding box center [46, 191] width 29 height 12
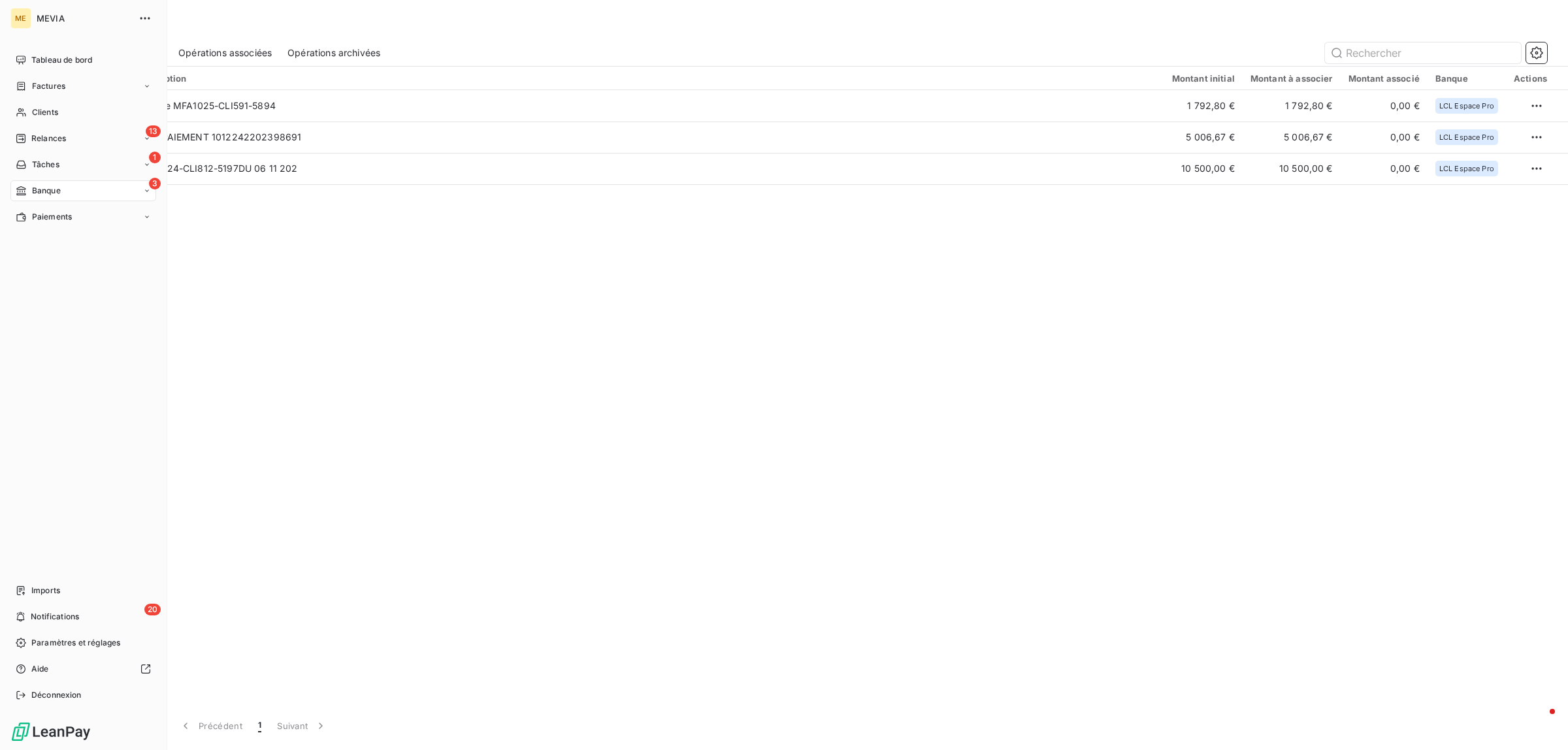
click at [27, 191] on div "Banque" at bounding box center [37, 191] width 45 height 12
click at [59, 211] on span "Opérations à associer" at bounding box center [73, 217] width 82 height 12
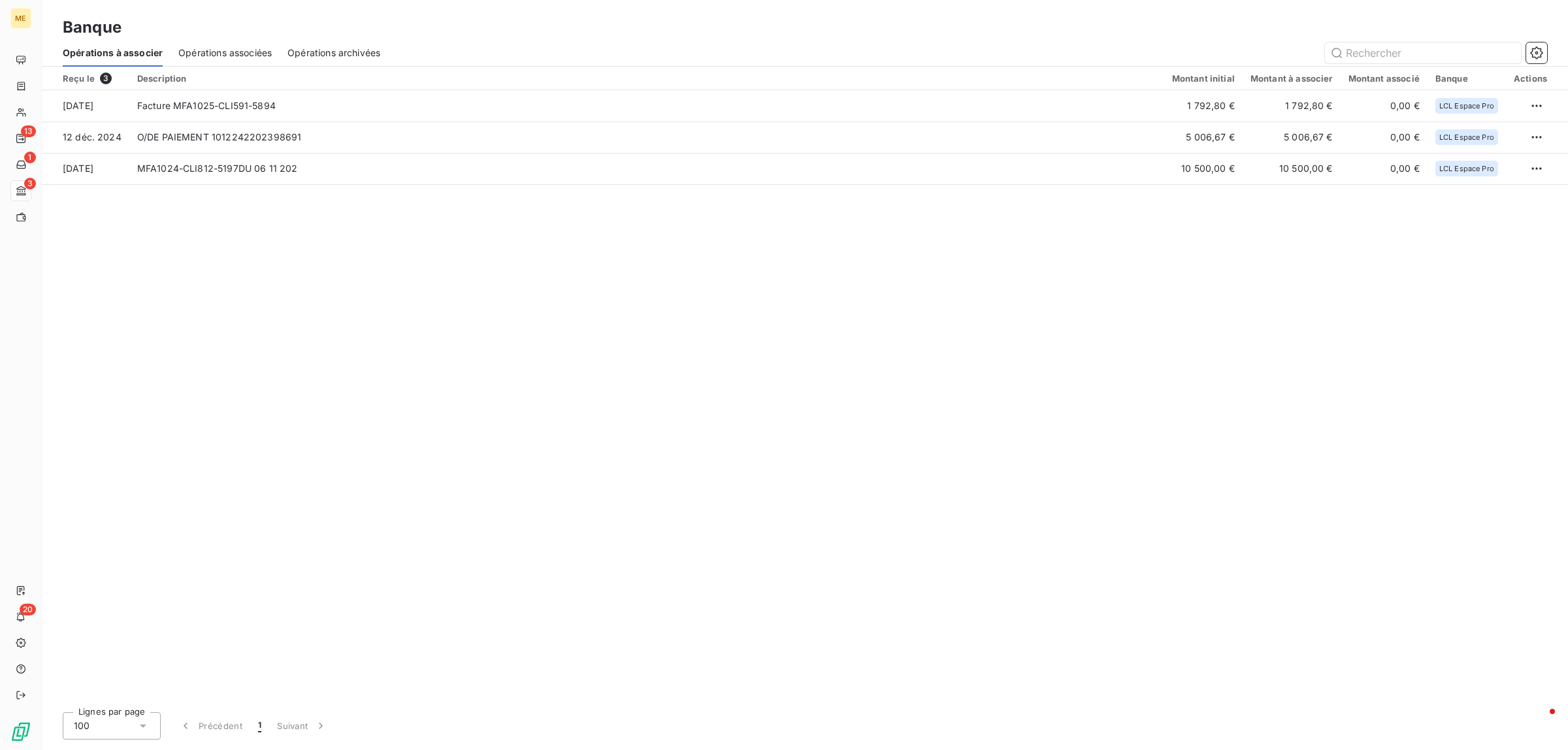
click at [222, 46] on span "Opérations associées" at bounding box center [225, 53] width 93 height 13
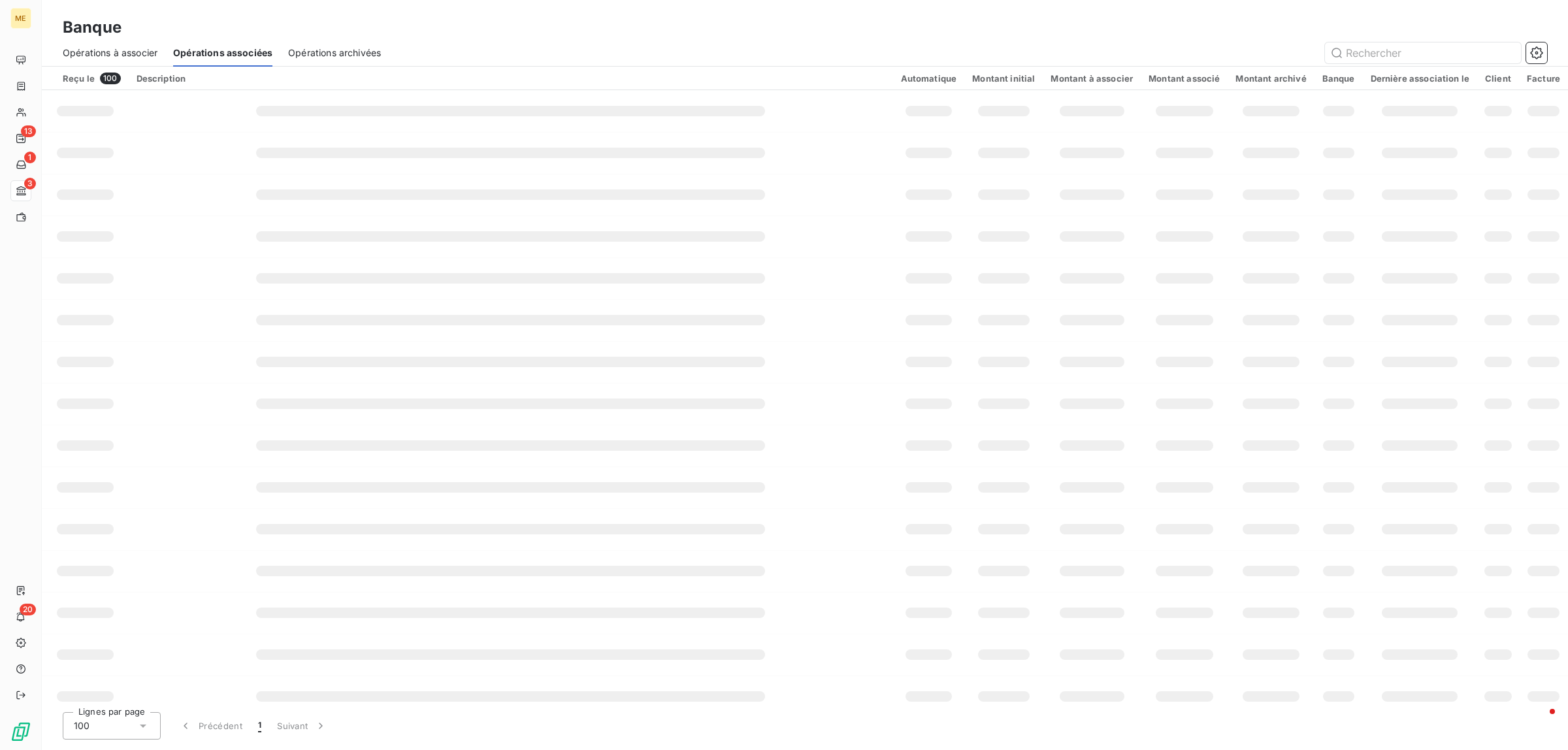
scroll to position [15, 0]
click at [1432, 51] on input "text" at bounding box center [1423, 53] width 196 height 21
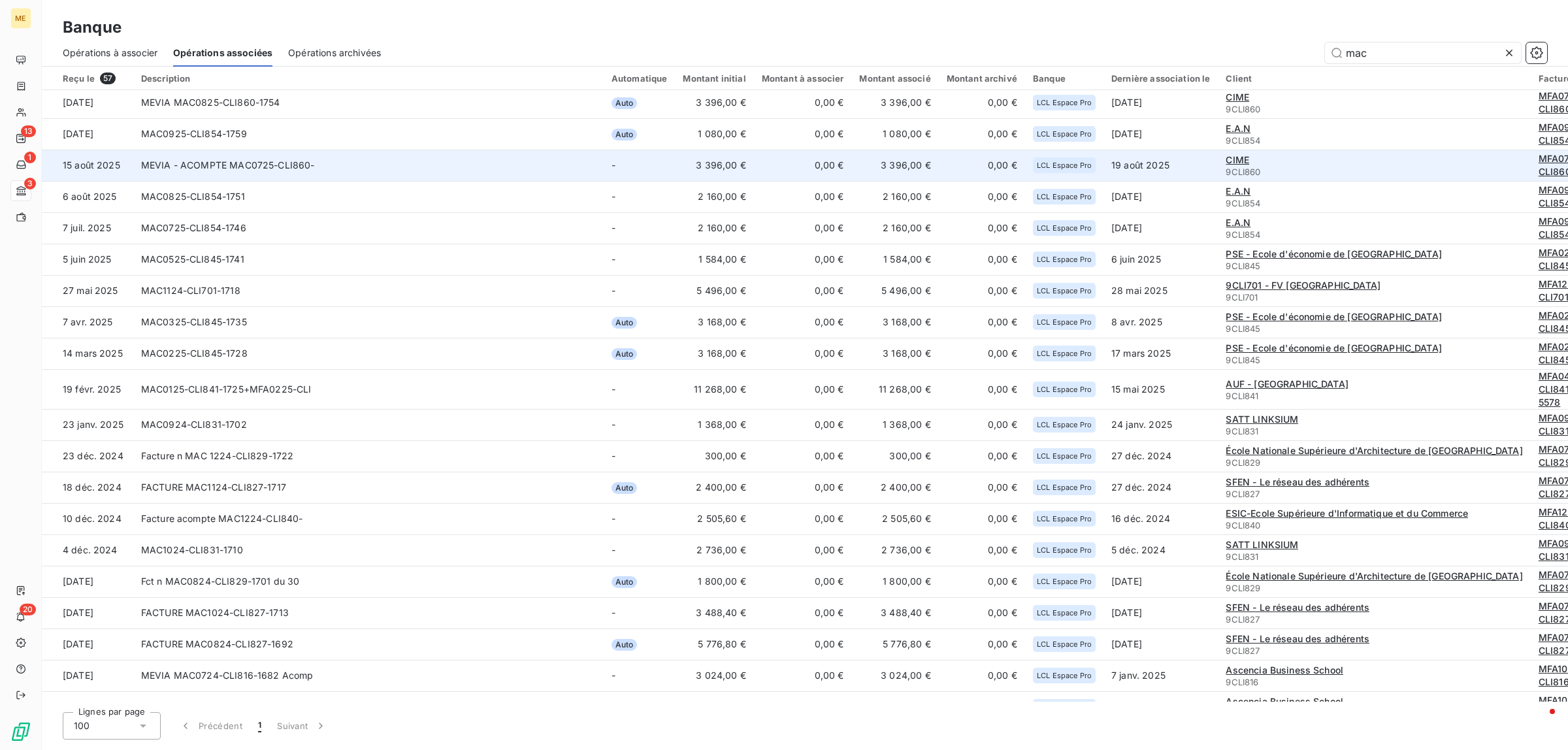
scroll to position [0, 0]
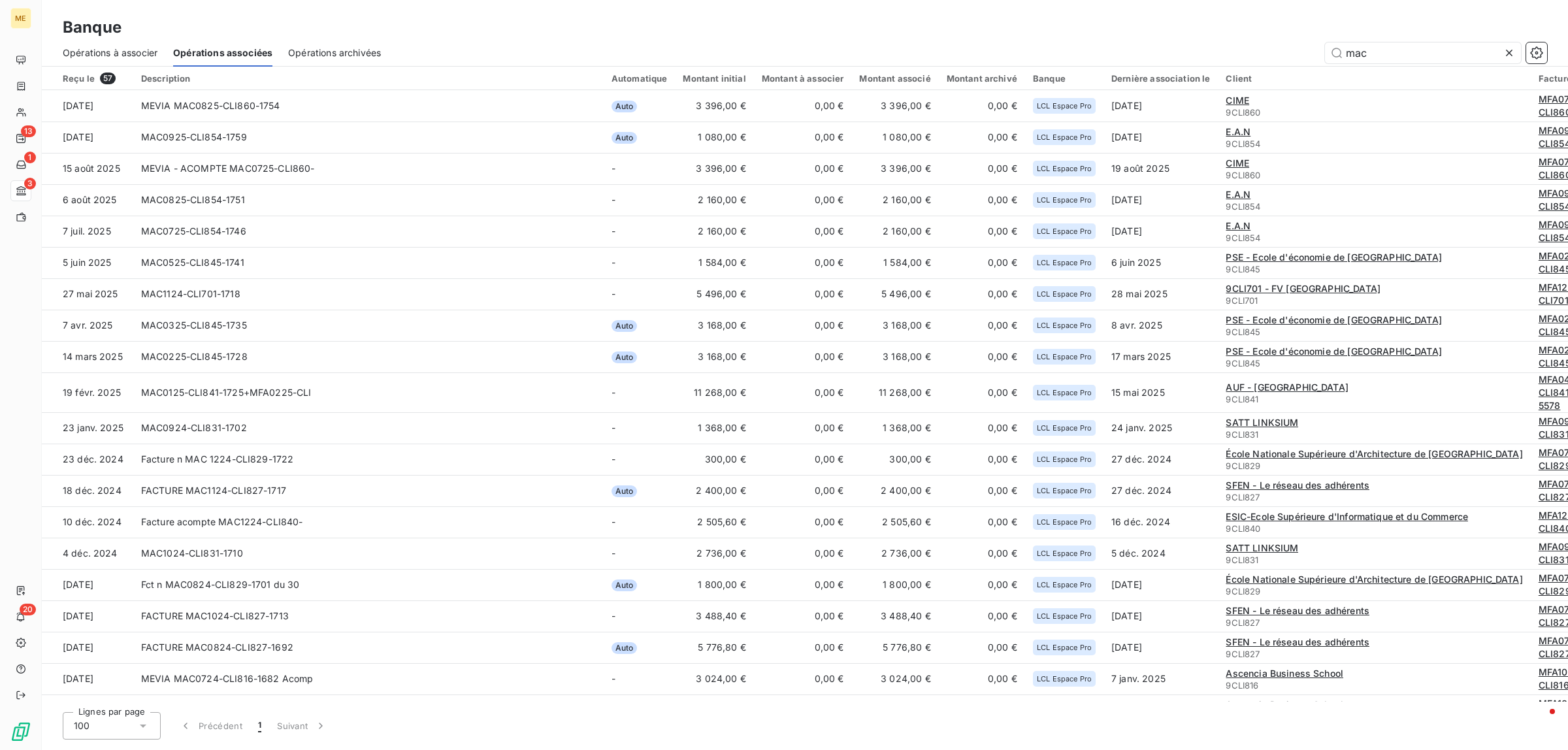
type input "mac"
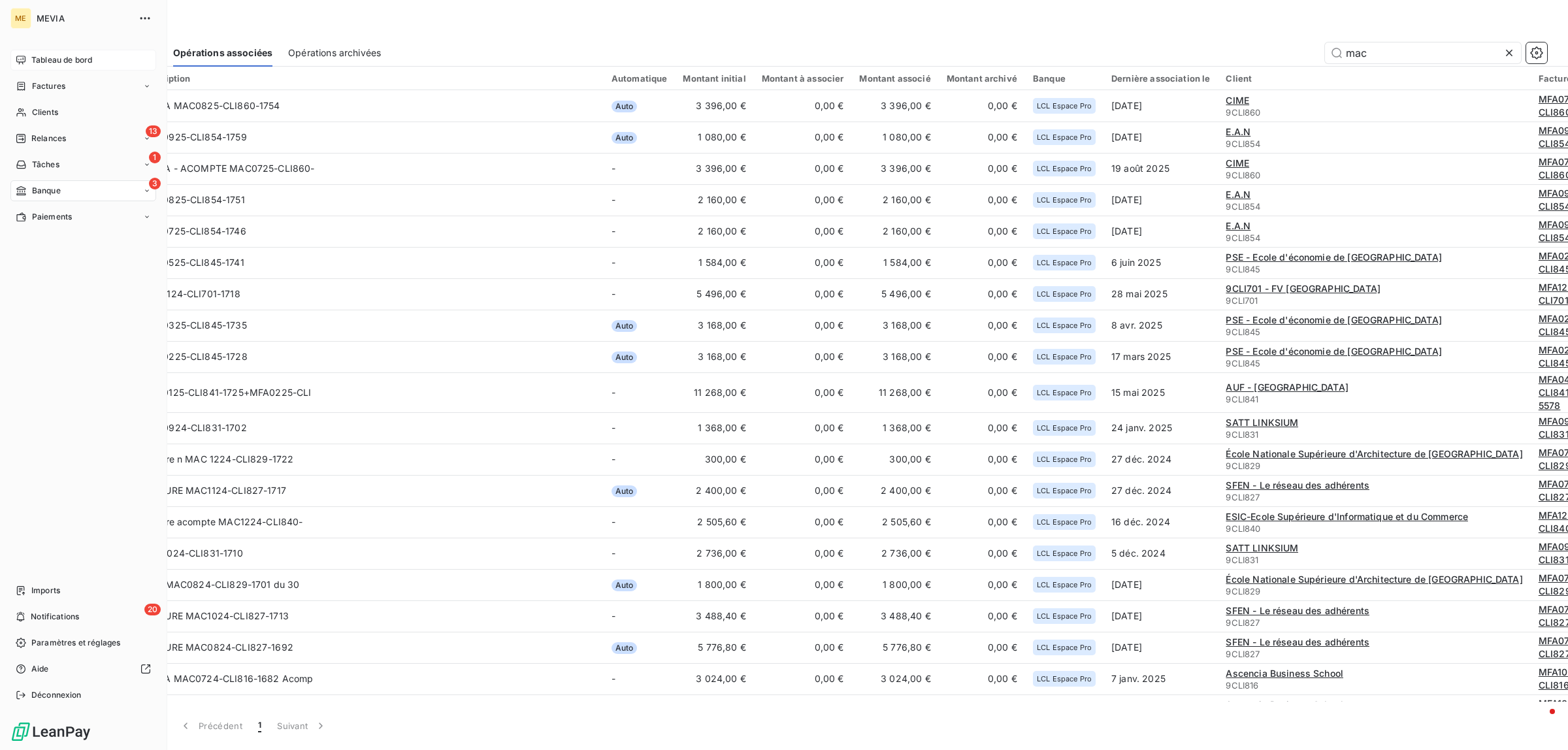
click at [39, 62] on span "Tableau de bord" at bounding box center [62, 60] width 61 height 12
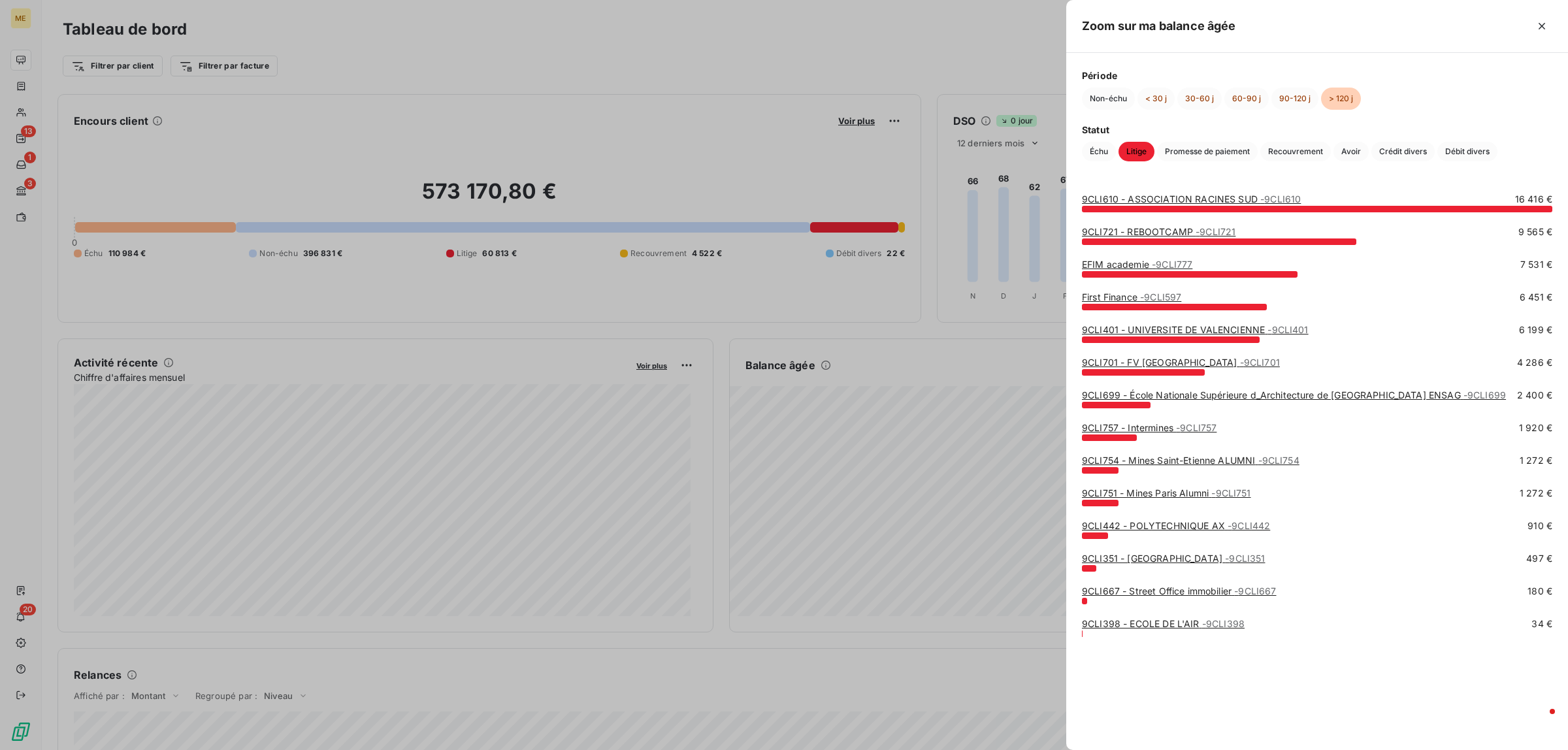
click at [1165, 236] on link "9CLI721 - REBOOTCAMP - 9CLI721" at bounding box center [1159, 231] width 153 height 11
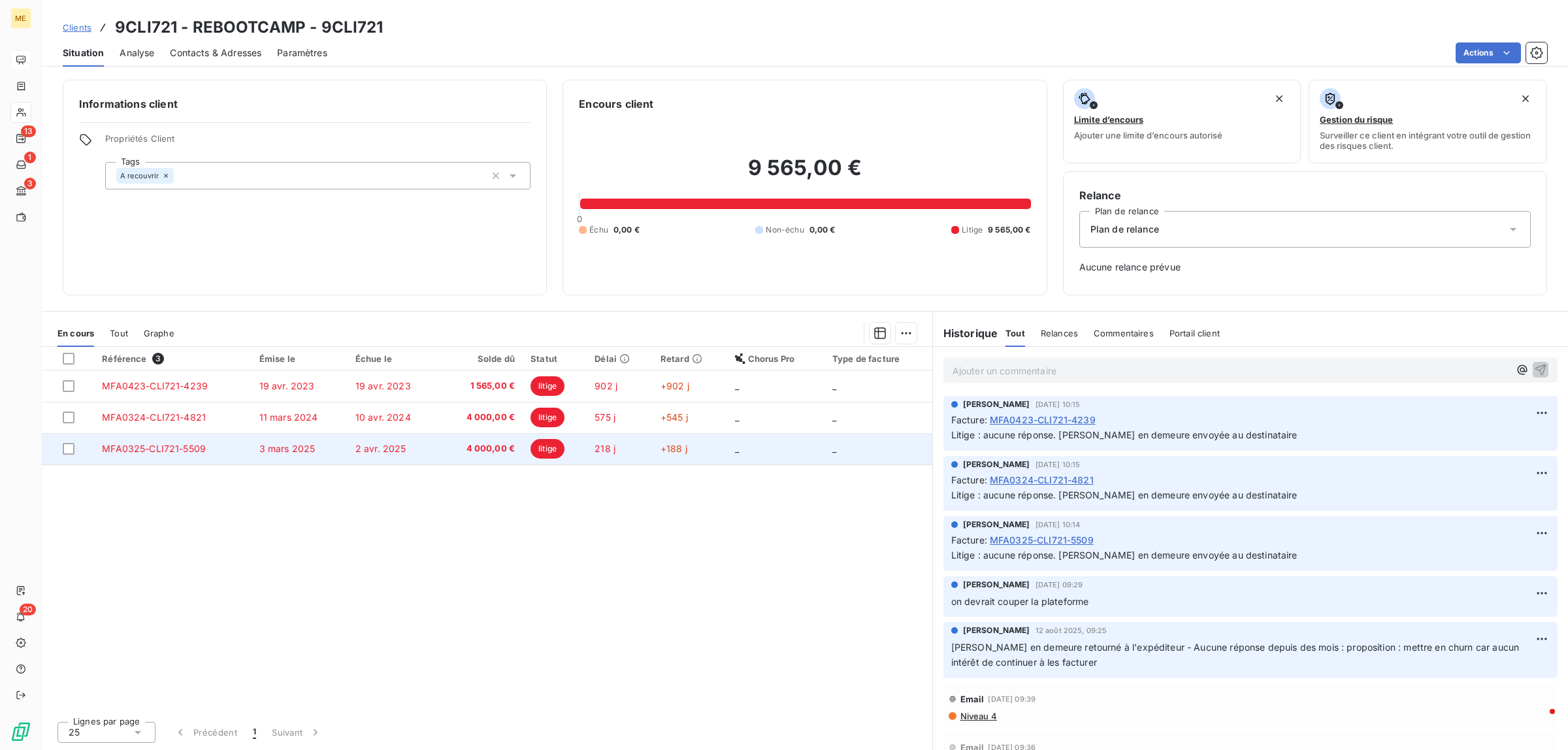
click at [379, 459] on td "2 avr. 2025" at bounding box center [394, 448] width 92 height 32
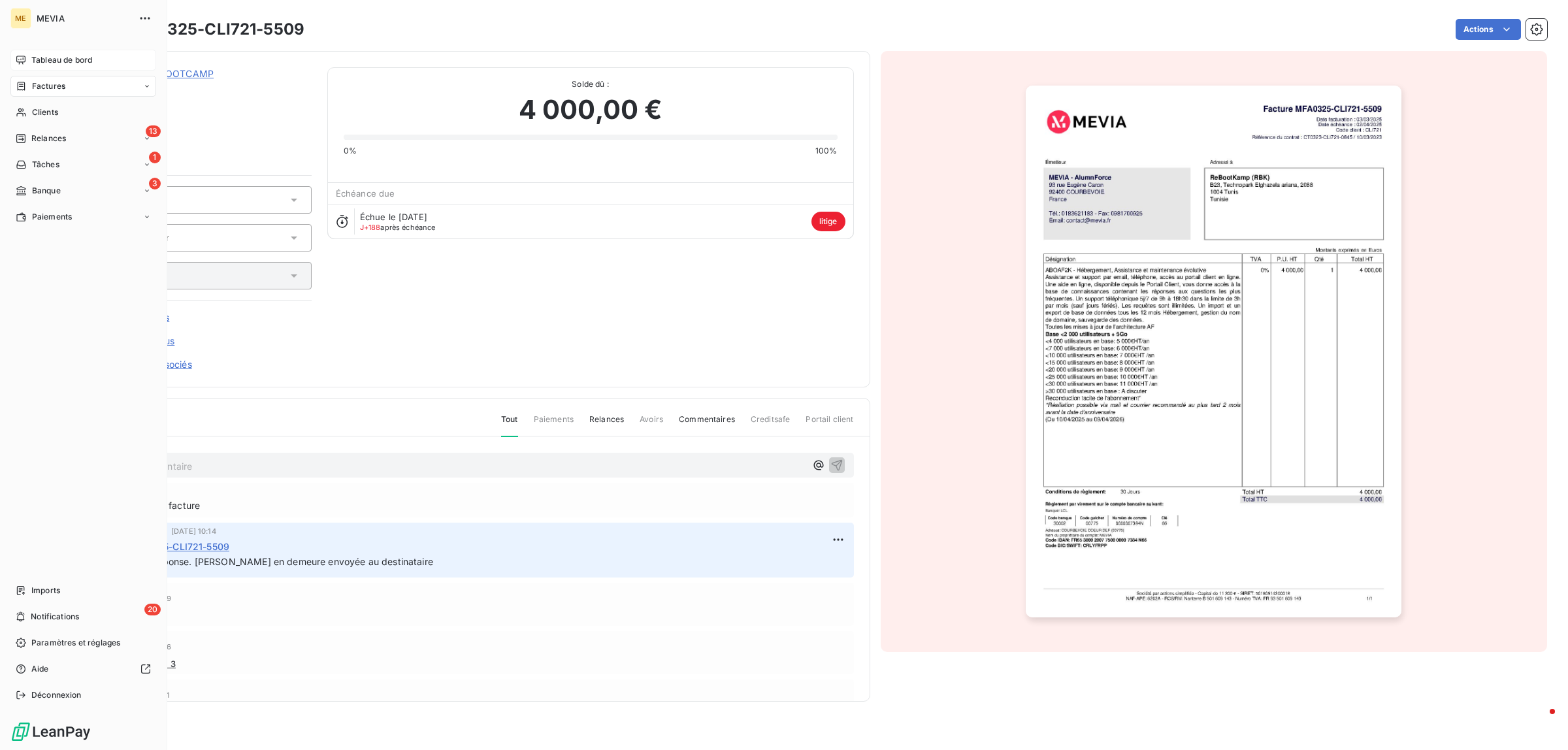
click at [27, 57] on div "Tableau de bord" at bounding box center [83, 60] width 146 height 21
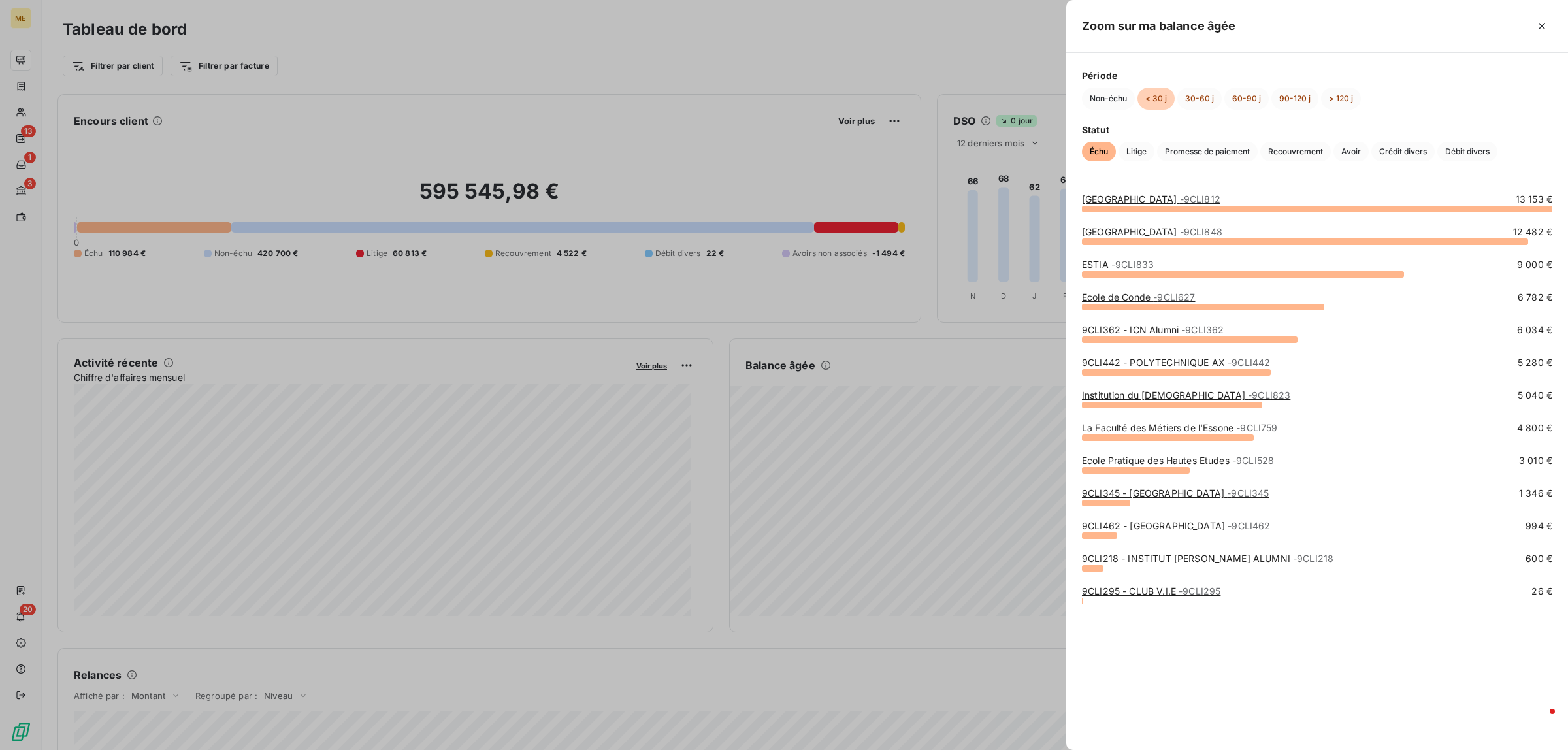
click at [791, 138] on div at bounding box center [784, 375] width 1568 height 750
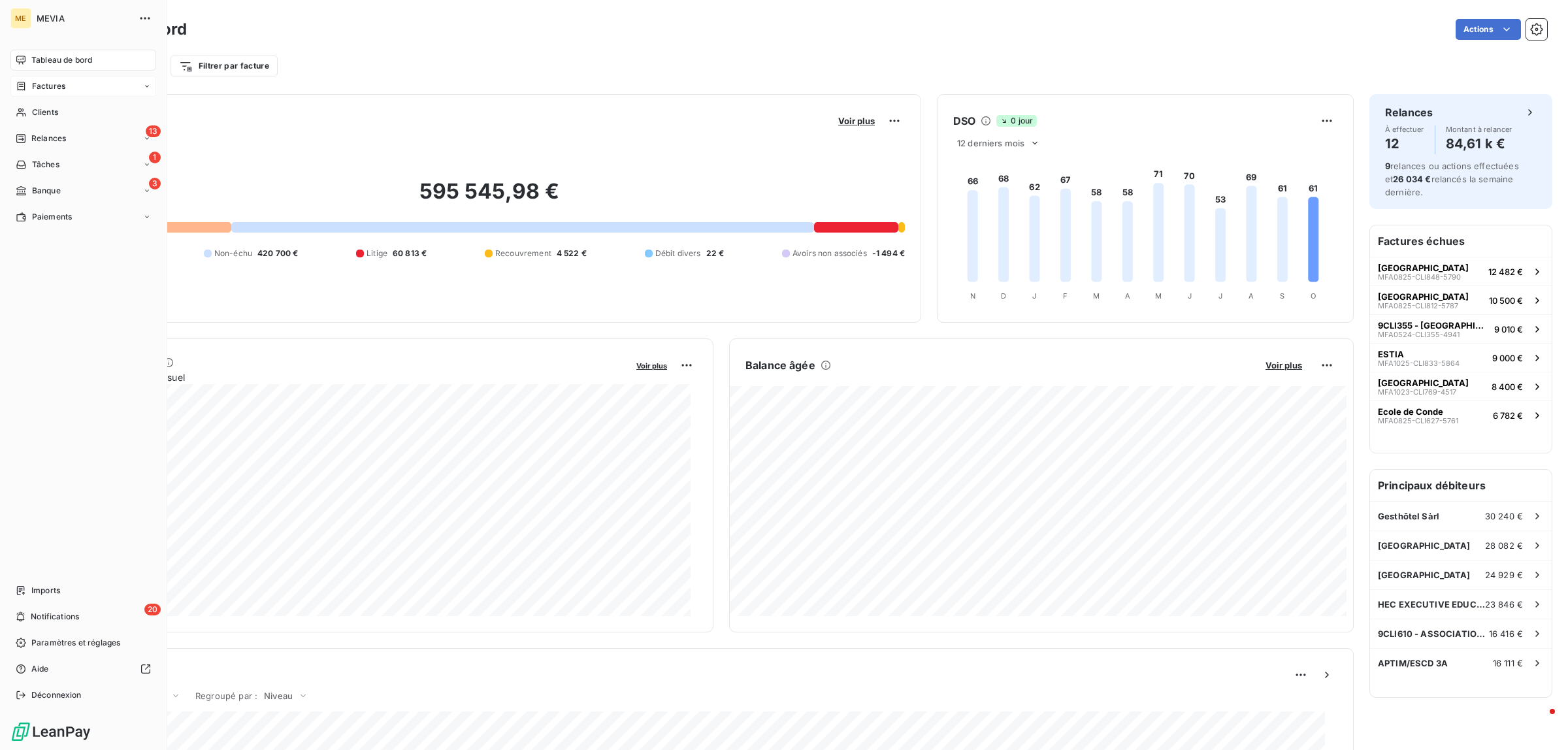
click at [21, 90] on icon at bounding box center [21, 86] width 11 height 10
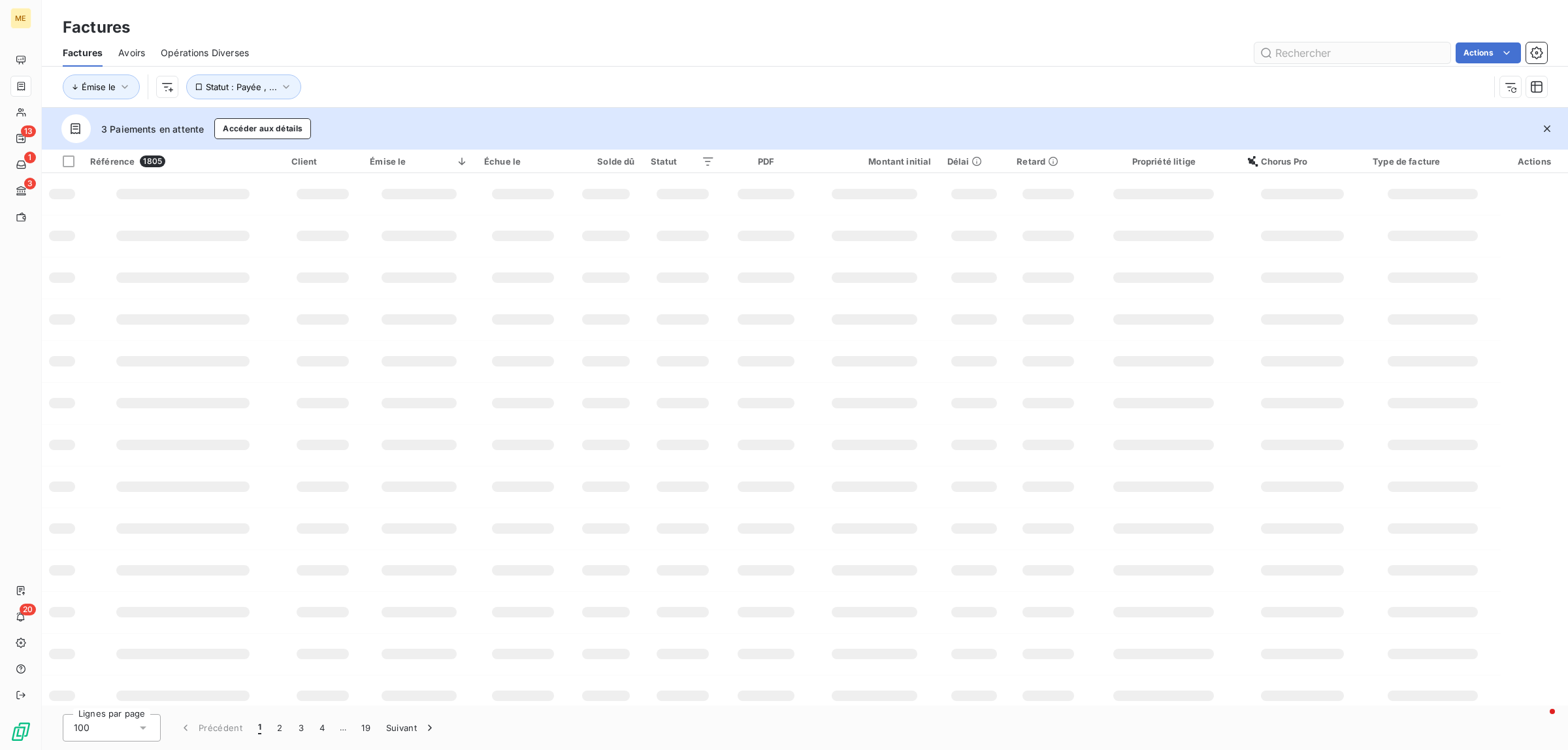
drag, startPoint x: 1364, startPoint y: 45, endPoint x: 1328, endPoint y: 54, distance: 37.1
click at [1363, 47] on input "text" at bounding box center [1352, 53] width 196 height 21
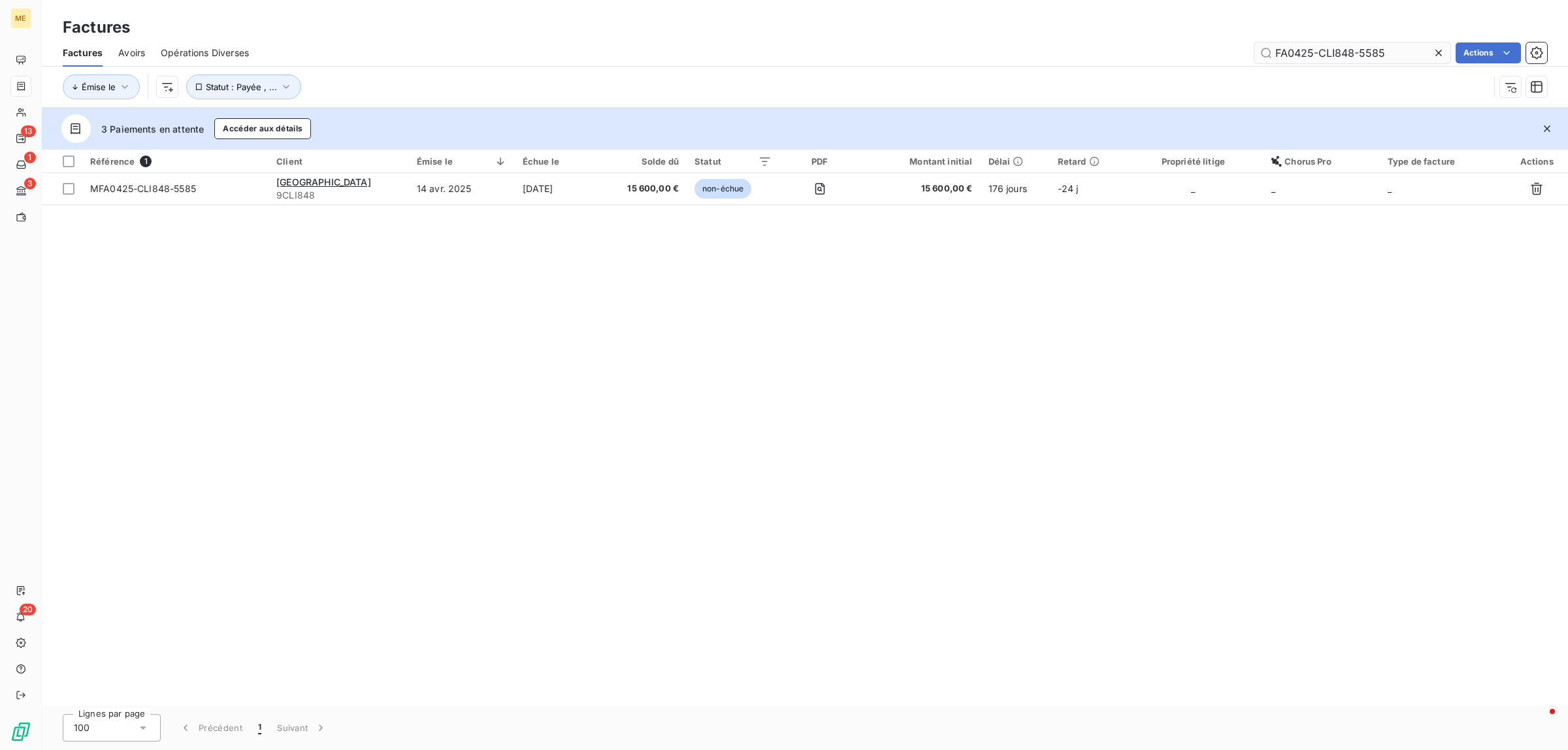
click at [1322, 53] on input "FA0425-CLI848-5585" at bounding box center [1352, 53] width 196 height 21
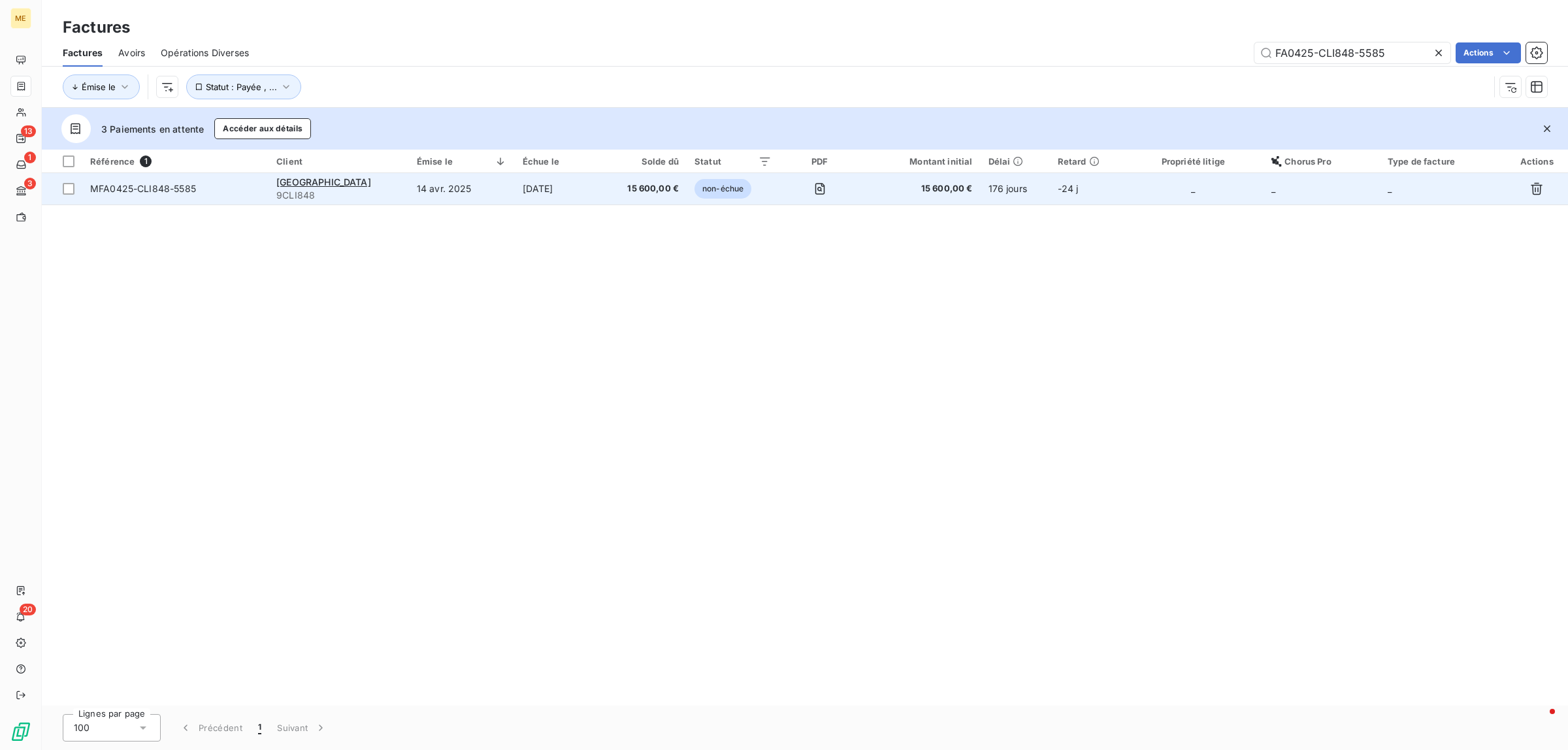
type input "FA0425-CLI848-5585"
click at [657, 192] on span "15 600,00 €" at bounding box center [643, 189] width 70 height 13
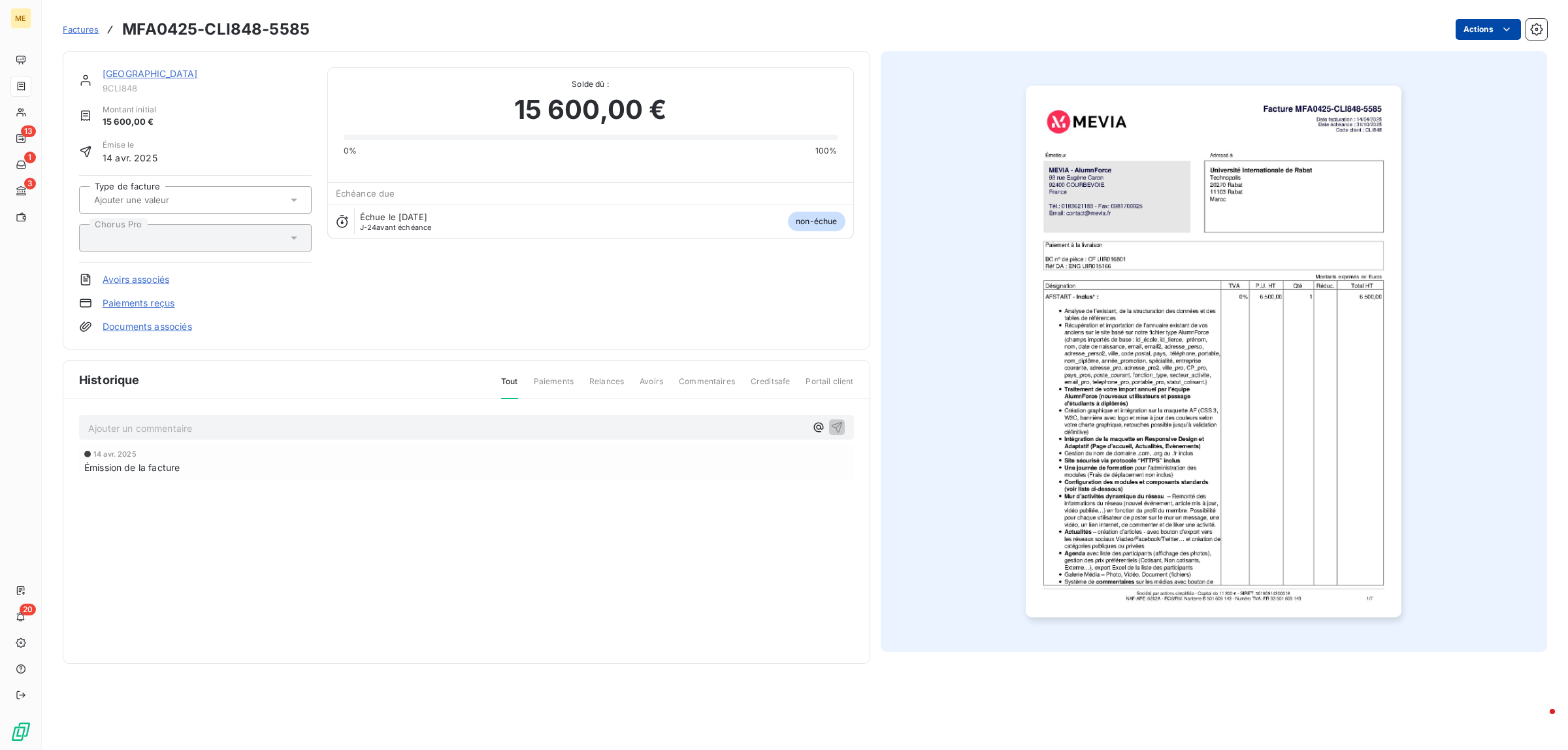
click at [1487, 23] on html "ME 13 1 3 20 Factures MFA0425-CLI848-5585 Actions [GEOGRAPHIC_DATA] 9CLI848 Mon…" at bounding box center [784, 375] width 1568 height 750
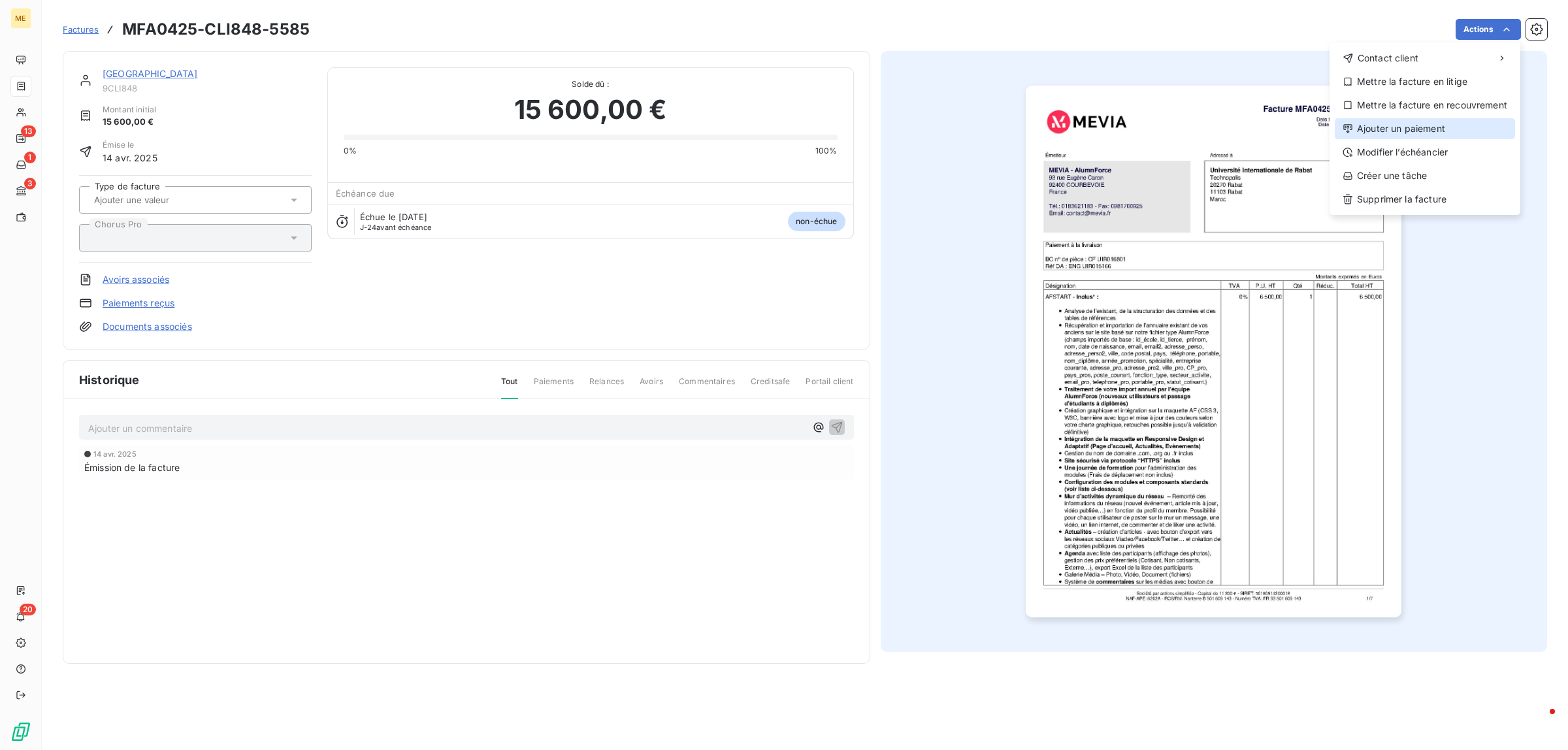
click at [1429, 135] on div "Ajouter un paiement" at bounding box center [1425, 128] width 180 height 21
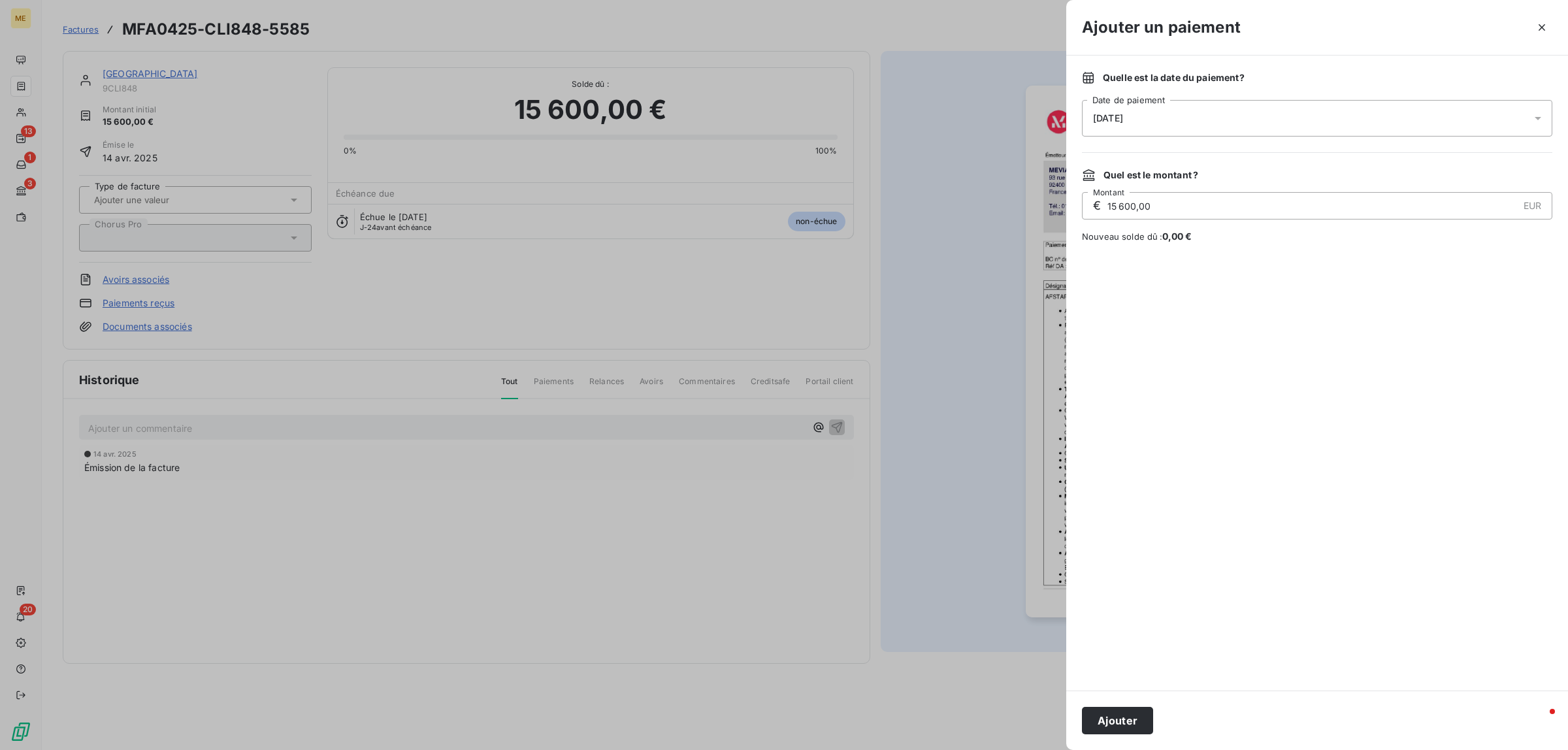
click at [1200, 118] on div "[DATE]" at bounding box center [1317, 118] width 470 height 37
click at [1197, 322] on button "30" at bounding box center [1198, 332] width 26 height 26
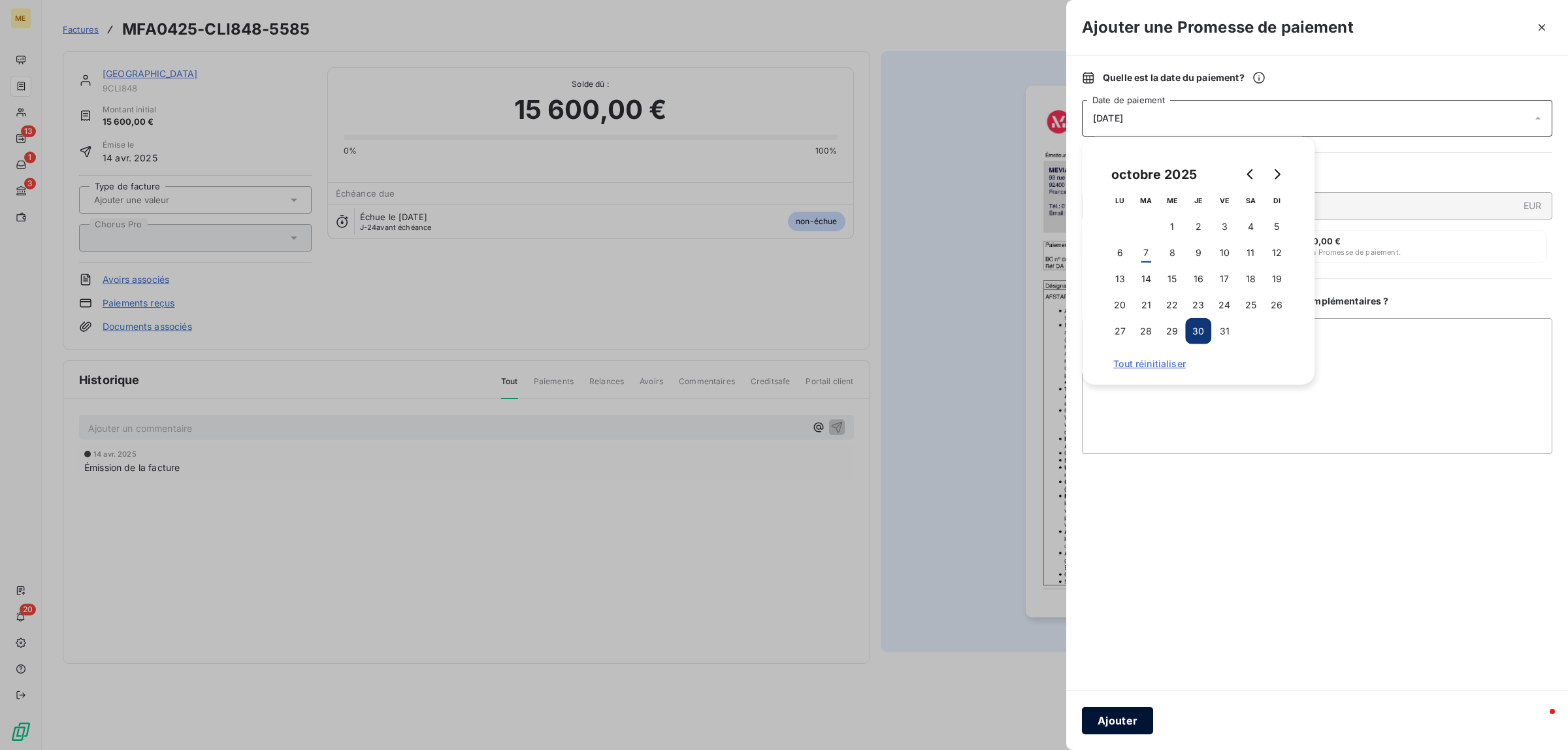
click at [1118, 726] on button "Ajouter" at bounding box center [1117, 721] width 71 height 27
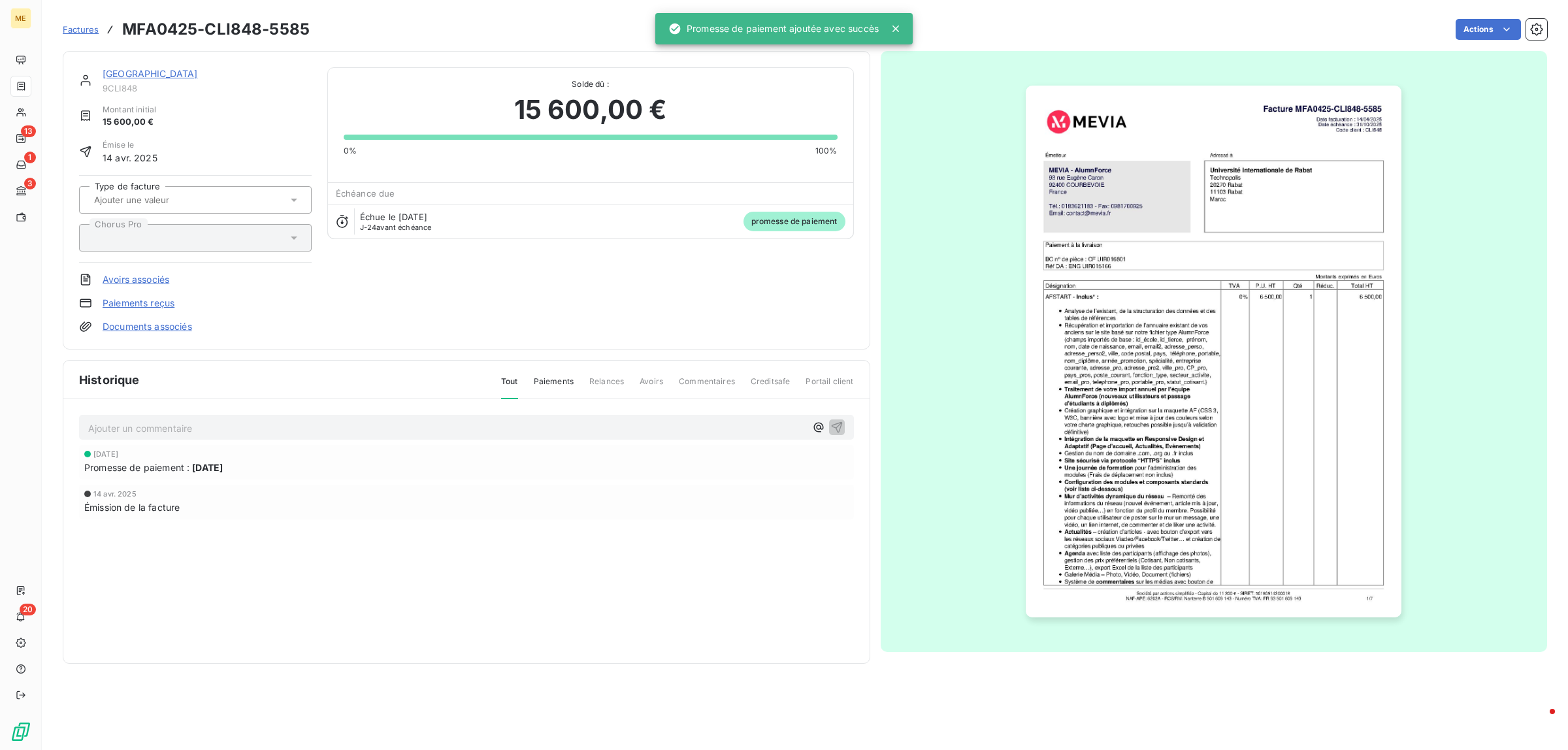
click at [842, 613] on div "Historique Tout Paiements Relances Avoirs Commentaires Creditsafe Portail clien…" at bounding box center [466, 512] width 806 height 302
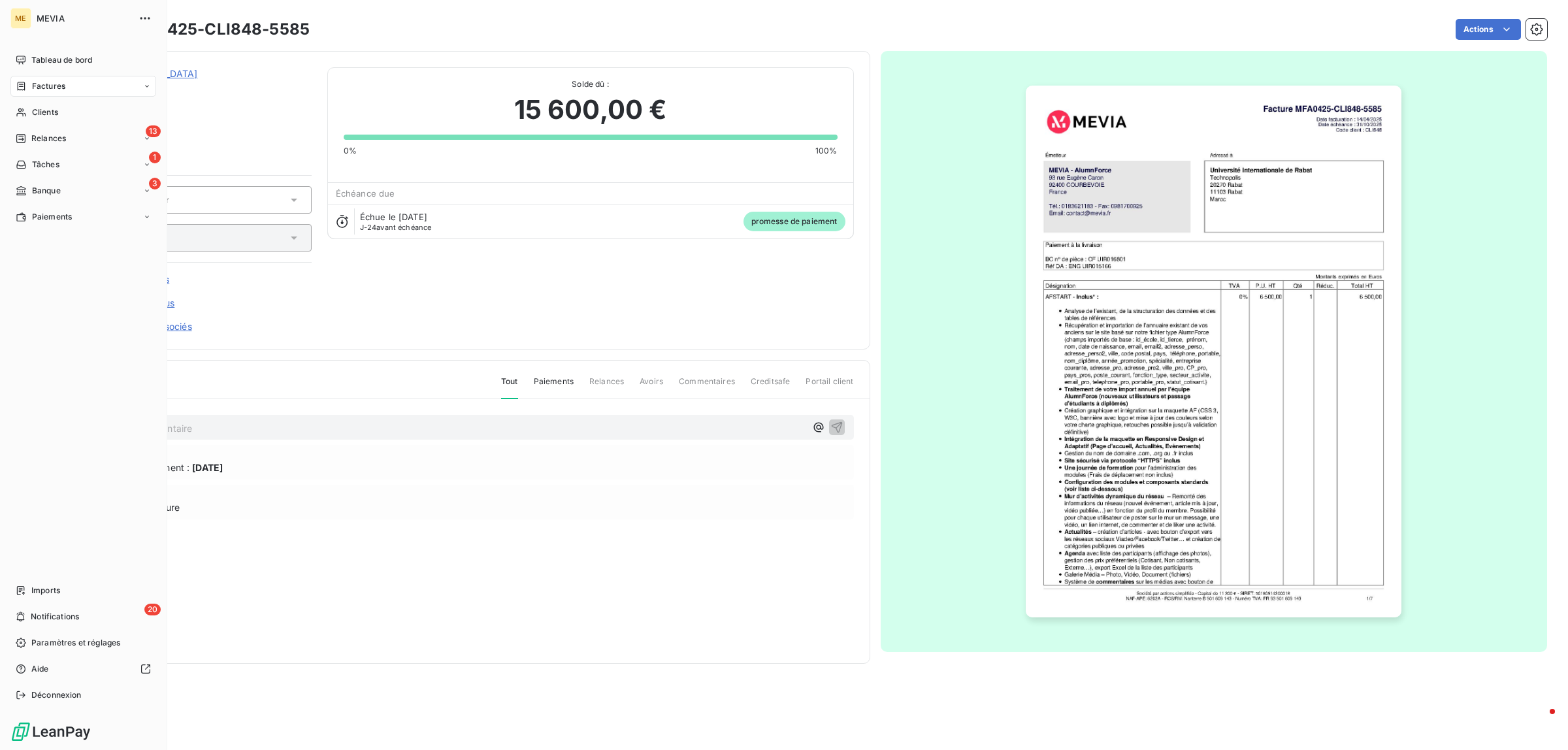
click at [15, 77] on div "Factures" at bounding box center [83, 86] width 146 height 21
click at [44, 53] on div "Tableau de bord" at bounding box center [83, 60] width 146 height 21
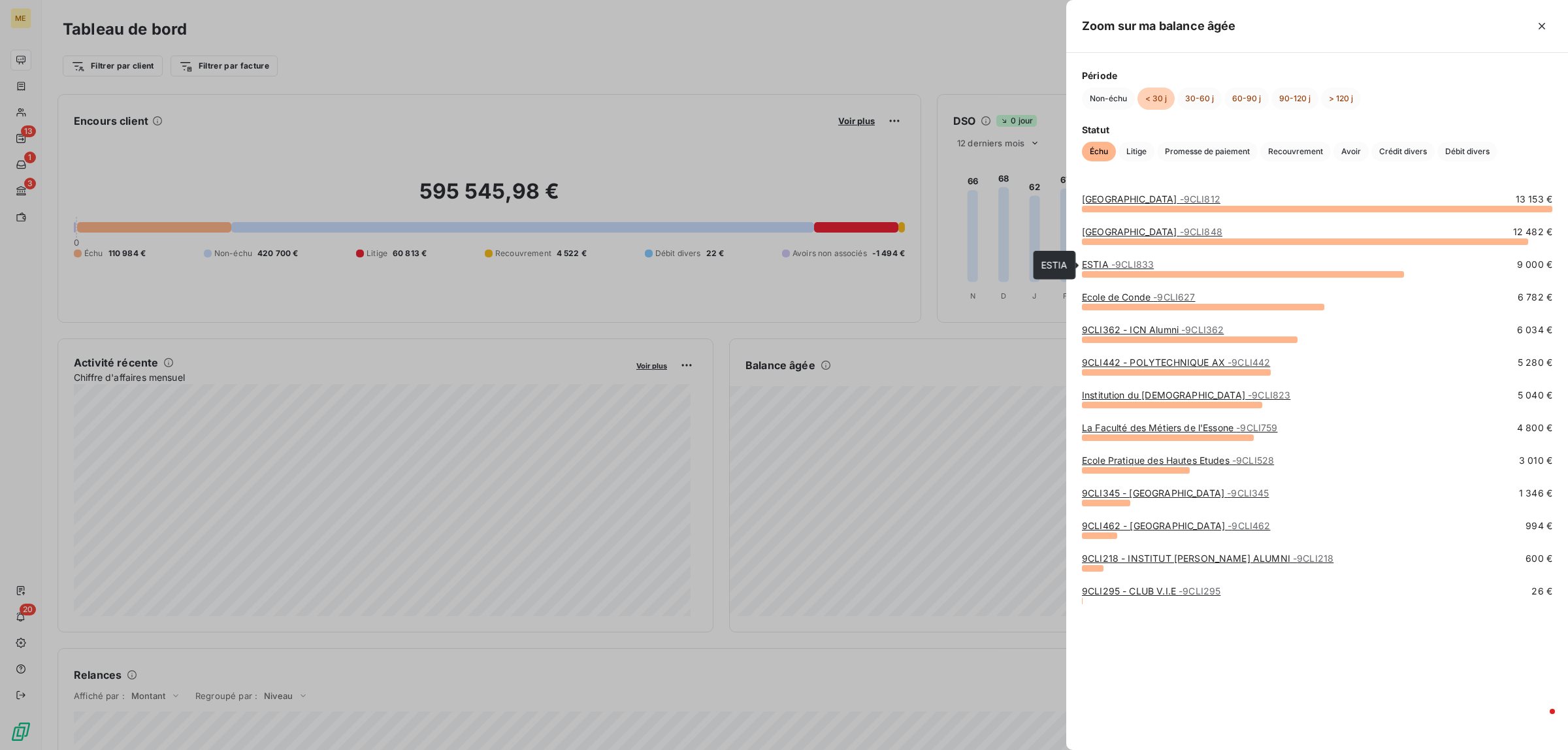
click at [1093, 265] on link "ESTIA - 9CLI833" at bounding box center [1118, 264] width 72 height 11
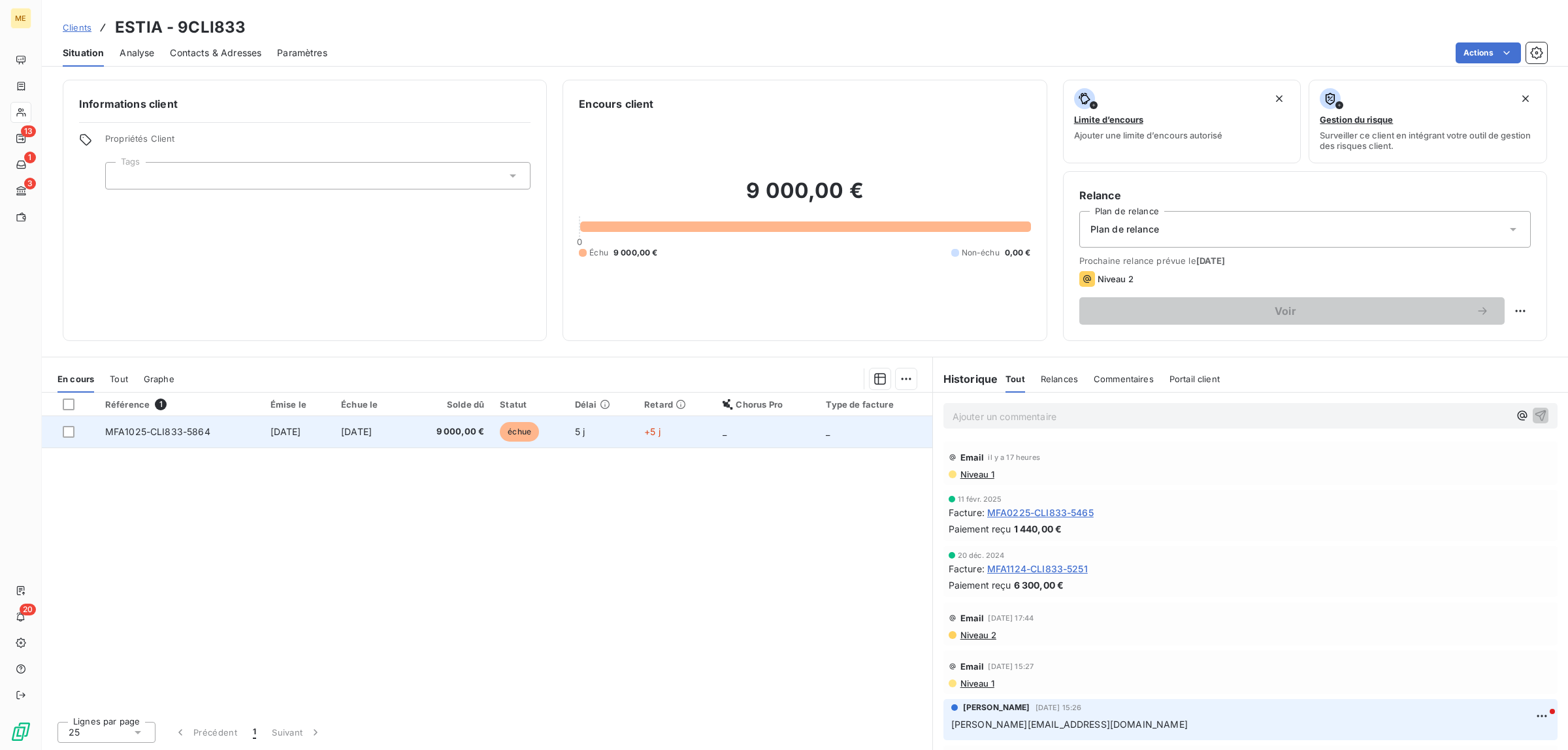
click at [297, 433] on span "[DATE]" at bounding box center [286, 432] width 31 height 11
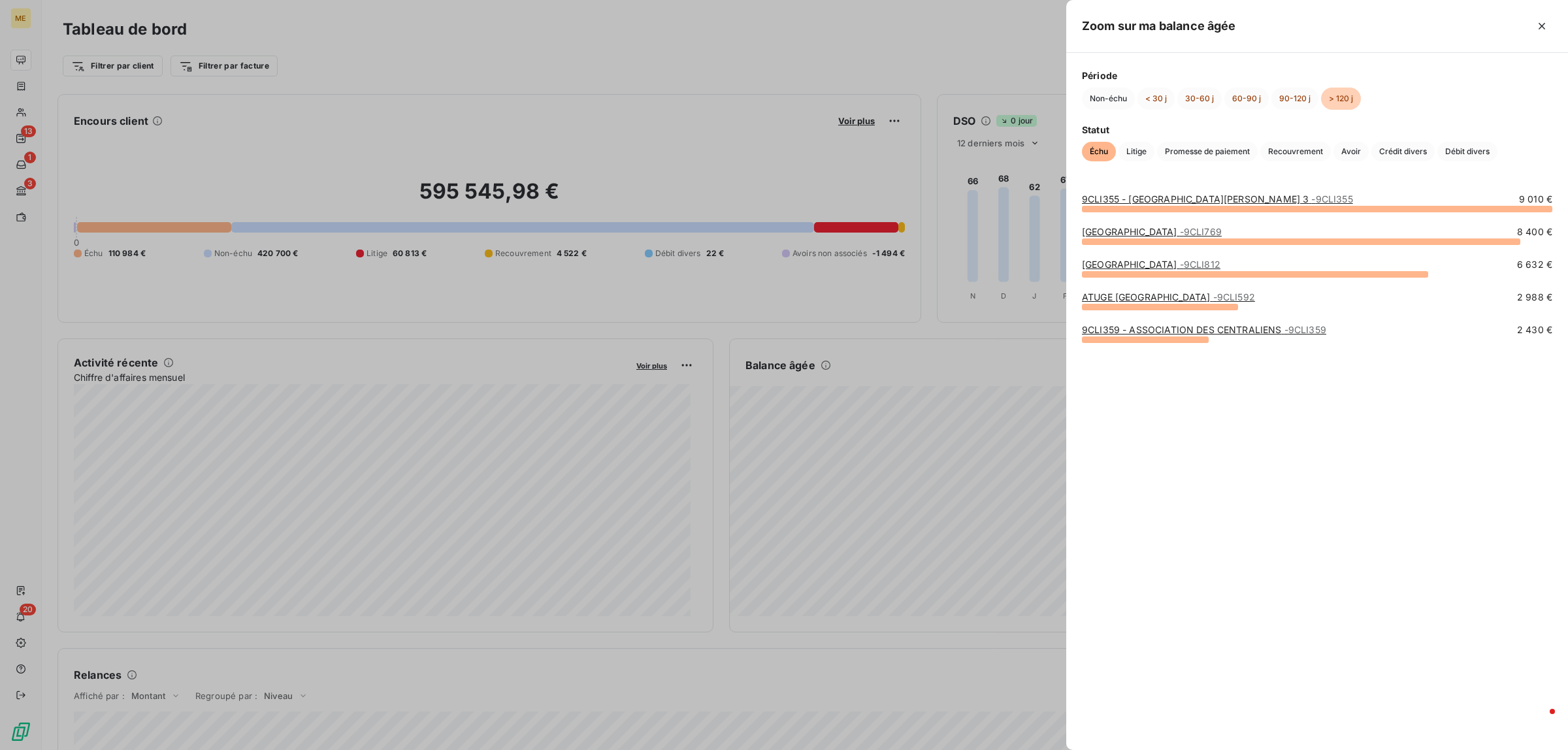
click at [897, 397] on div at bounding box center [784, 375] width 1568 height 750
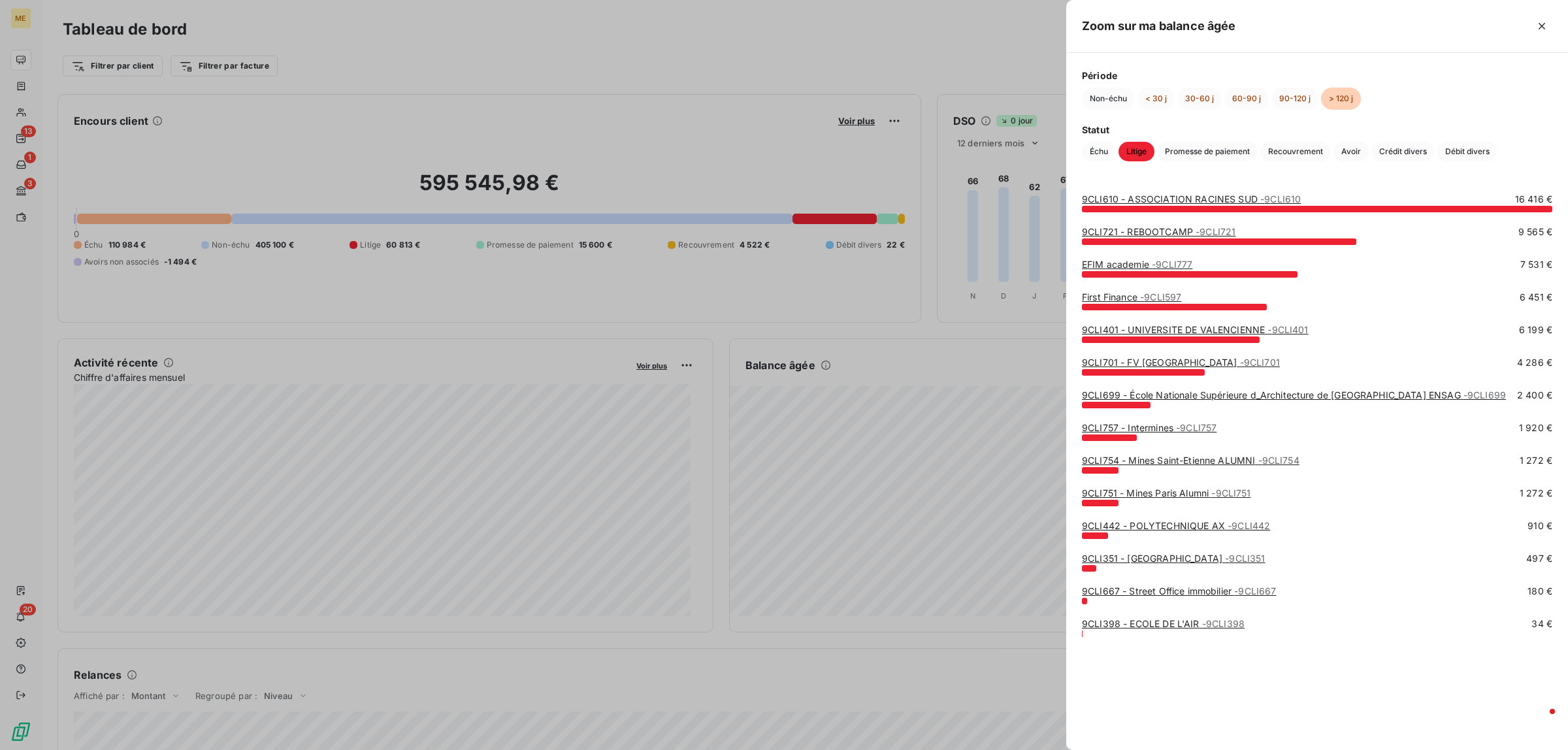
click at [1197, 390] on link "9CLI699 - [GEOGRAPHIC_DATA] d_Architecture de [GEOGRAPHIC_DATA] ENSAG - 9CLI699" at bounding box center [1294, 395] width 424 height 11
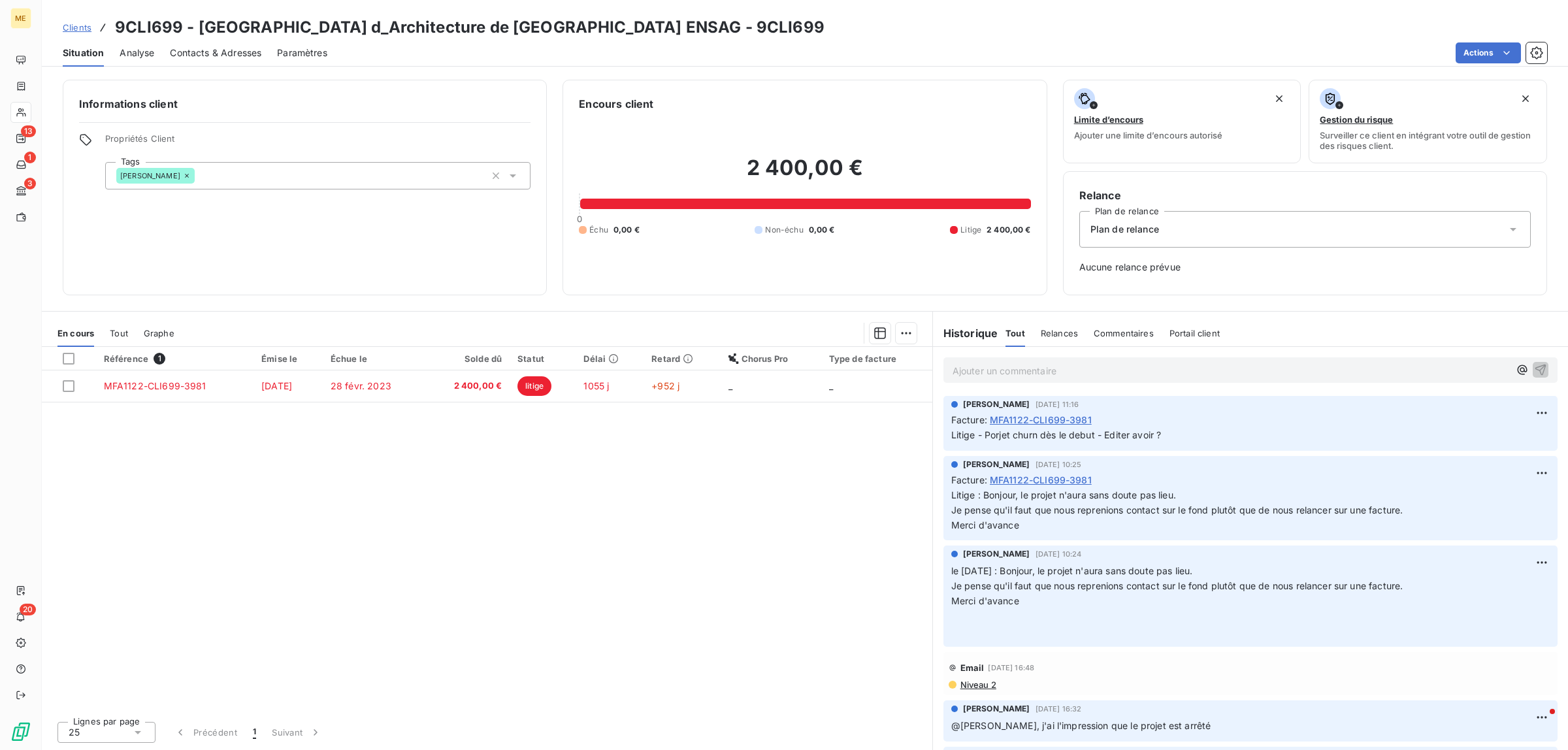
click at [1128, 357] on div "Ajouter un commentaire ﻿" at bounding box center [1250, 370] width 614 height 26
click at [1122, 366] on p "Ajouter un commentaire ﻿" at bounding box center [1230, 371] width 557 height 16
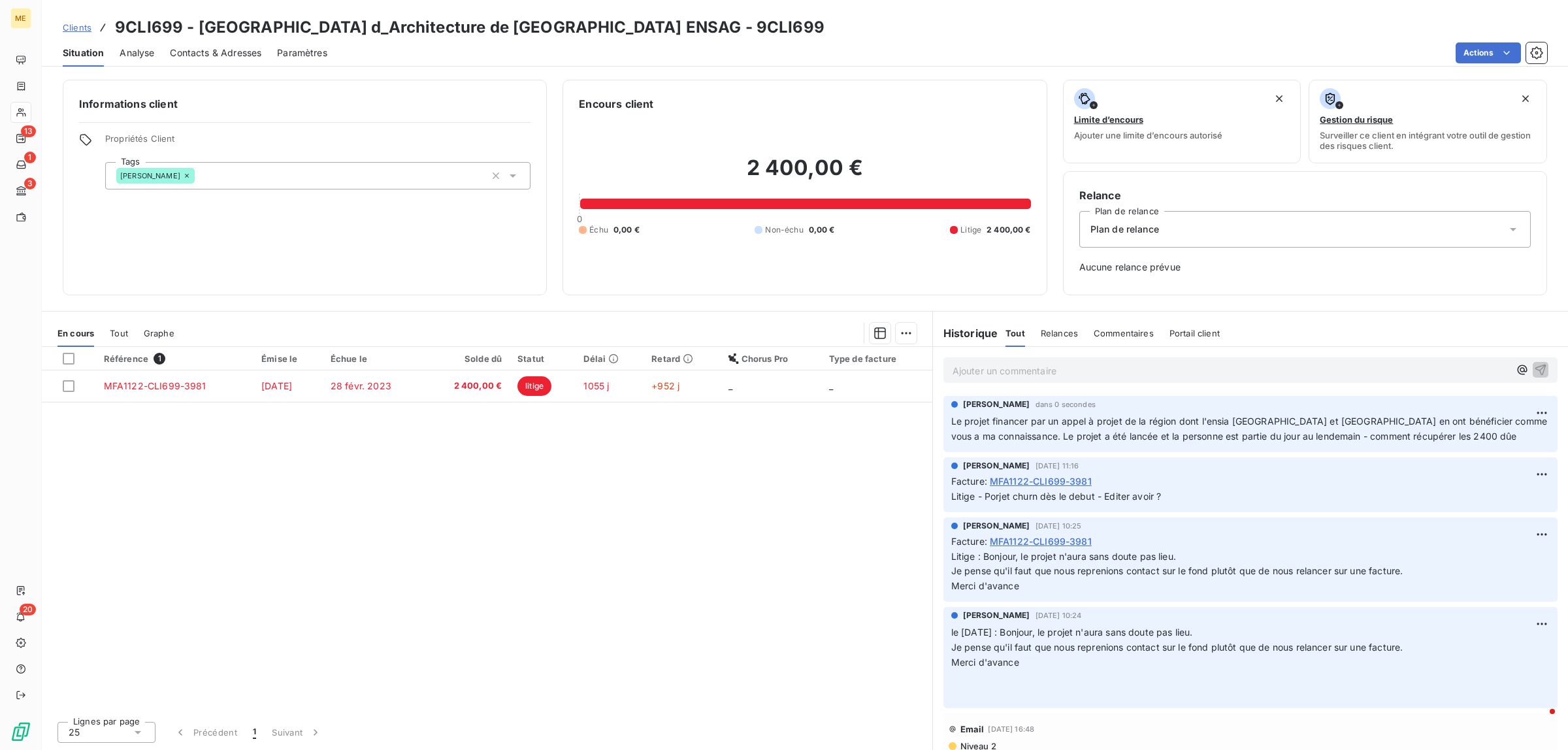
click at [1123, 377] on p "Ajouter un commentaire ﻿" at bounding box center [1230, 371] width 557 height 16
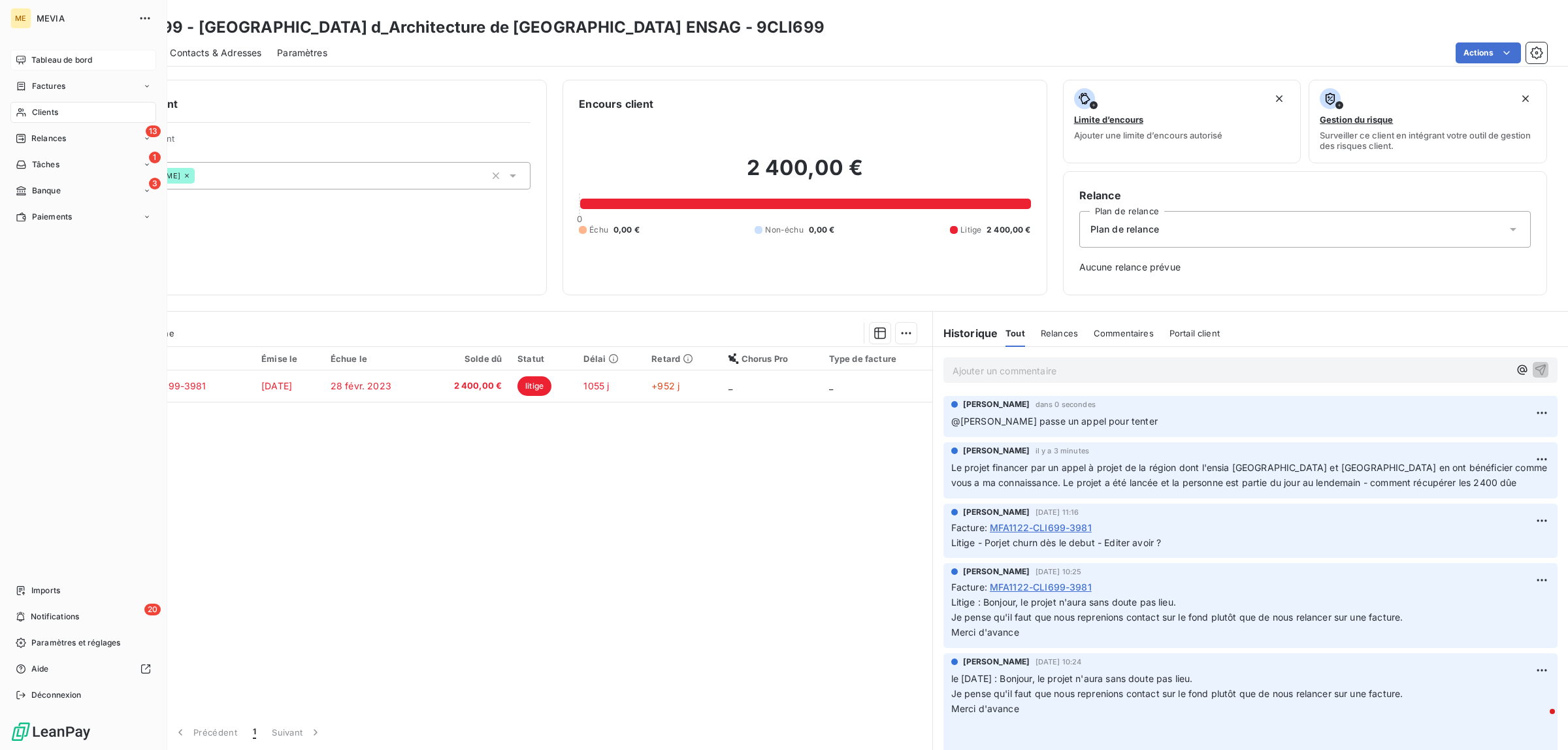
click at [38, 57] on span "Tableau de bord" at bounding box center [62, 60] width 61 height 12
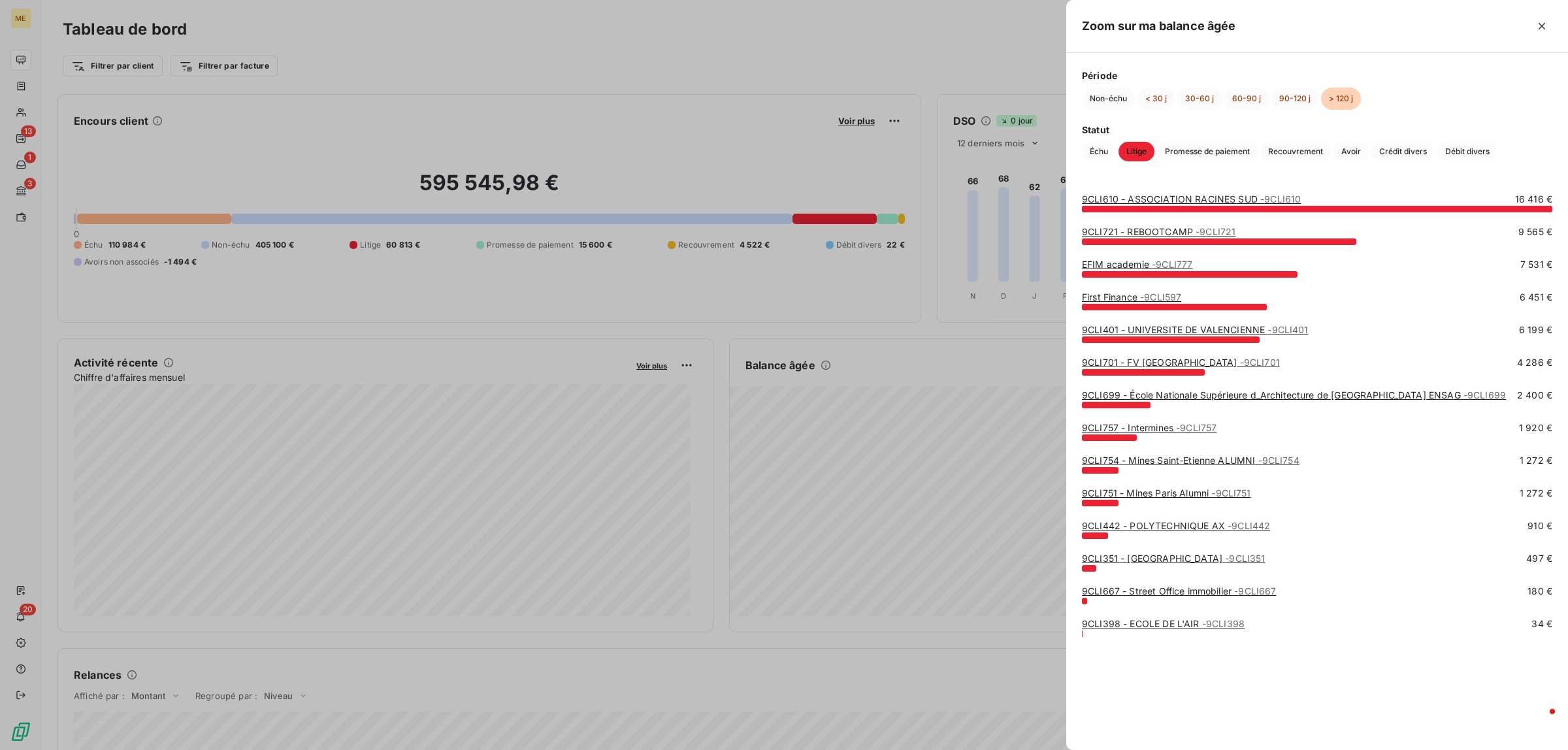
click at [1151, 197] on link "9CLI610 - ASSOCIATION RACINES SUD - 9CLI610" at bounding box center [1192, 199] width 219 height 11
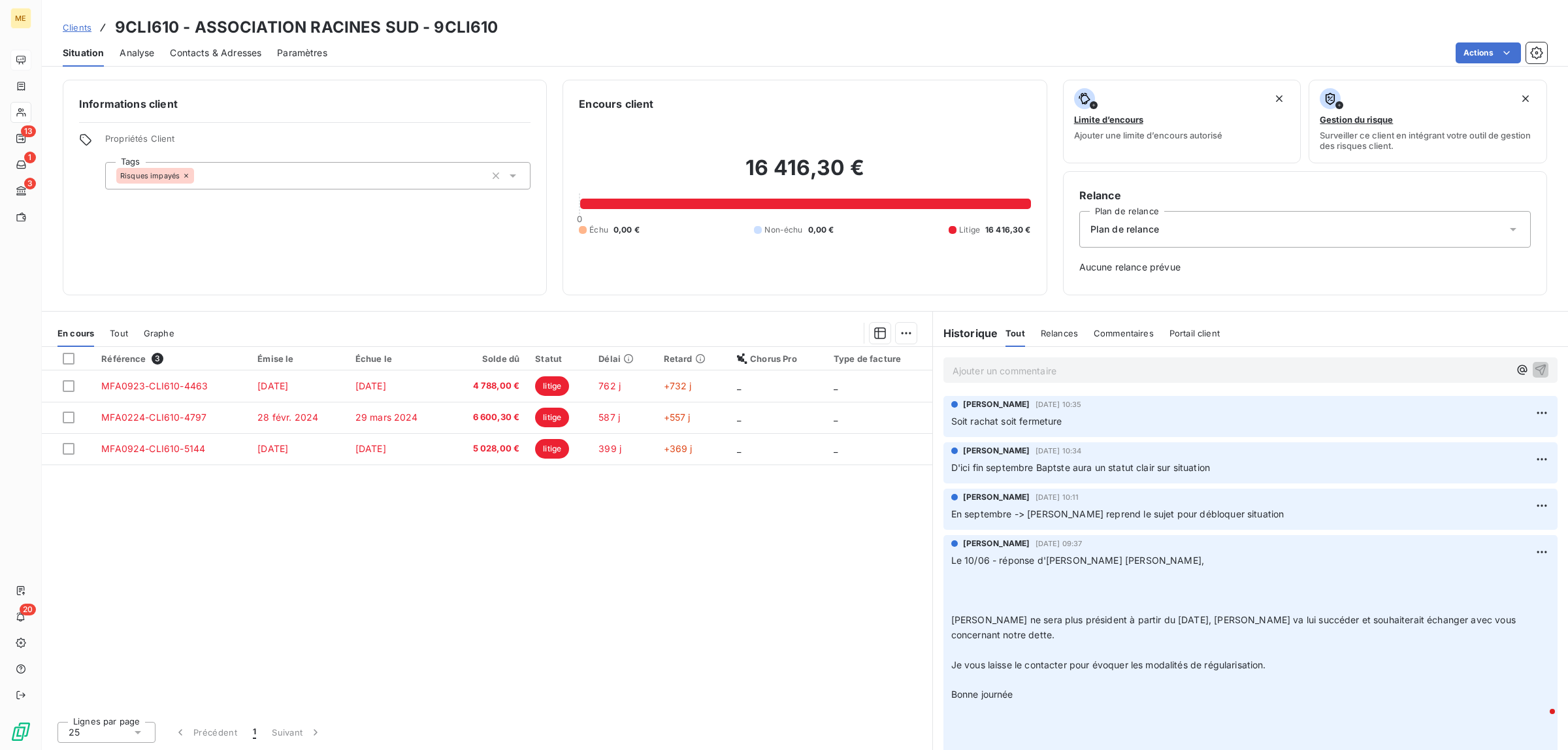
click at [1065, 367] on p "Ajouter un commentaire ﻿" at bounding box center [1230, 371] width 557 height 16
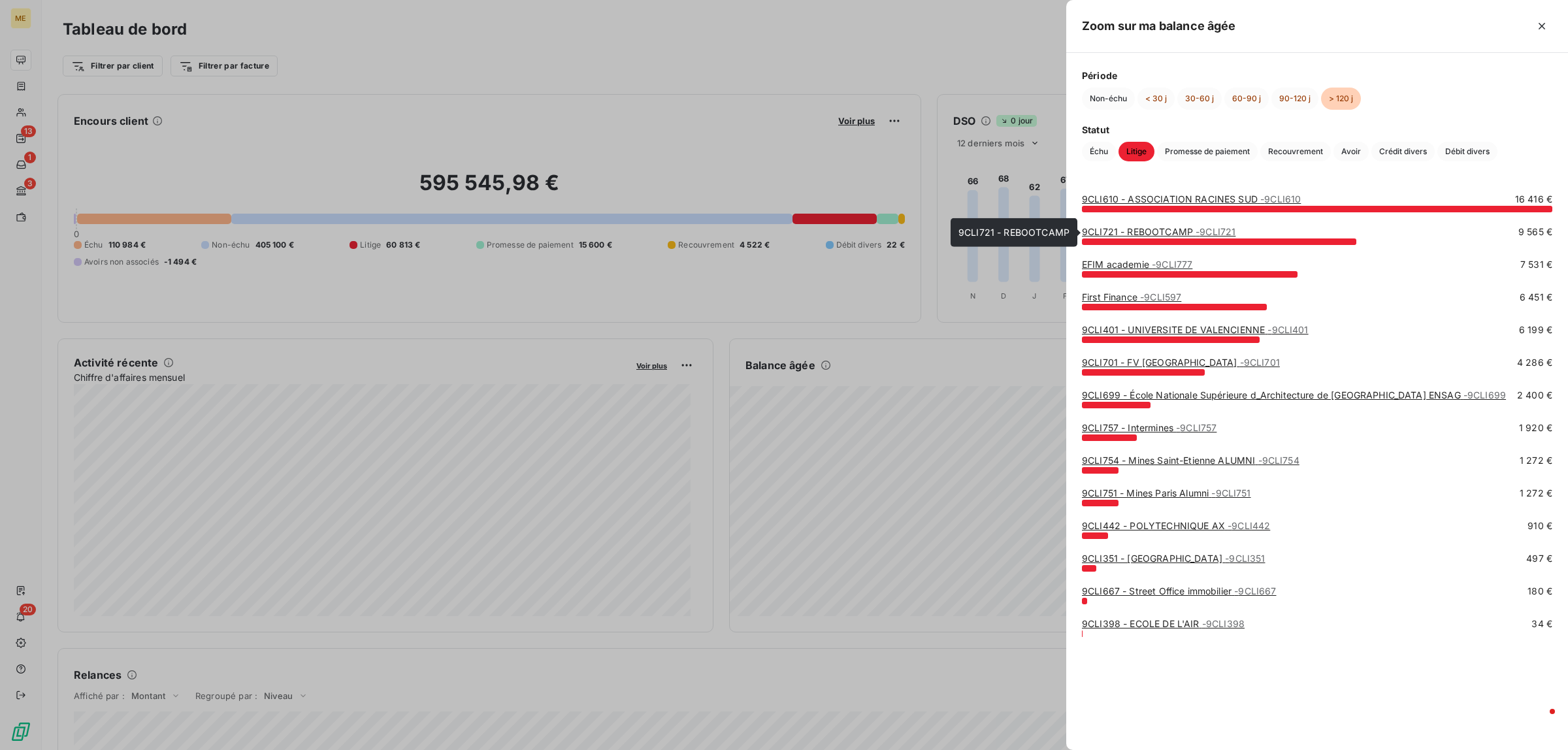
click at [1186, 226] on link "9CLI721 - REBOOTCAMP - 9CLI721" at bounding box center [1159, 231] width 153 height 11
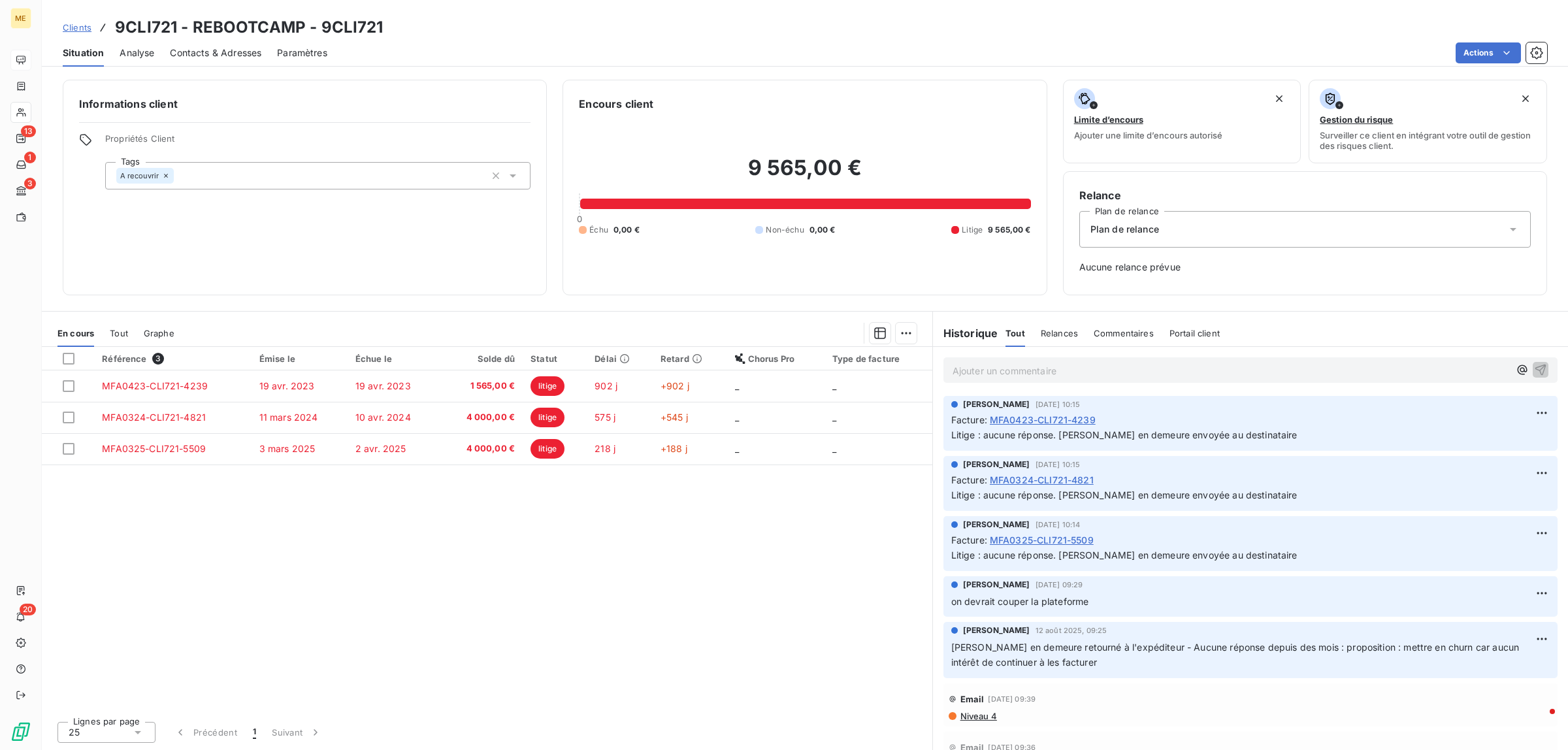
drag, startPoint x: 805, startPoint y: 530, endPoint x: 514, endPoint y: 508, distance: 291.8
click at [514, 508] on div "Référence 3 Émise le Échue le Solde dû Statut Délai Retard Chorus Pro Type de f…" at bounding box center [487, 529] width 891 height 364
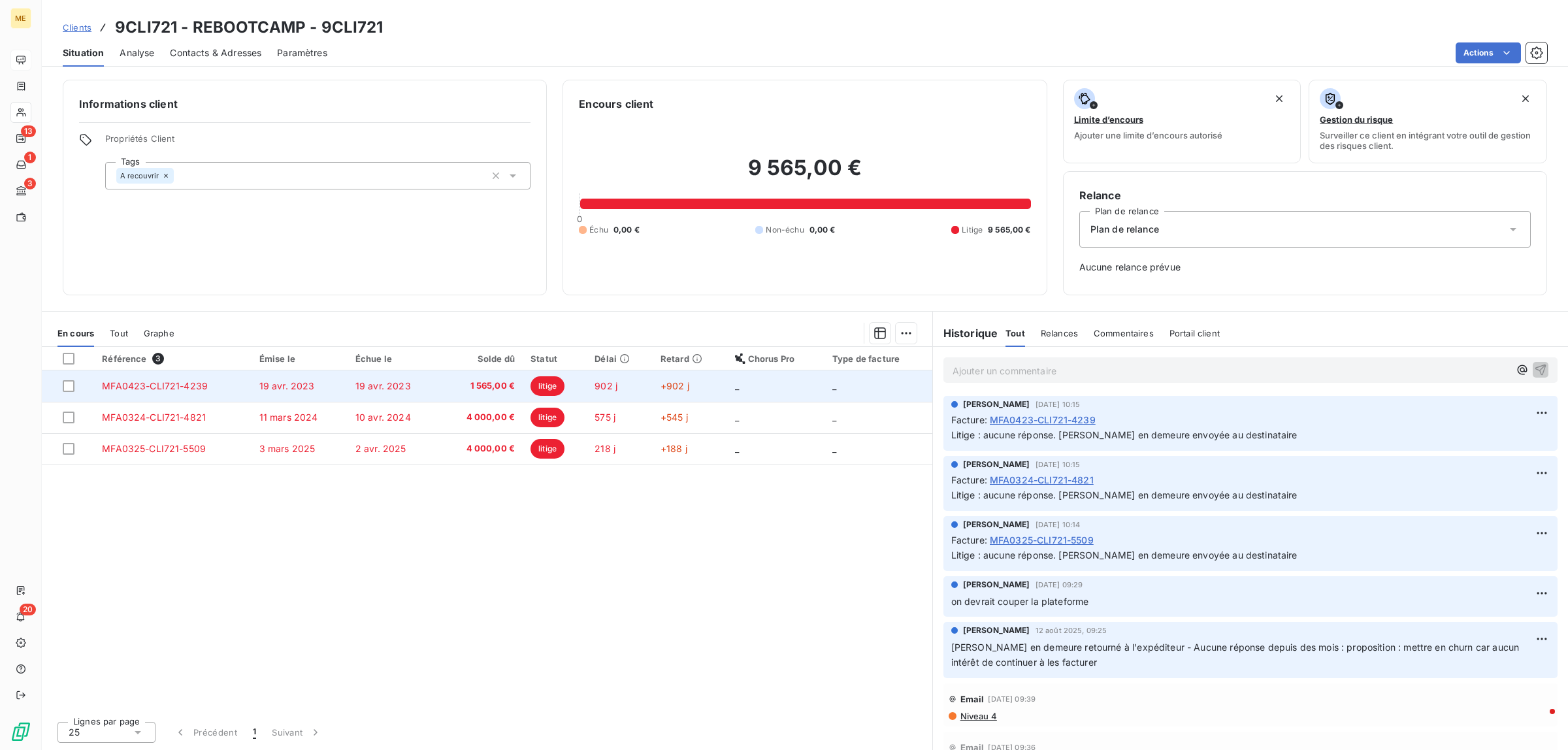
click at [357, 396] on td "19 avr. 2023" at bounding box center [394, 386] width 92 height 32
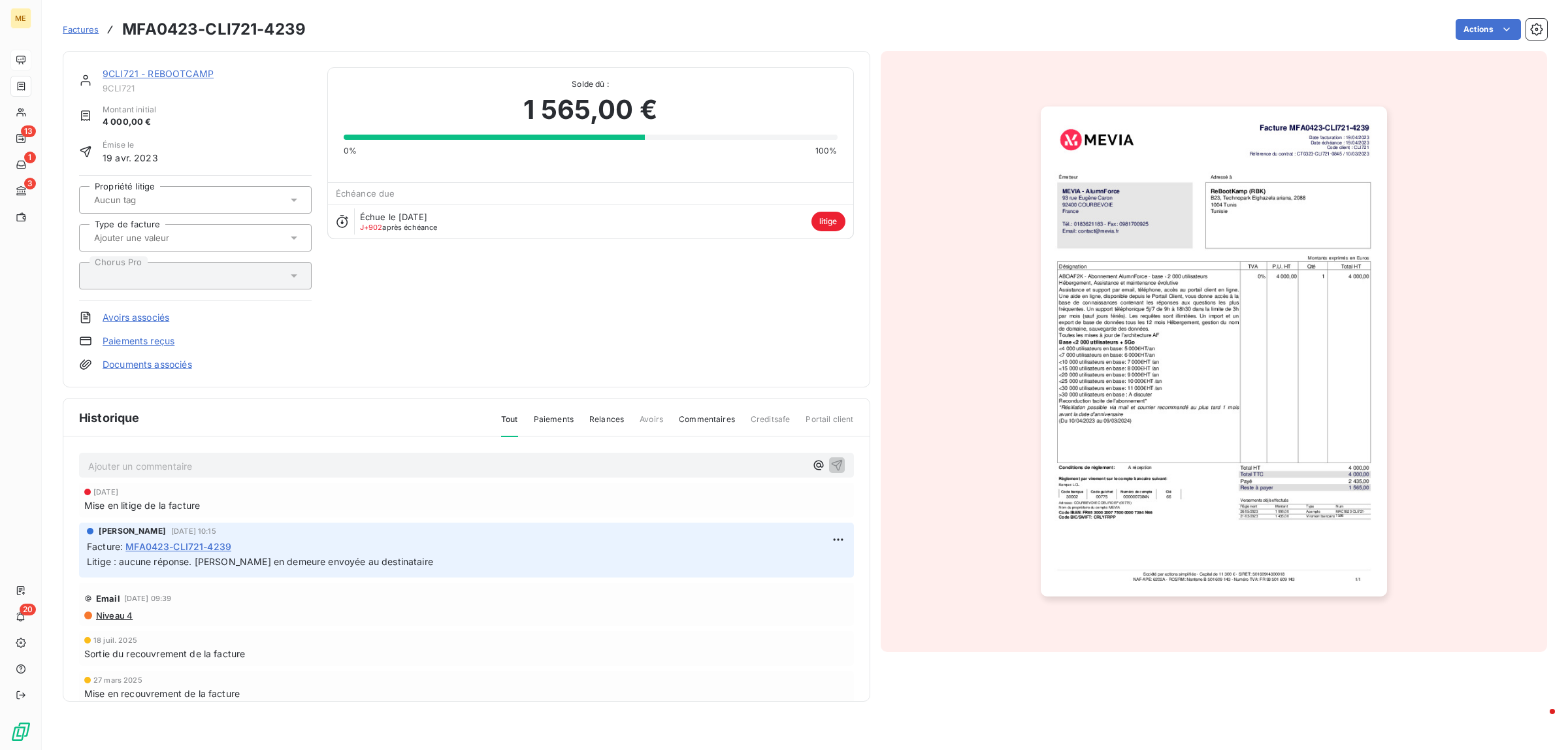
click at [154, 333] on div "9CLI721 - REBOOTCAMP 9CLI721 Montant initial 4 000,00 € Émise le [DATE] Proprié…" at bounding box center [195, 219] width 233 height 304
click at [154, 338] on link "Paiements reçus" at bounding box center [139, 341] width 72 height 13
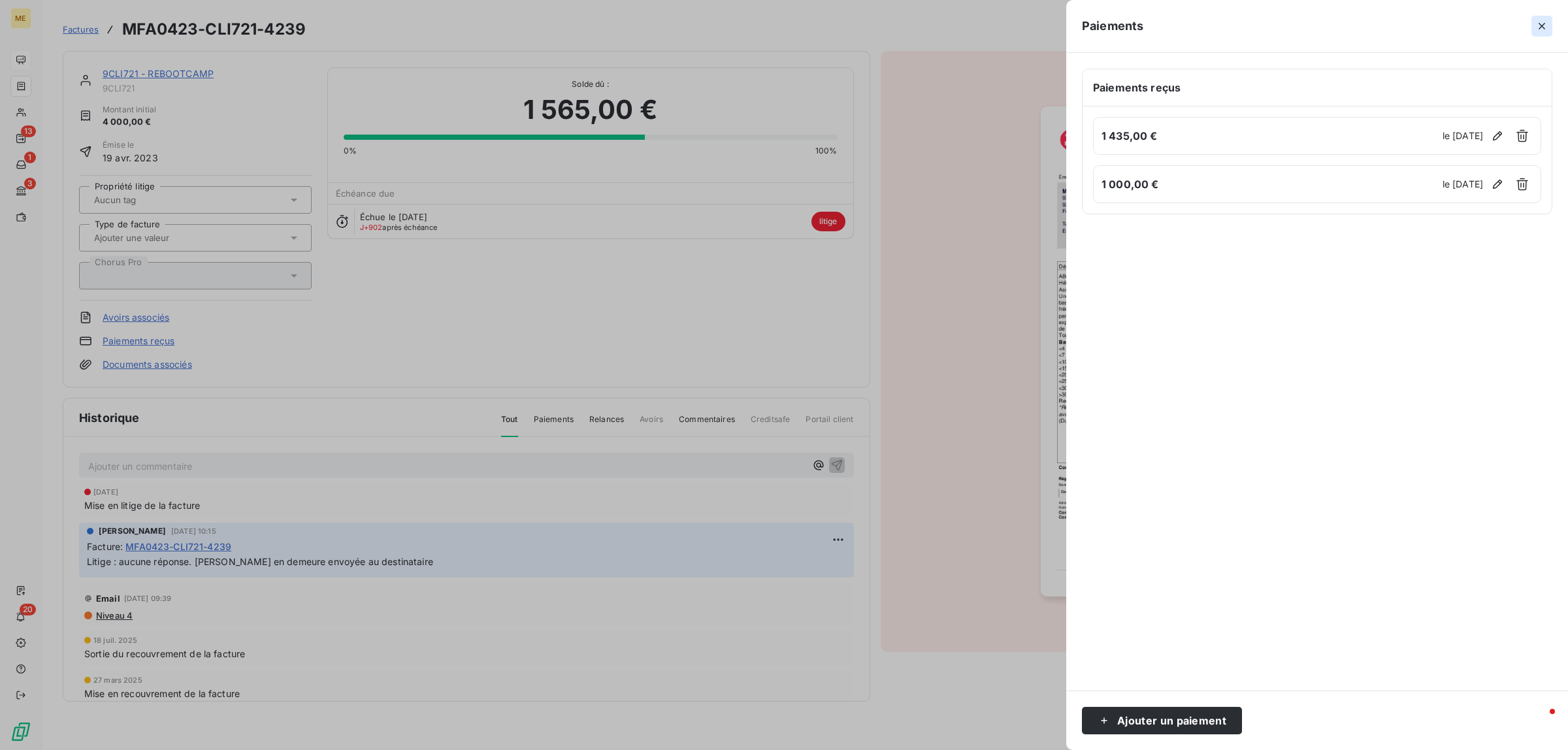
click at [1547, 32] on icon "button" at bounding box center [1542, 26] width 13 height 13
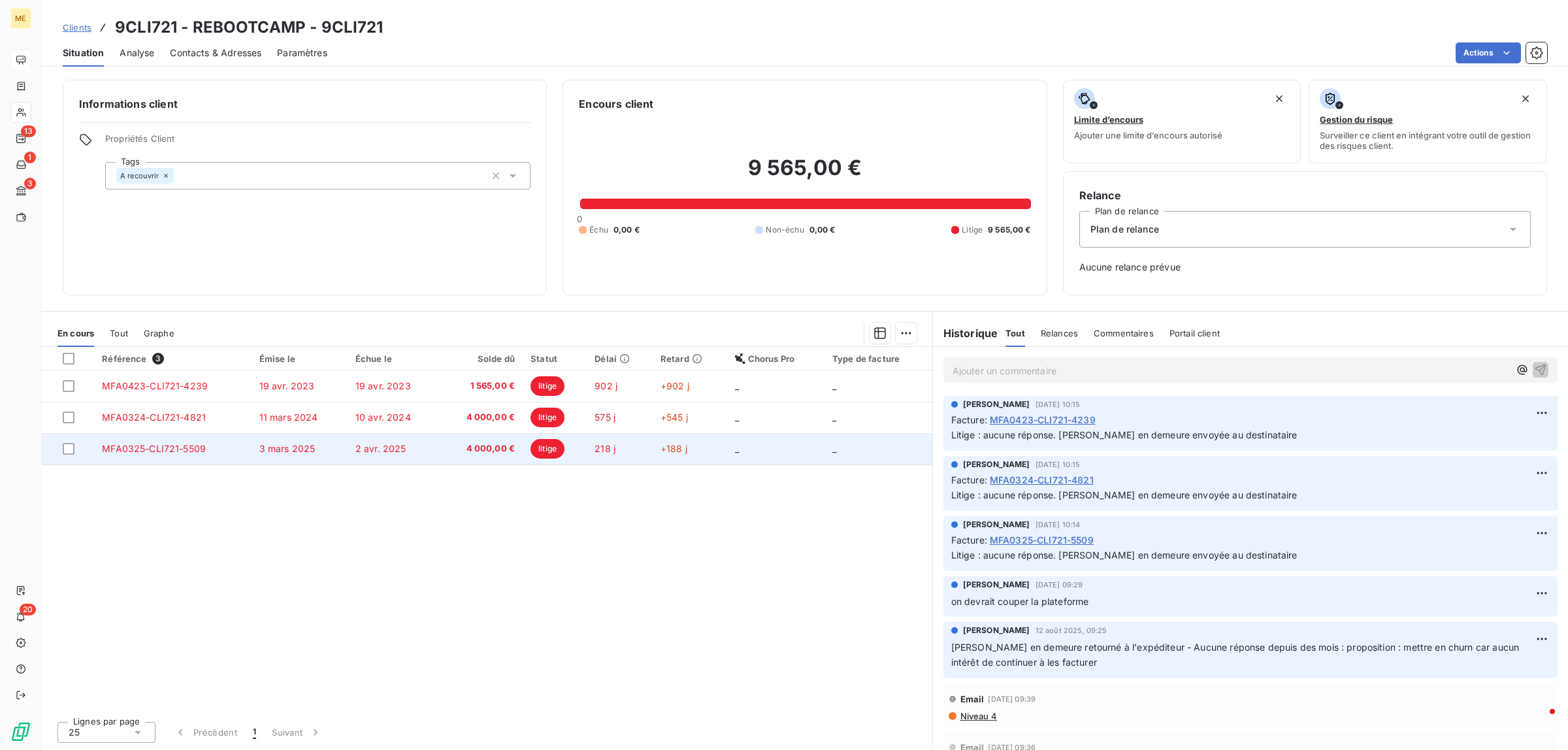
click at [387, 454] on span "2 avr. 2025" at bounding box center [380, 448] width 51 height 11
click at [433, 433] on td "2 avr. 2025" at bounding box center [394, 448] width 92 height 32
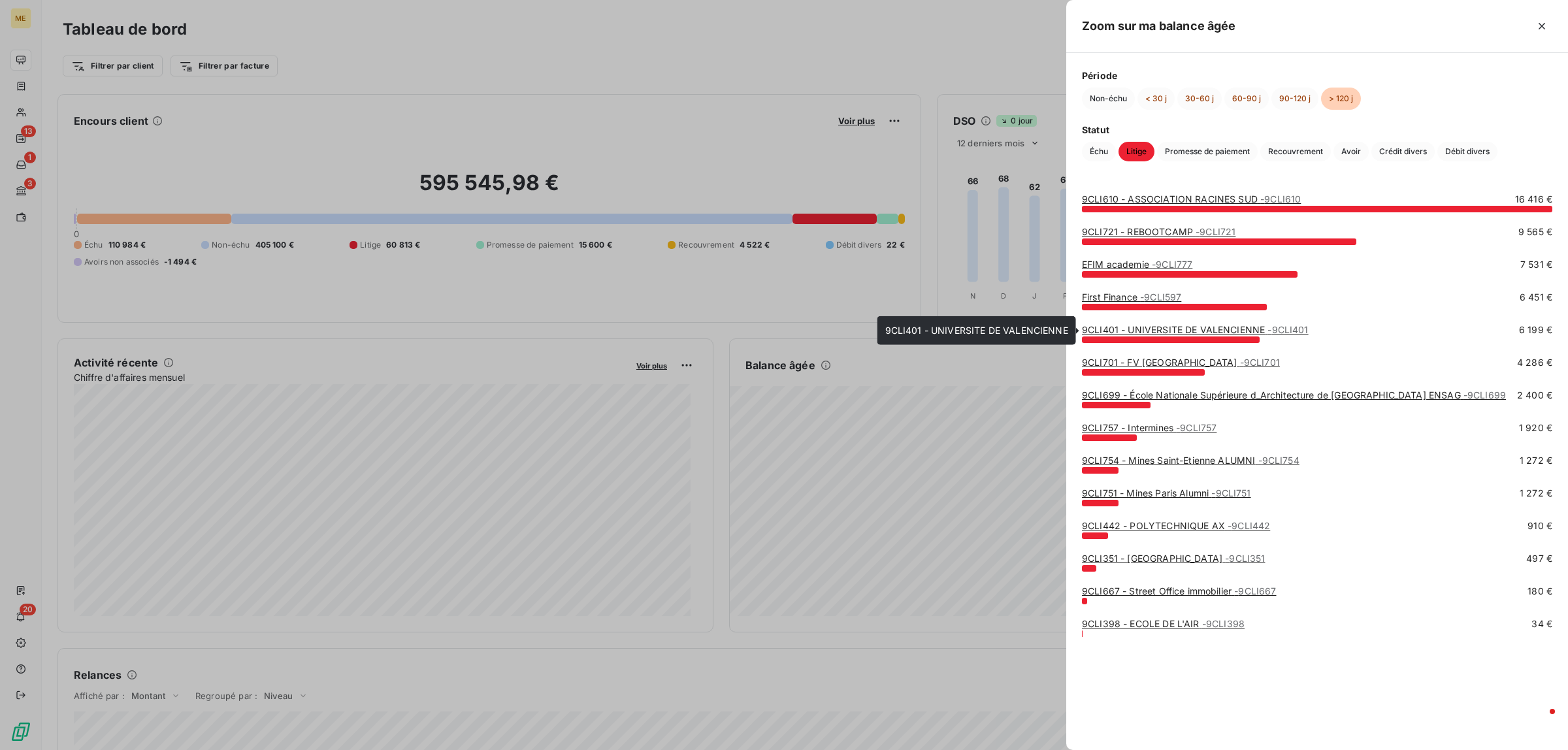
click at [1174, 332] on link "9CLI401 - UNIVERSITE DE VALENCIENNE - 9CLI401" at bounding box center [1195, 330] width 227 height 11
click at [794, 370] on div at bounding box center [784, 375] width 1568 height 750
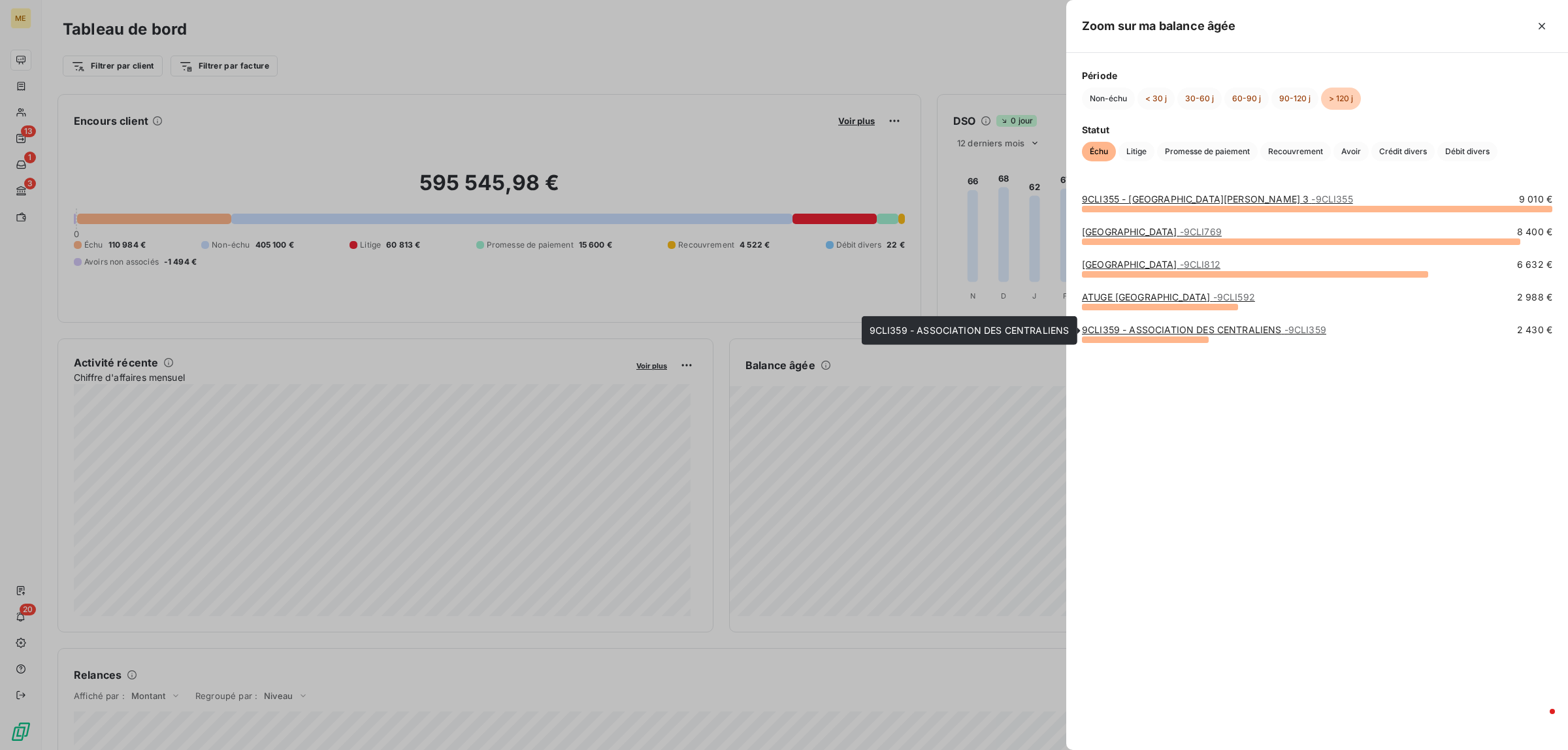
click at [1139, 335] on link "9CLI359 - ASSOCIATION DES CENTRALIENS - 9CLI359" at bounding box center [1204, 330] width 244 height 11
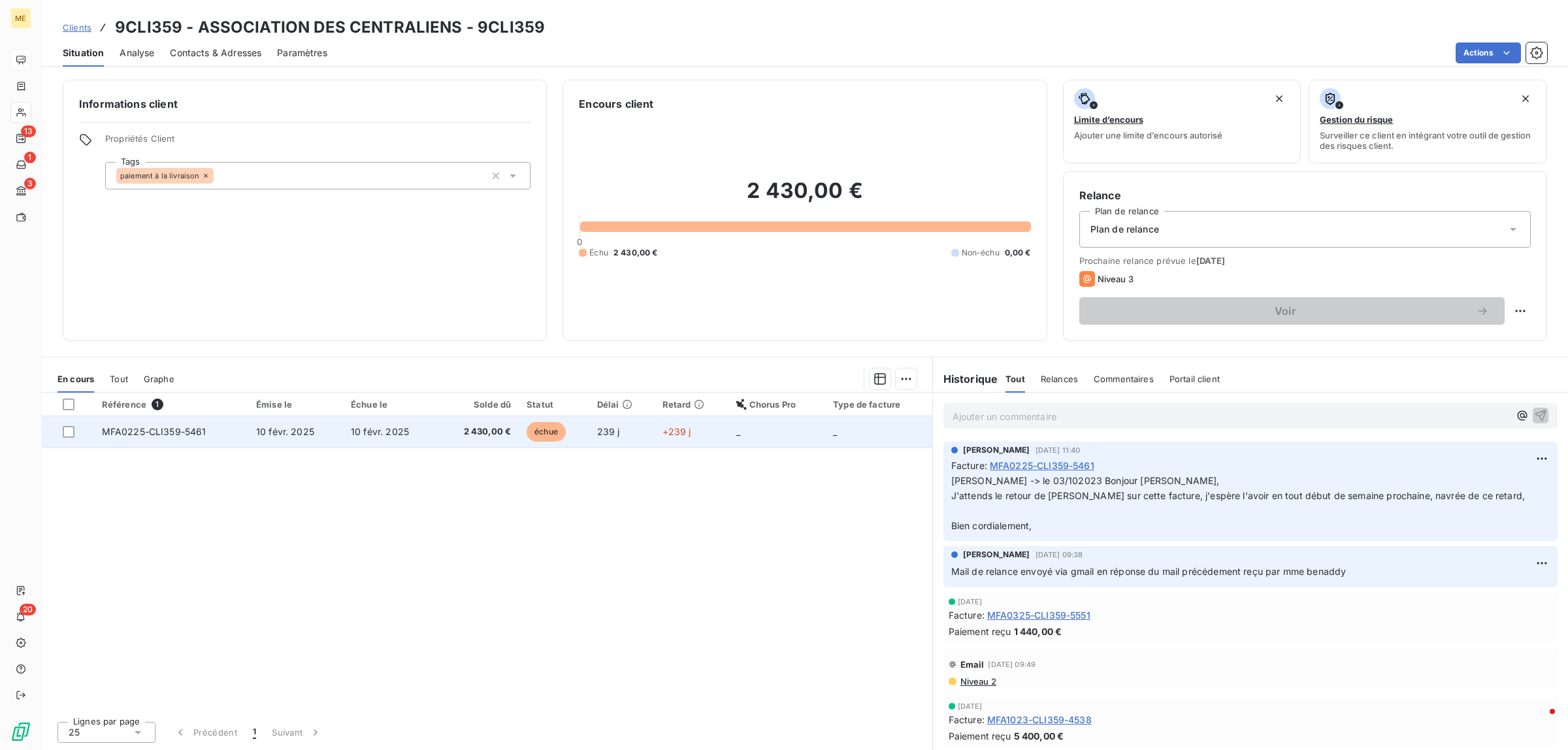
click at [387, 426] on span "10 févr. 2025" at bounding box center [379, 432] width 58 height 11
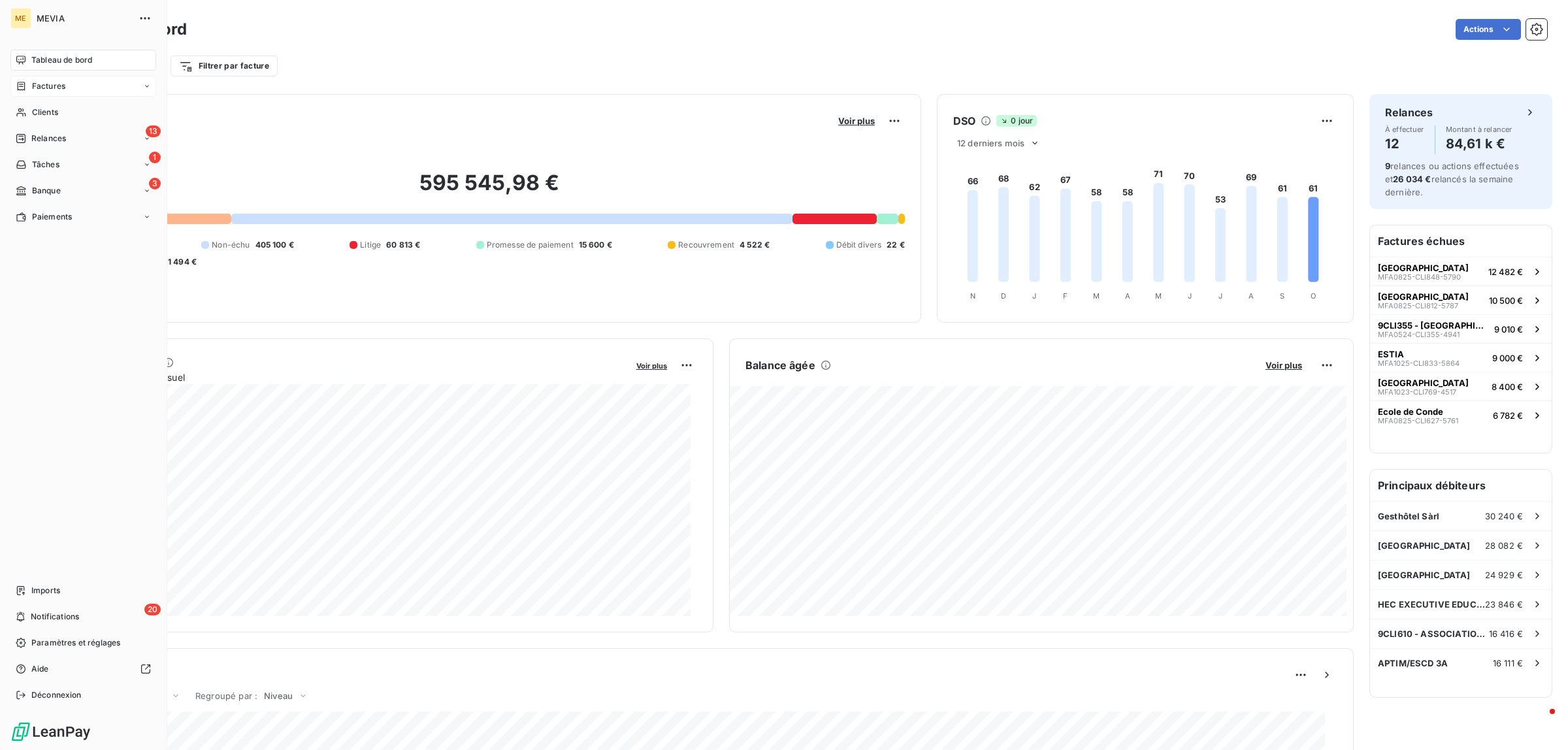
click at [45, 89] on span "Factures" at bounding box center [48, 87] width 33 height 12
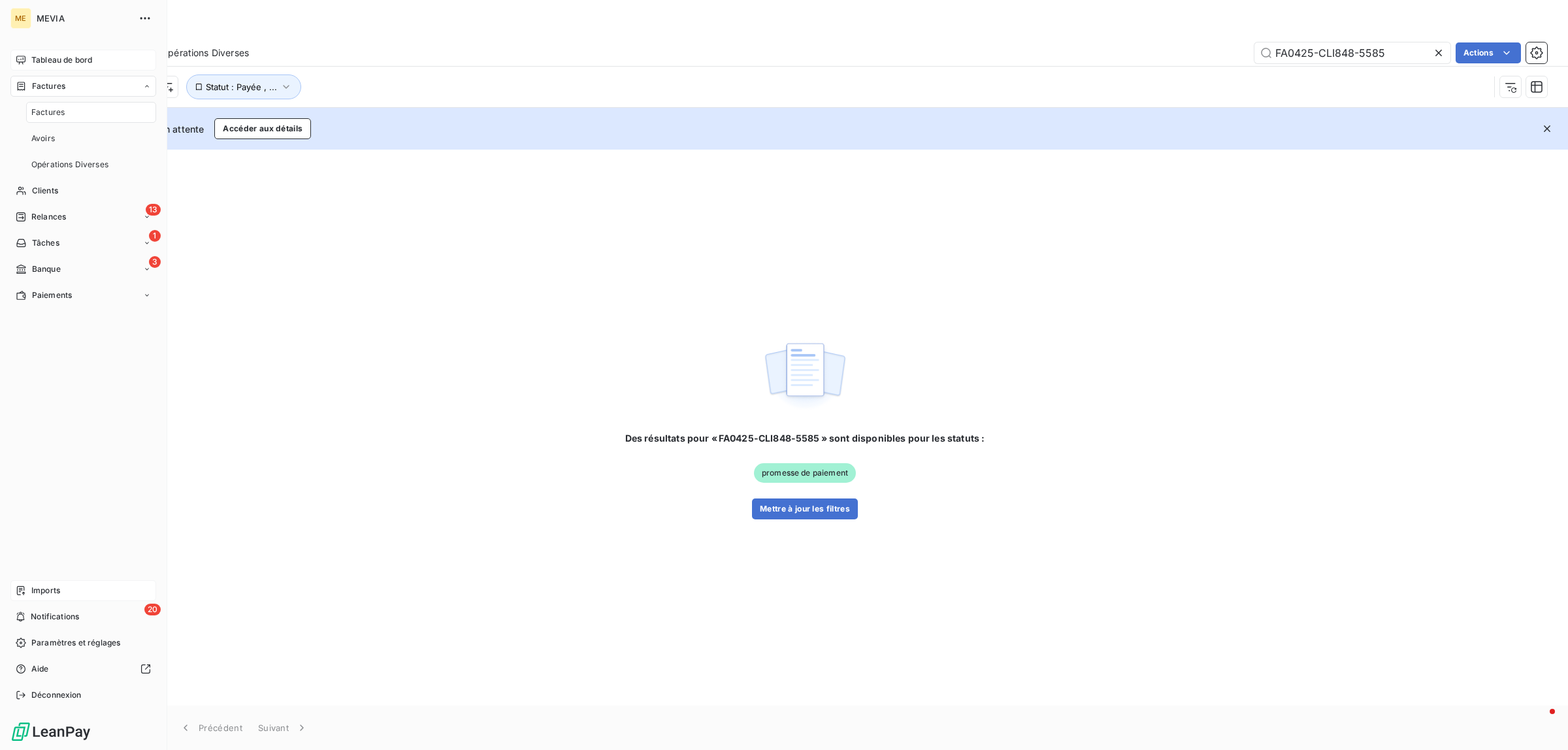
click at [83, 593] on div "Imports" at bounding box center [83, 591] width 146 height 21
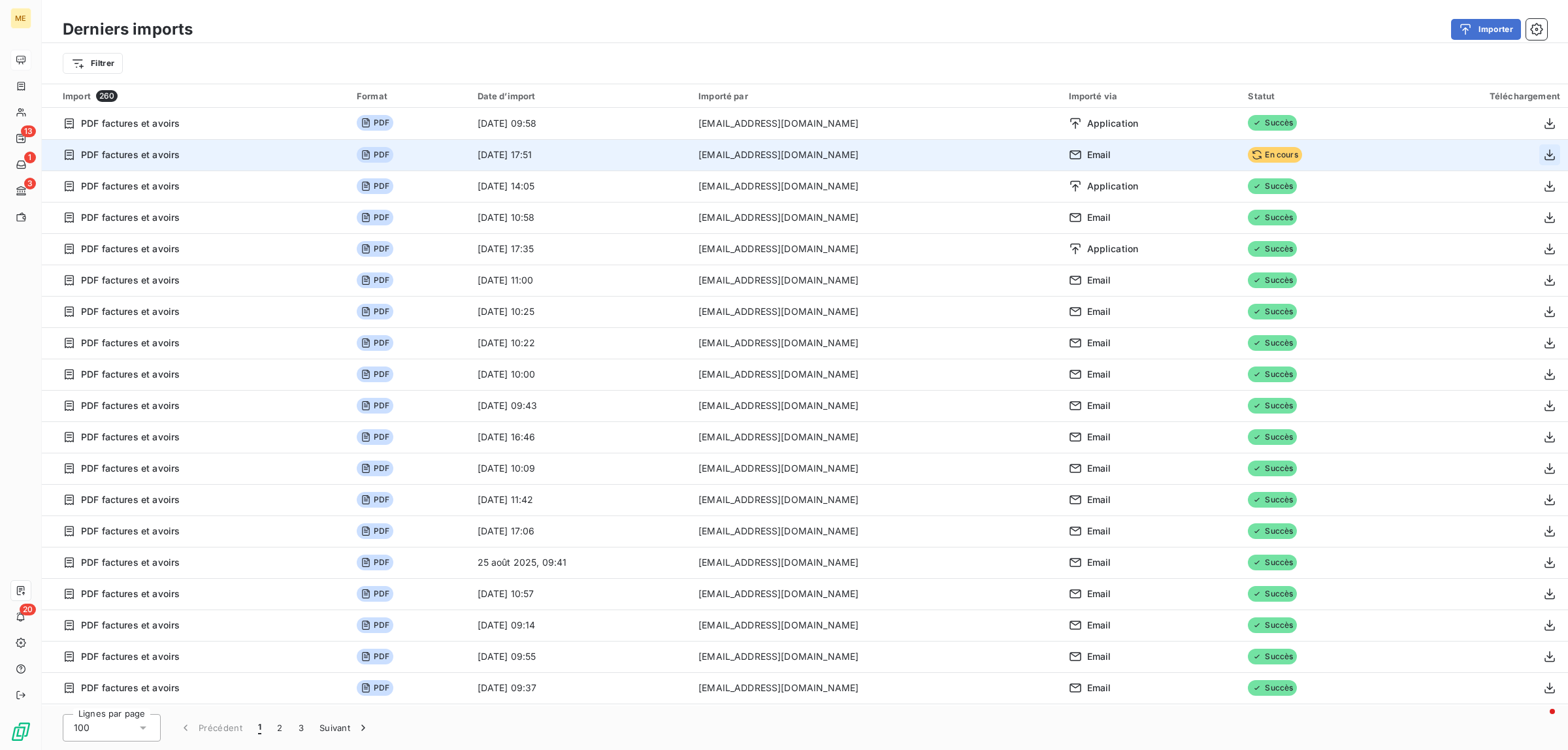
click at [1549, 146] on button "button" at bounding box center [1550, 155] width 21 height 21
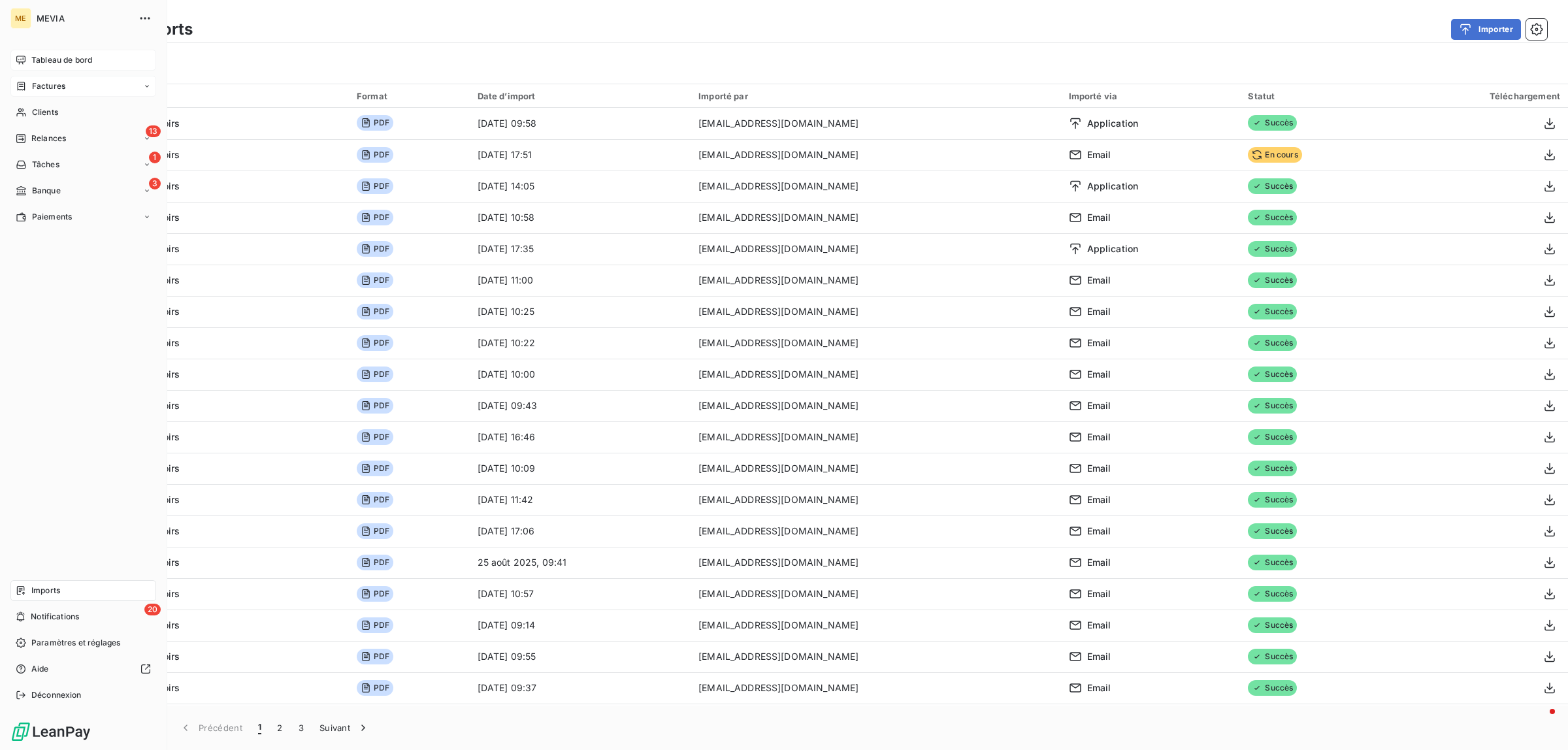
click at [34, 81] on span "Factures" at bounding box center [48, 87] width 33 height 12
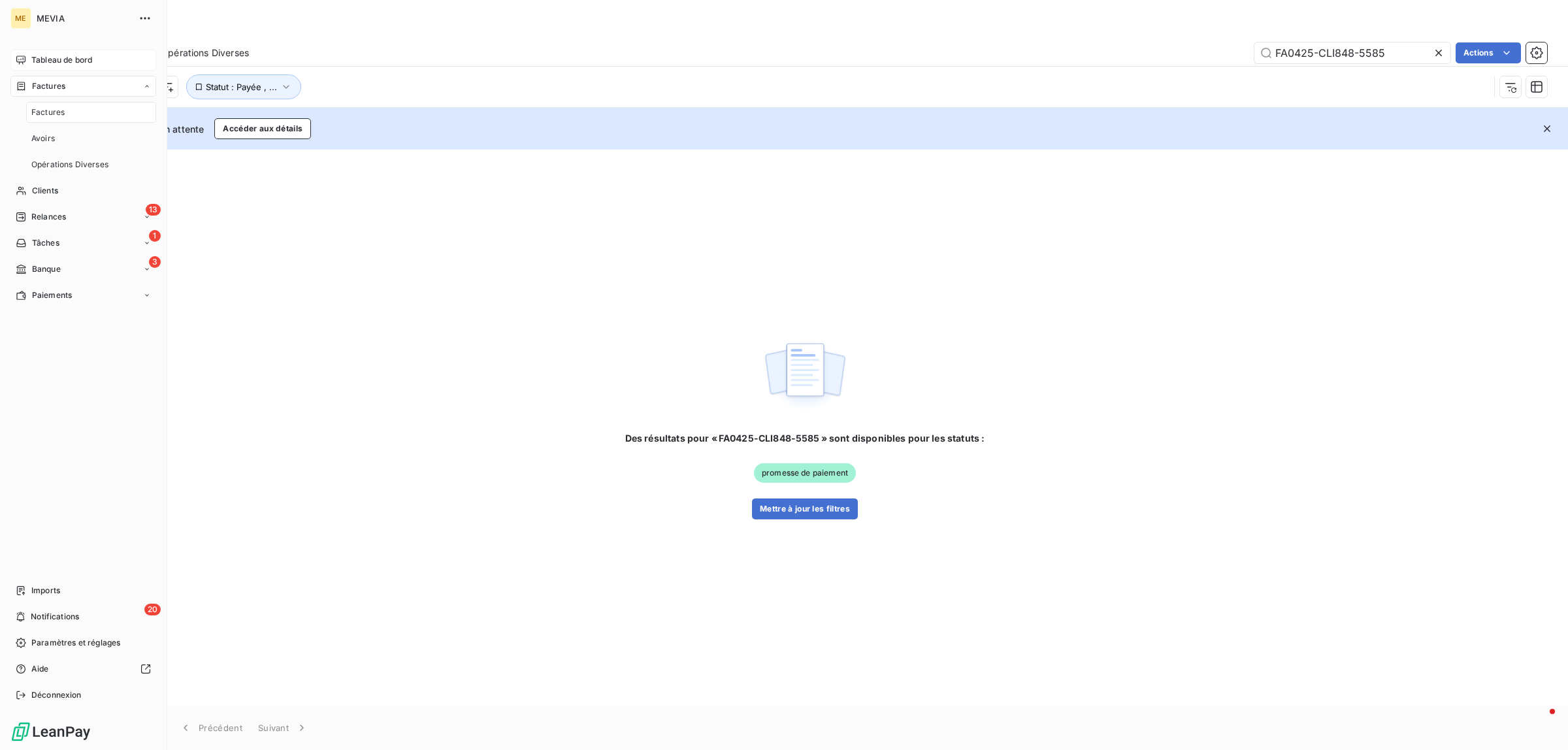
click at [45, 64] on span "Tableau de bord" at bounding box center [62, 60] width 61 height 12
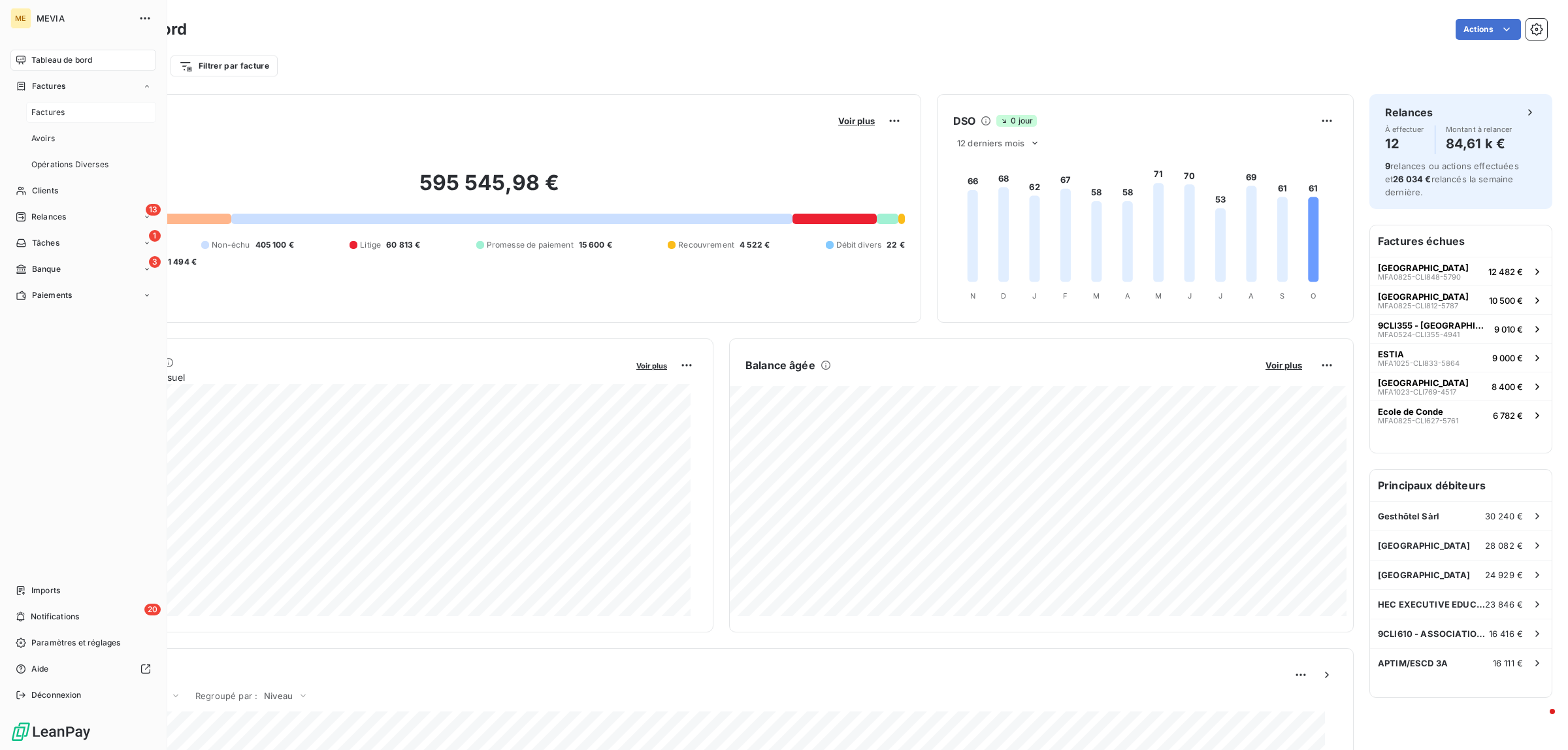
click at [43, 114] on span "Factures" at bounding box center [48, 112] width 33 height 12
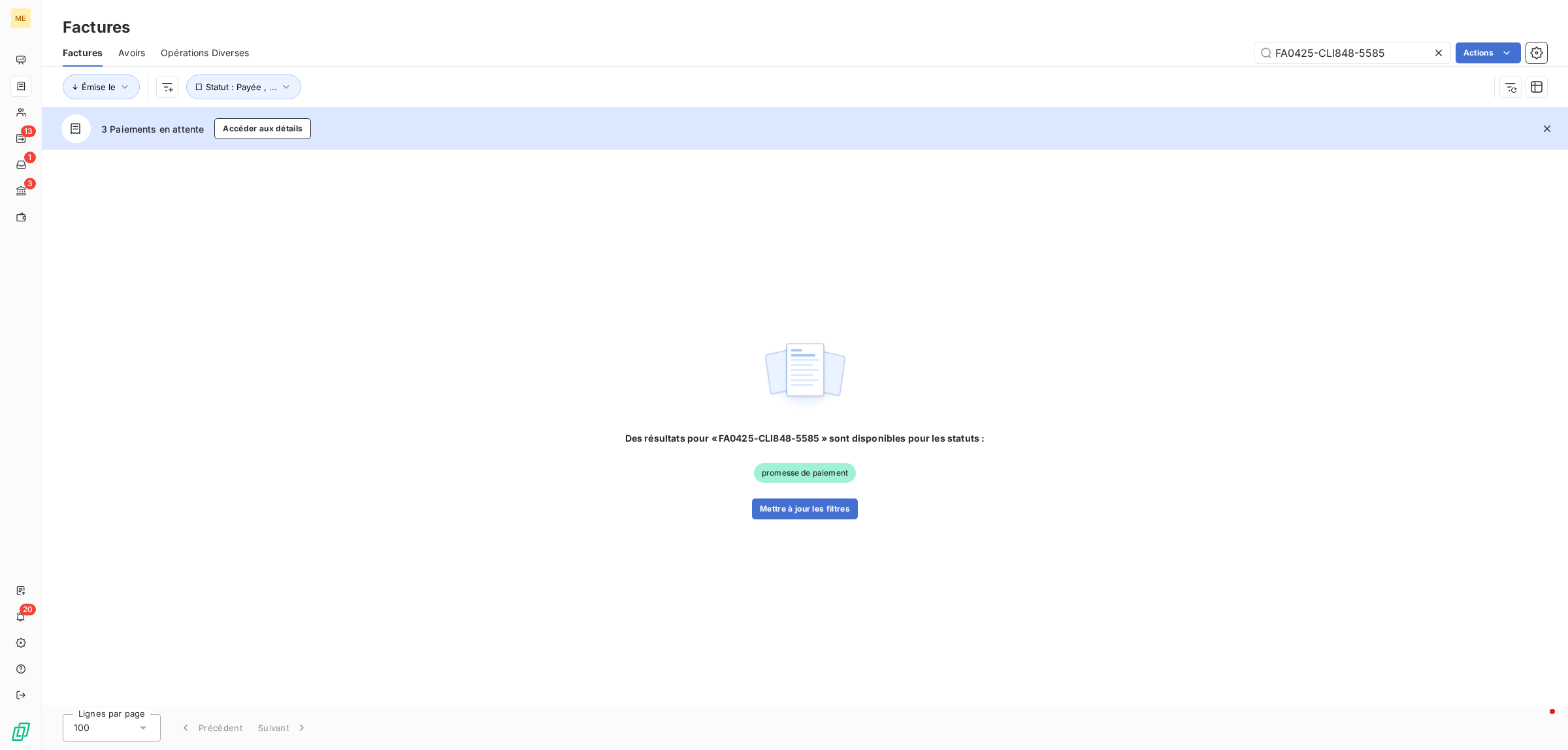
click at [145, 57] on span "Avoirs" at bounding box center [131, 53] width 27 height 13
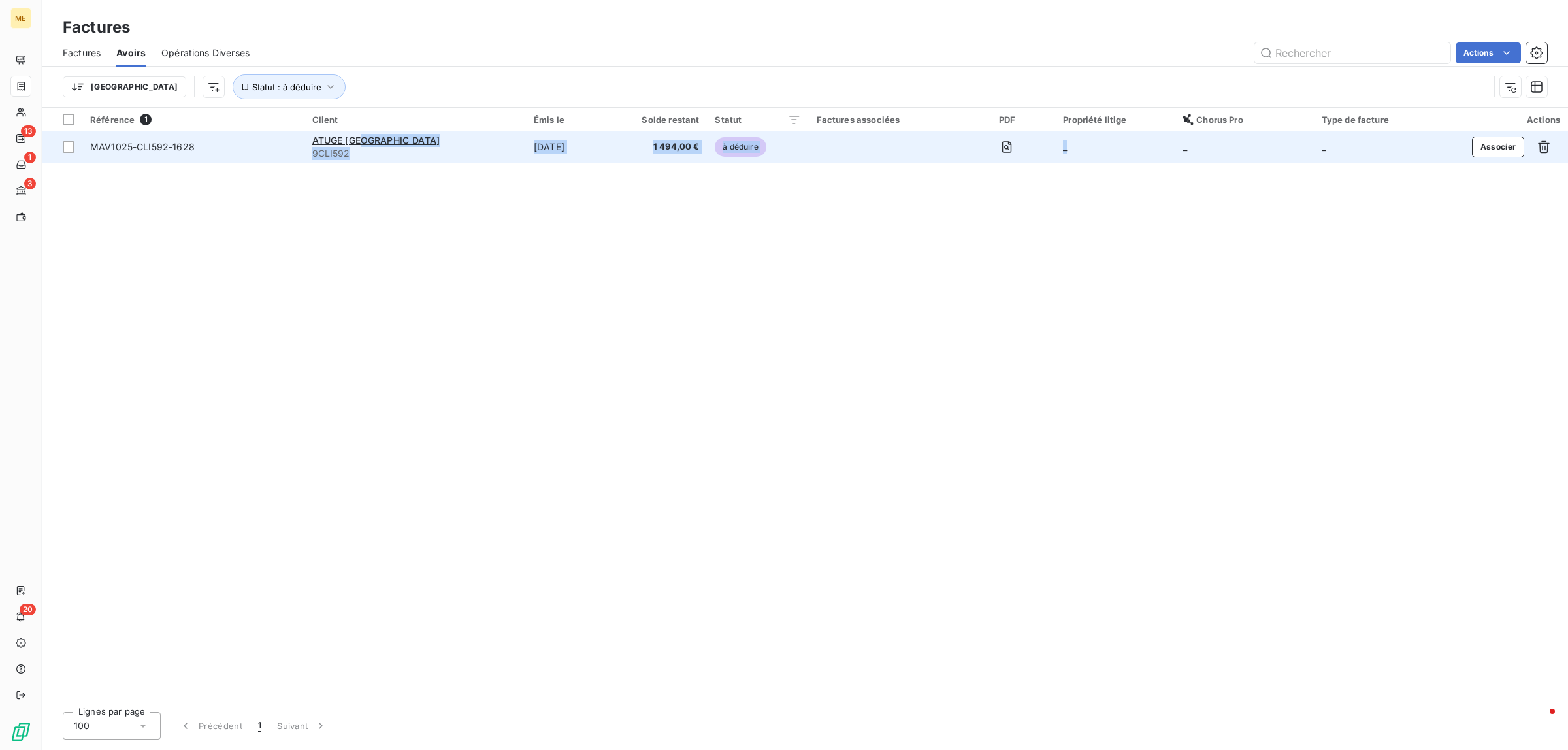
drag, startPoint x: 356, startPoint y: 142, endPoint x: 1260, endPoint y: 137, distance: 904.0
click at [1260, 137] on tr "MAV1025-CLI592-1628 ATUGE [GEOGRAPHIC_DATA] 9CLI592 [DATE] 1 494,00 € à déduire…" at bounding box center [805, 147] width 1526 height 32
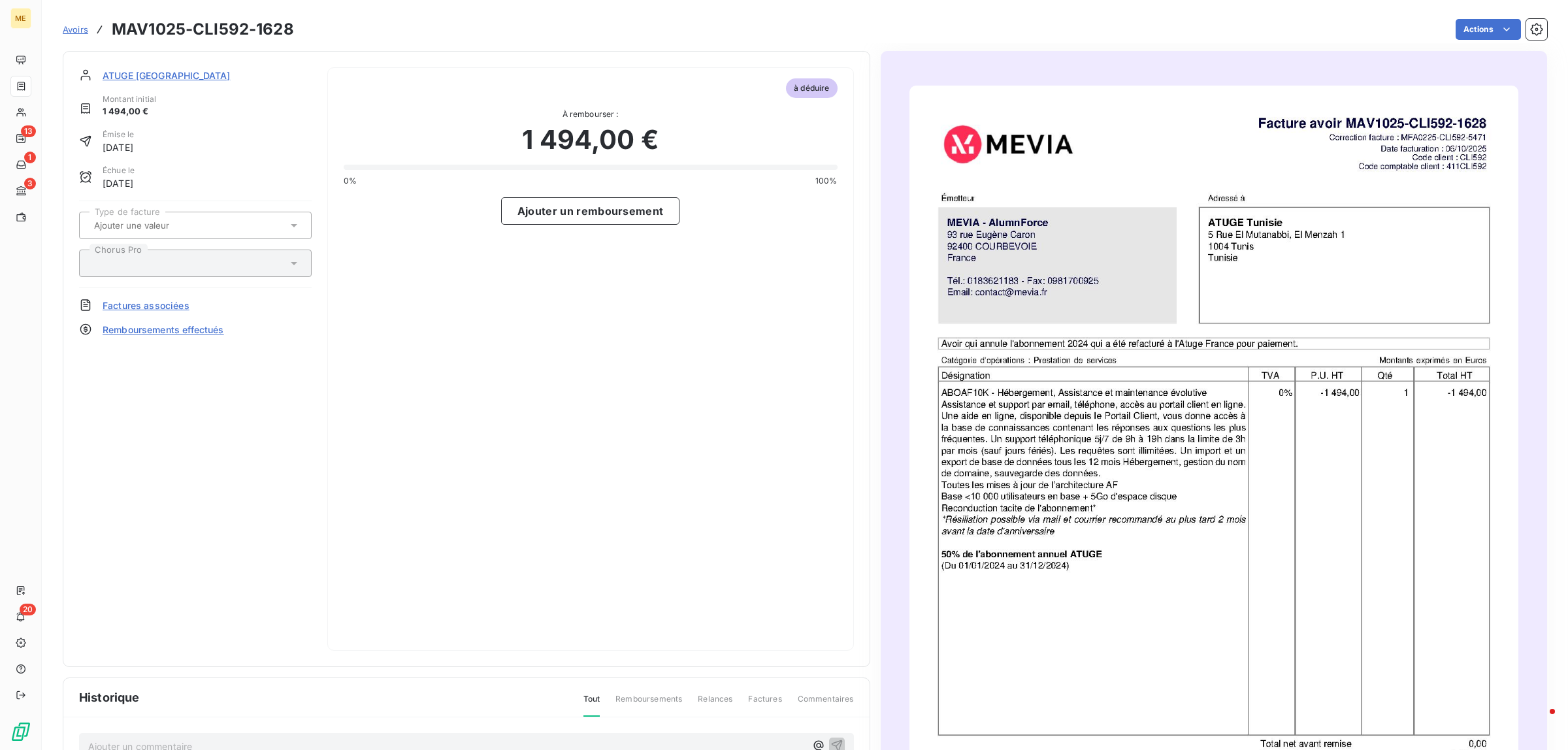
click at [139, 301] on span "Factures associées" at bounding box center [146, 305] width 87 height 14
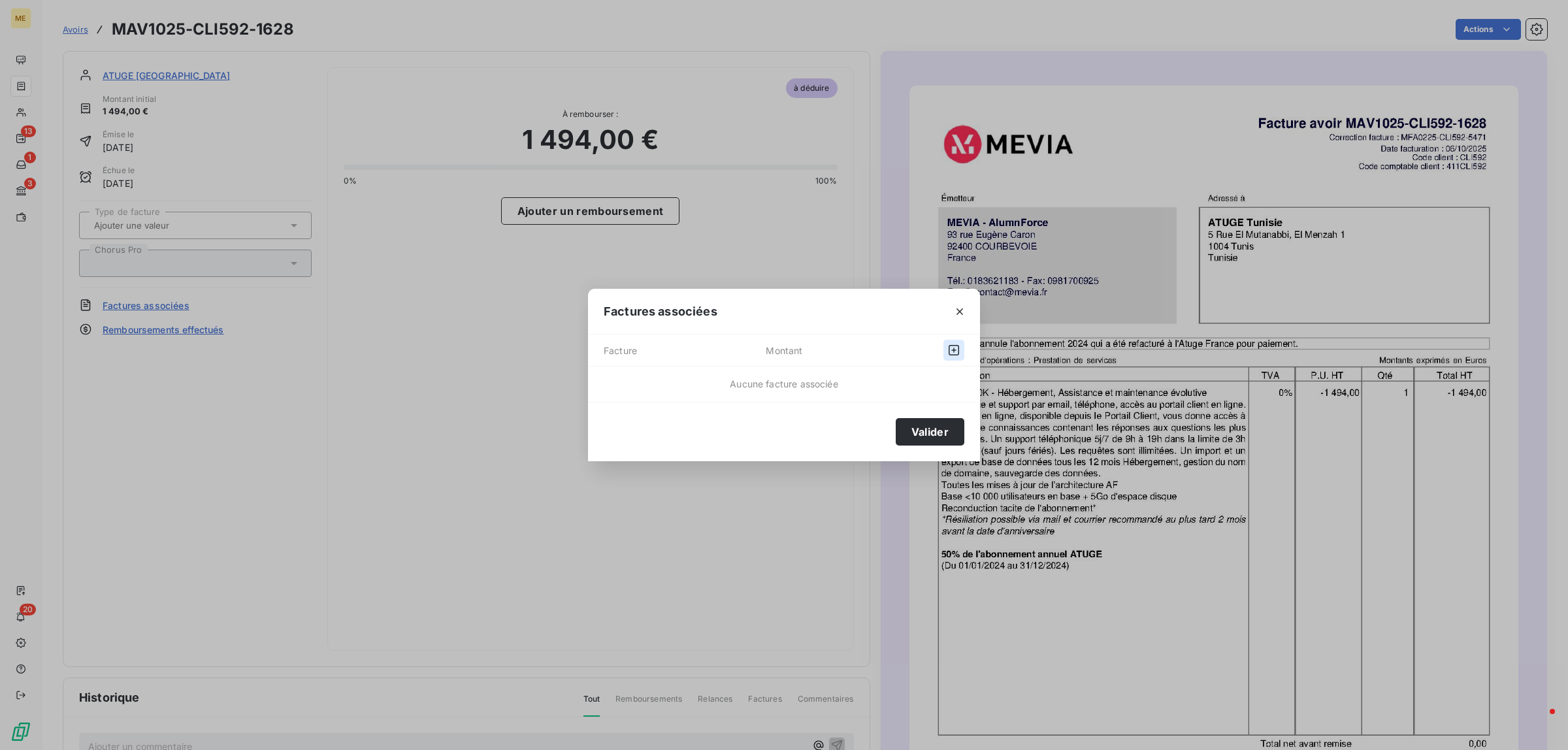
click at [949, 349] on icon "button" at bounding box center [954, 350] width 13 height 13
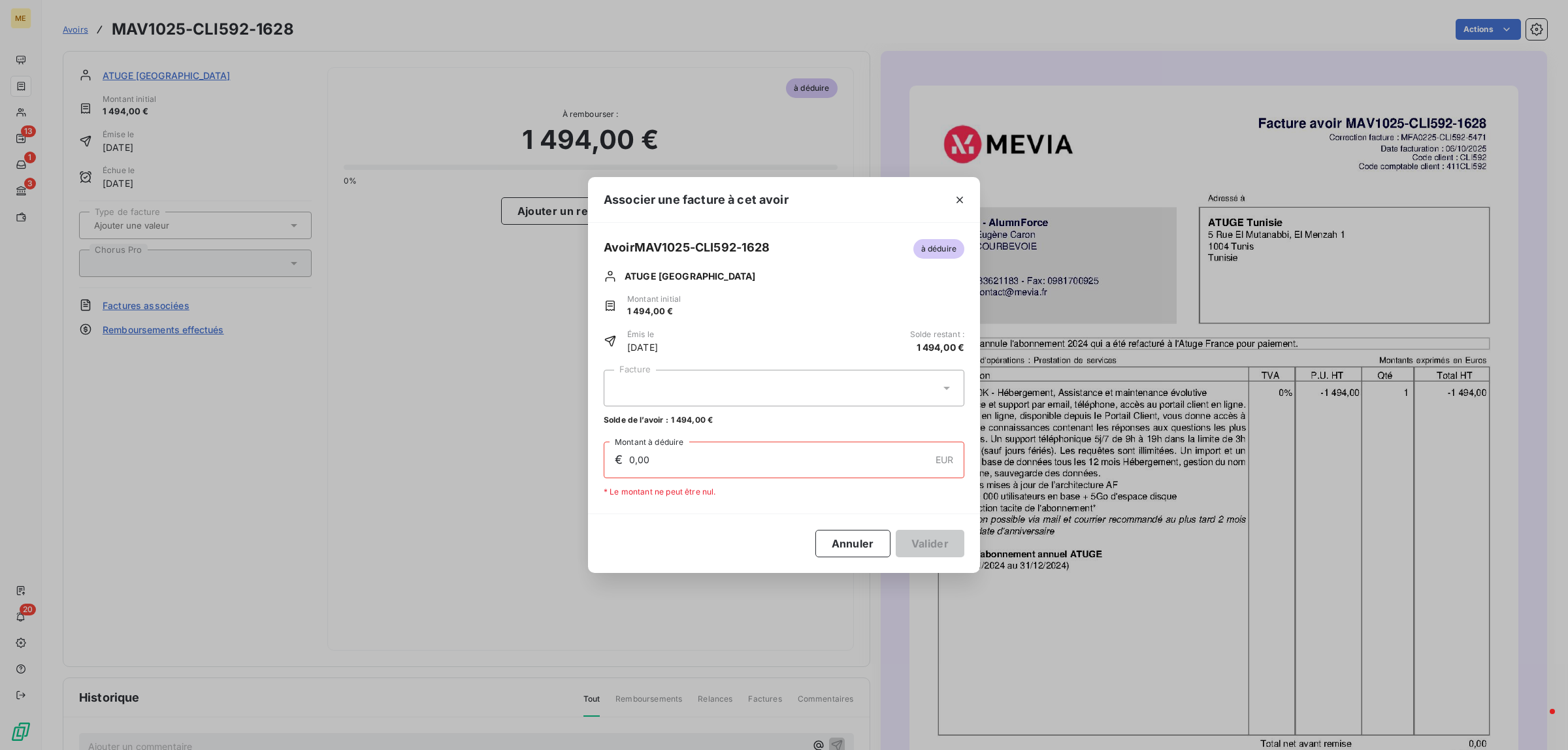
click at [798, 380] on div at bounding box center [784, 388] width 361 height 37
drag, startPoint x: 787, startPoint y: 421, endPoint x: 814, endPoint y: 432, distance: 29.2
click at [789, 421] on div "MFA0225-CLI592-5471 2 988,00 €" at bounding box center [784, 420] width 345 height 12
type input "1 494,00"
click at [928, 550] on button "Valider" at bounding box center [930, 543] width 69 height 27
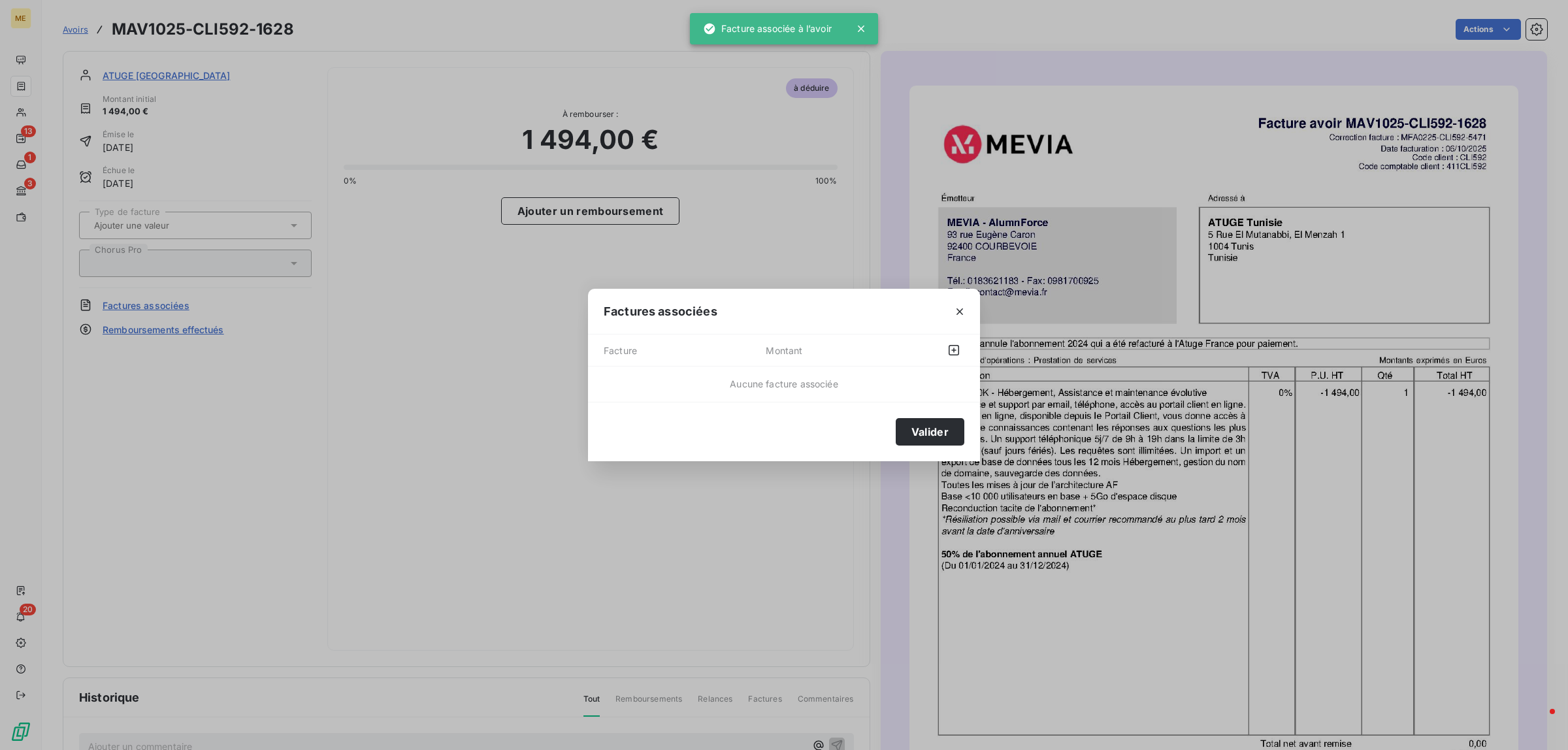
drag, startPoint x: 935, startPoint y: 443, endPoint x: 916, endPoint y: 436, distance: 20.2
click at [934, 442] on button "Valider" at bounding box center [930, 432] width 69 height 27
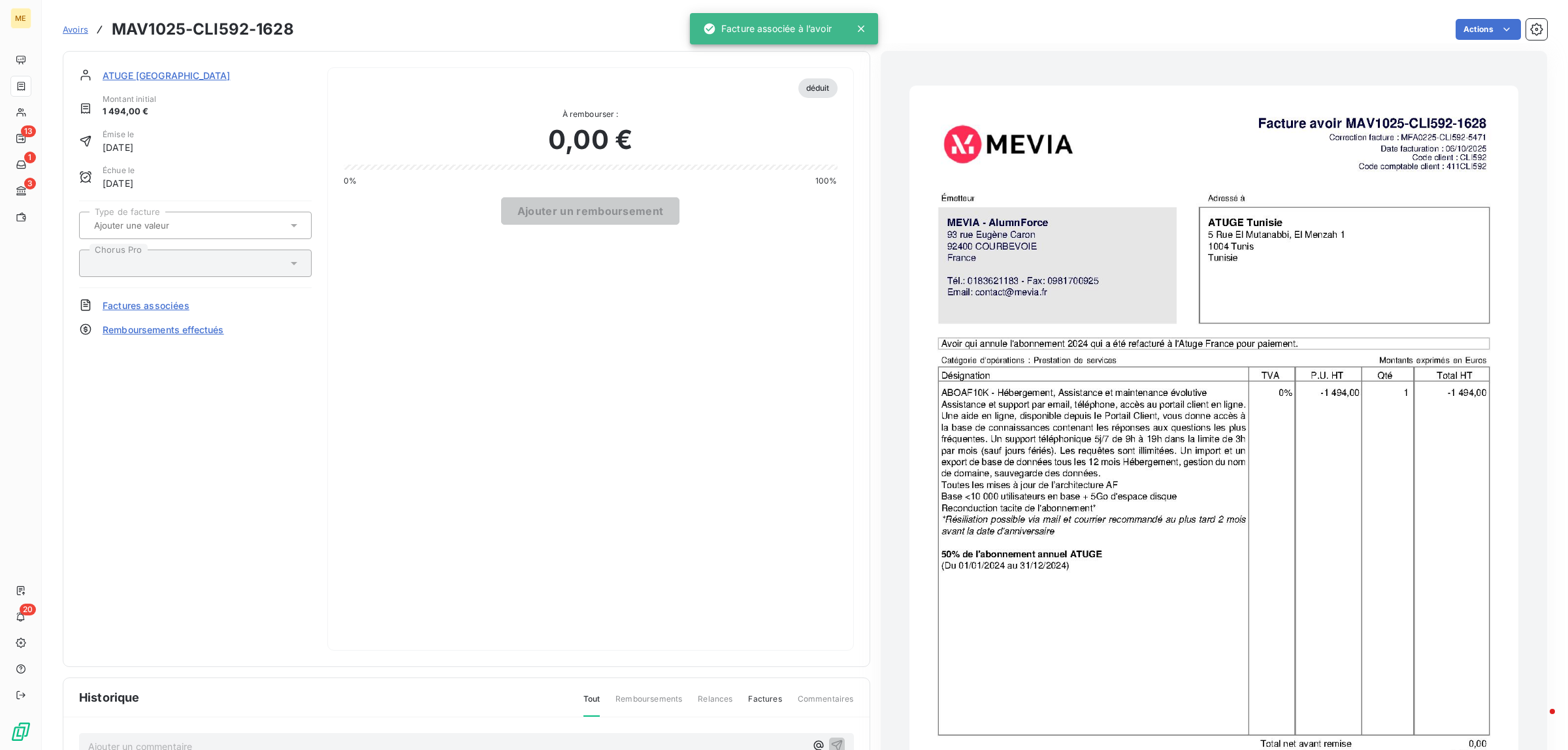
click at [103, 70] on span "ATUGE [GEOGRAPHIC_DATA]" at bounding box center [167, 76] width 128 height 14
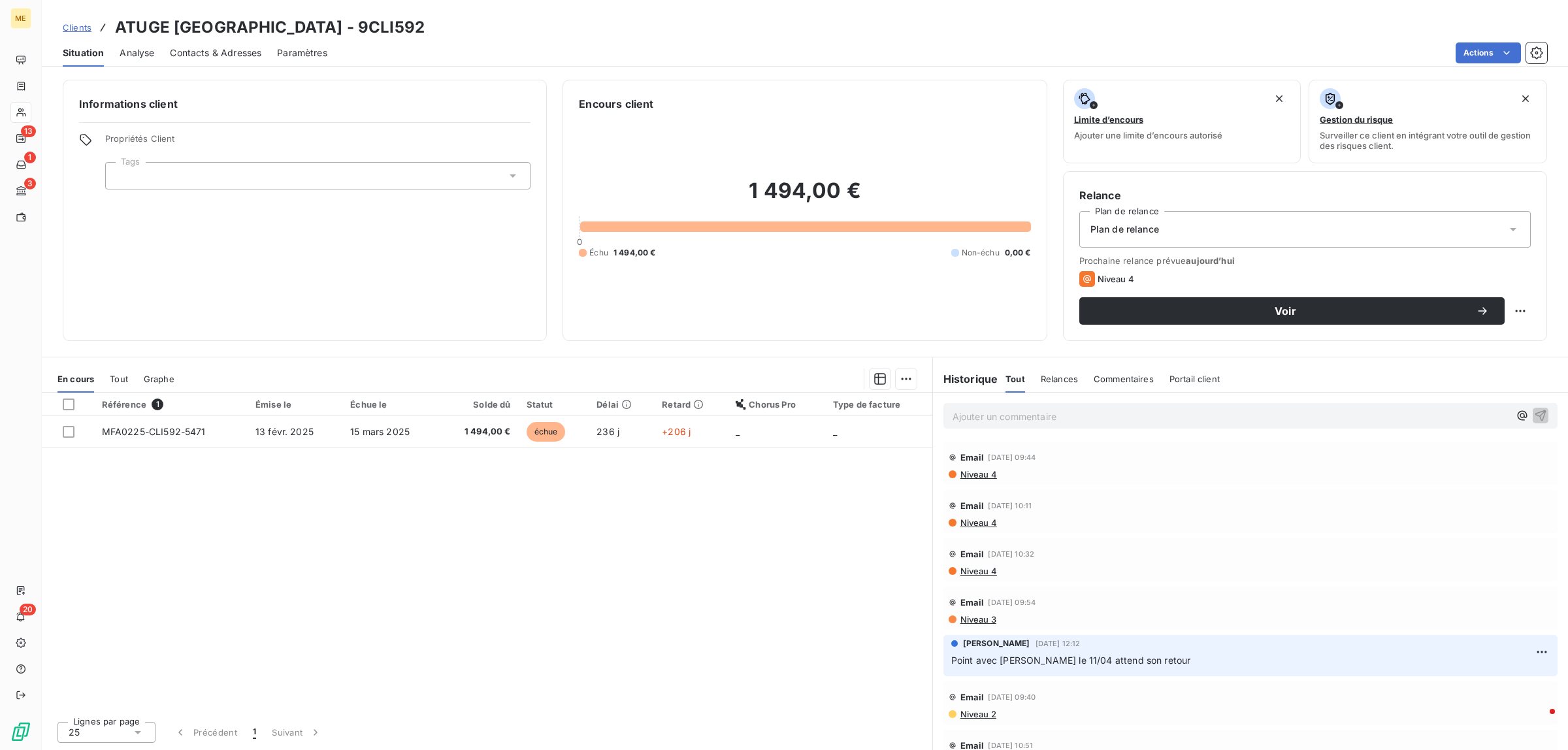
click at [87, 28] on span "Clients" at bounding box center [76, 27] width 29 height 10
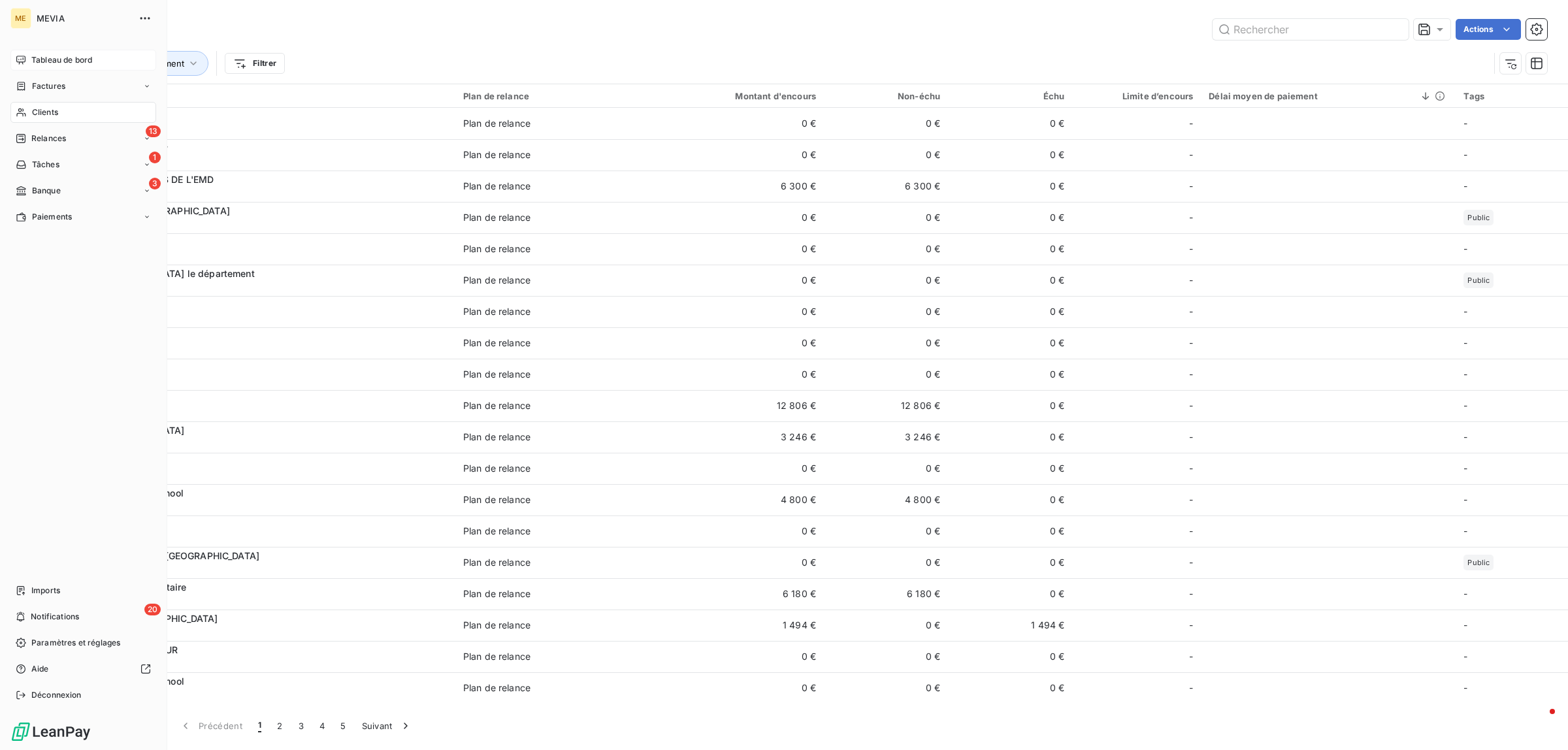
click at [25, 61] on icon at bounding box center [21, 60] width 10 height 10
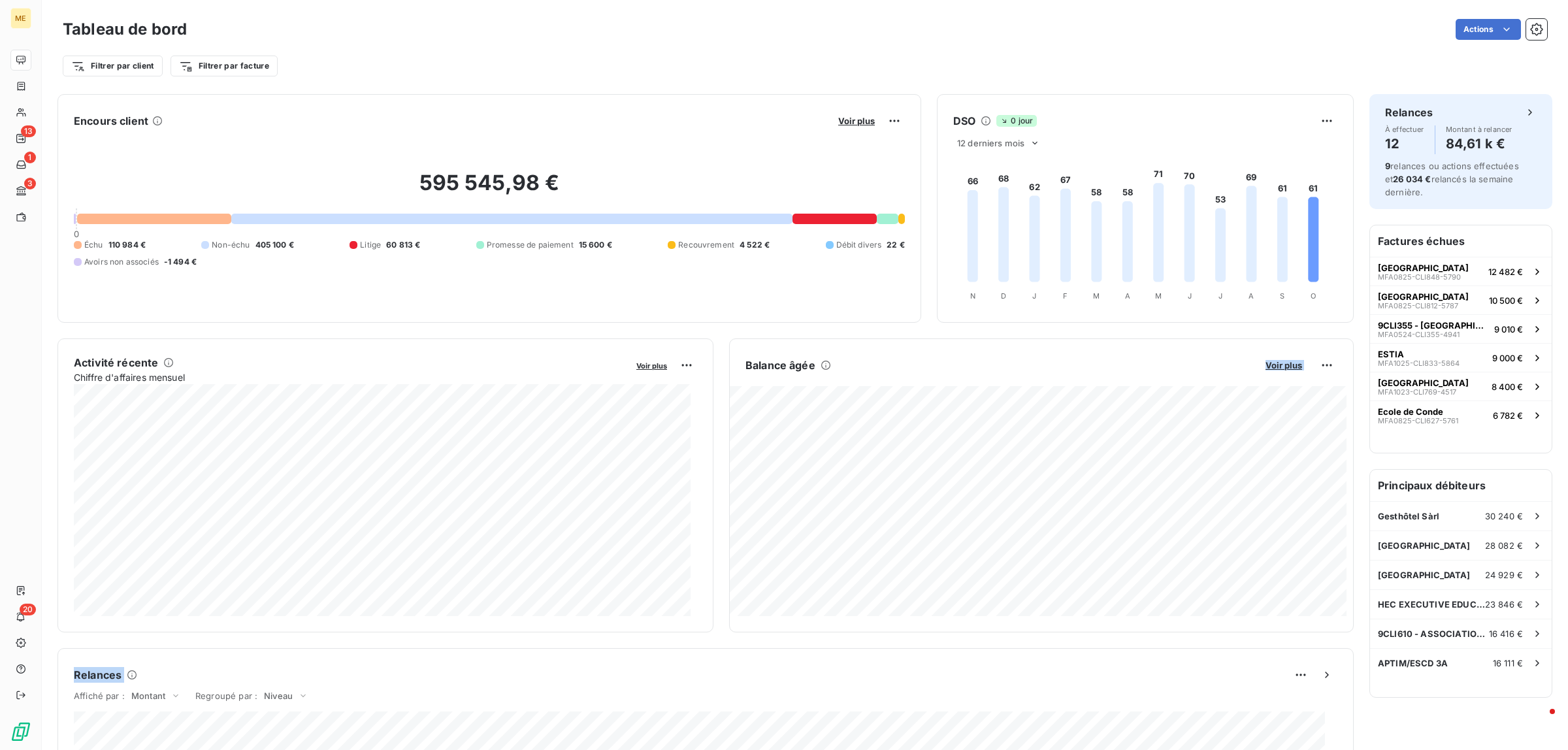
drag, startPoint x: 834, startPoint y: 357, endPoint x: 1047, endPoint y: 658, distance: 368.7
click at [1043, 658] on div "Encours client Voir plus 595 545,98 € 0 Échu 110 984 € Non-échu 405 100 € Litig…" at bounding box center [705, 673] width 1297 height 1158
